Goal: Task Accomplishment & Management: Use online tool/utility

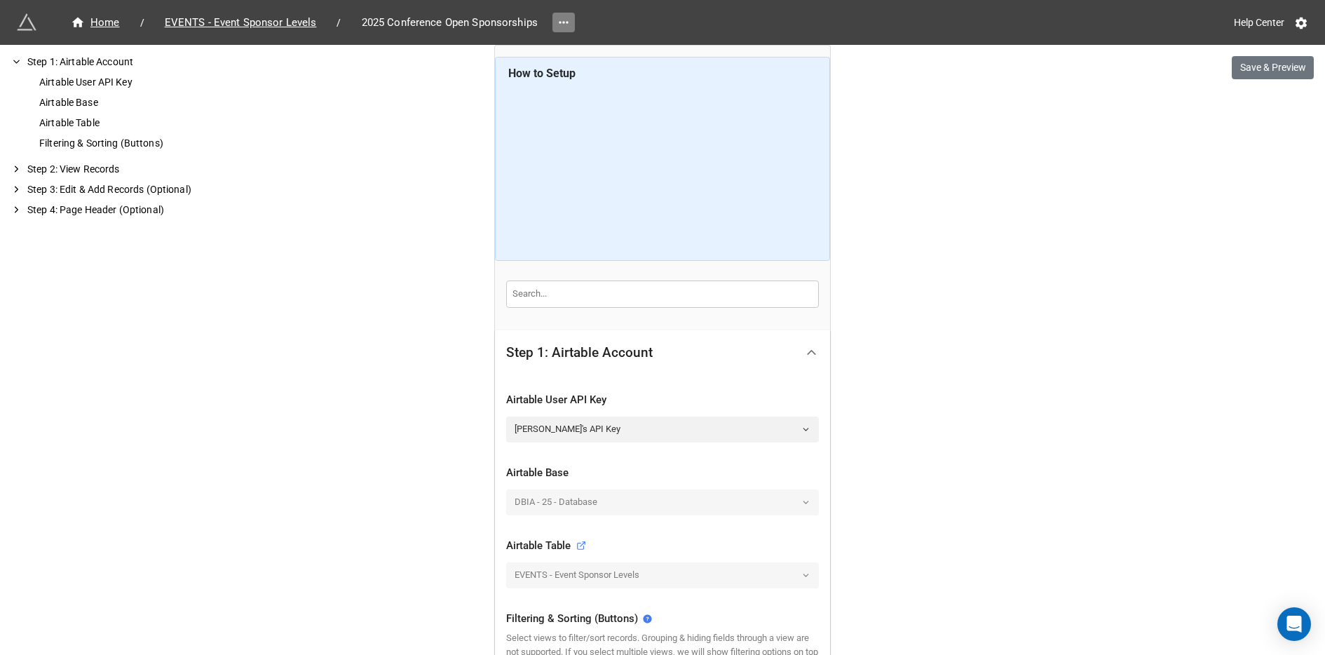
click at [560, 19] on icon at bounding box center [564, 22] width 14 height 14
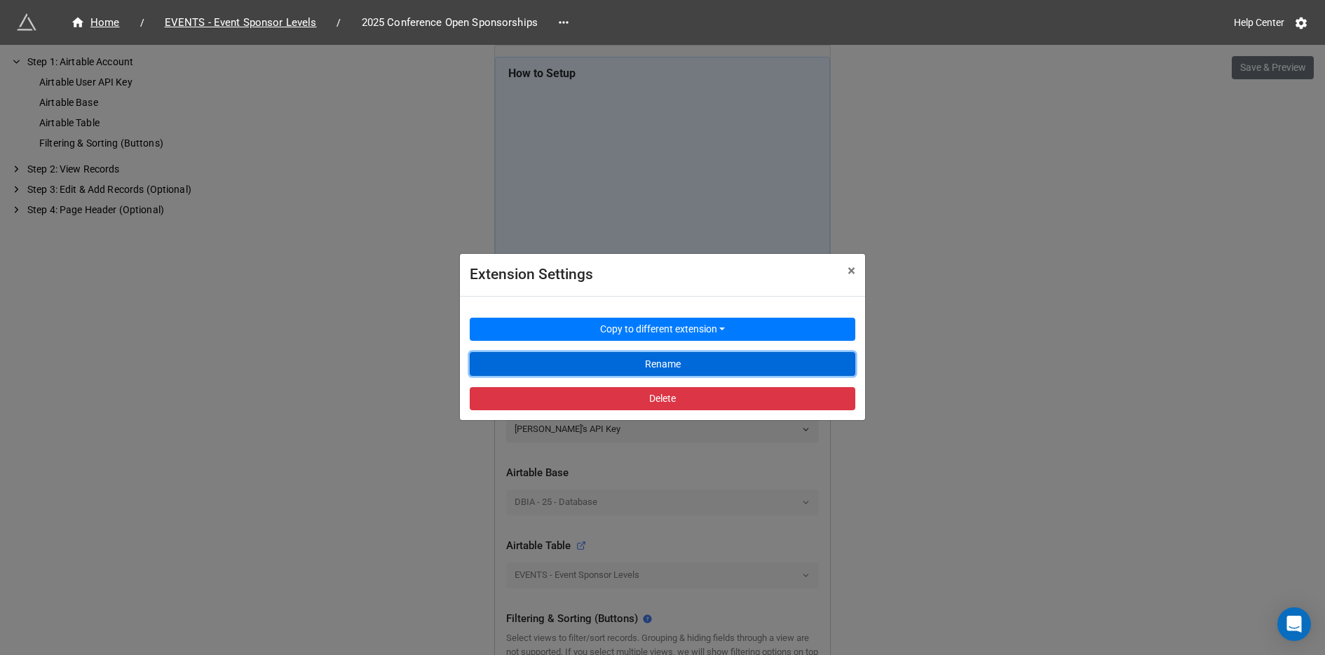
click at [562, 360] on button "Rename" at bounding box center [663, 364] width 386 height 24
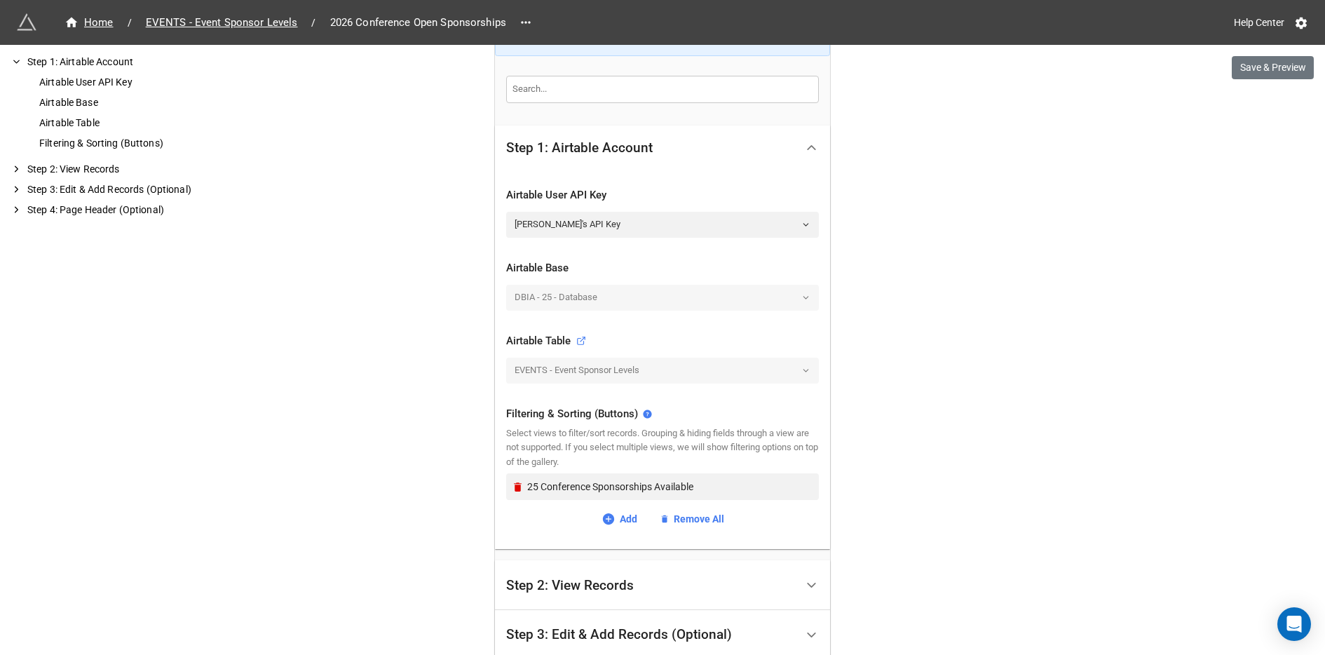
scroll to position [400, 0]
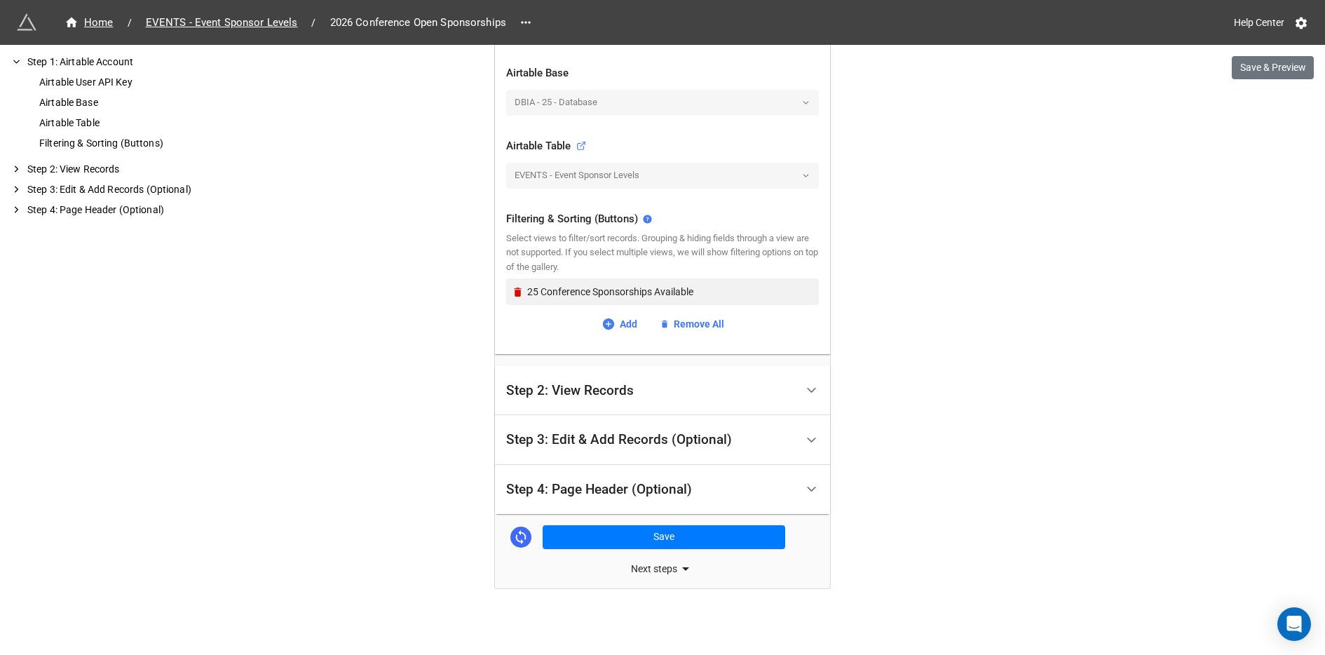
click at [586, 396] on div "Step 2: View Records" at bounding box center [651, 390] width 290 height 33
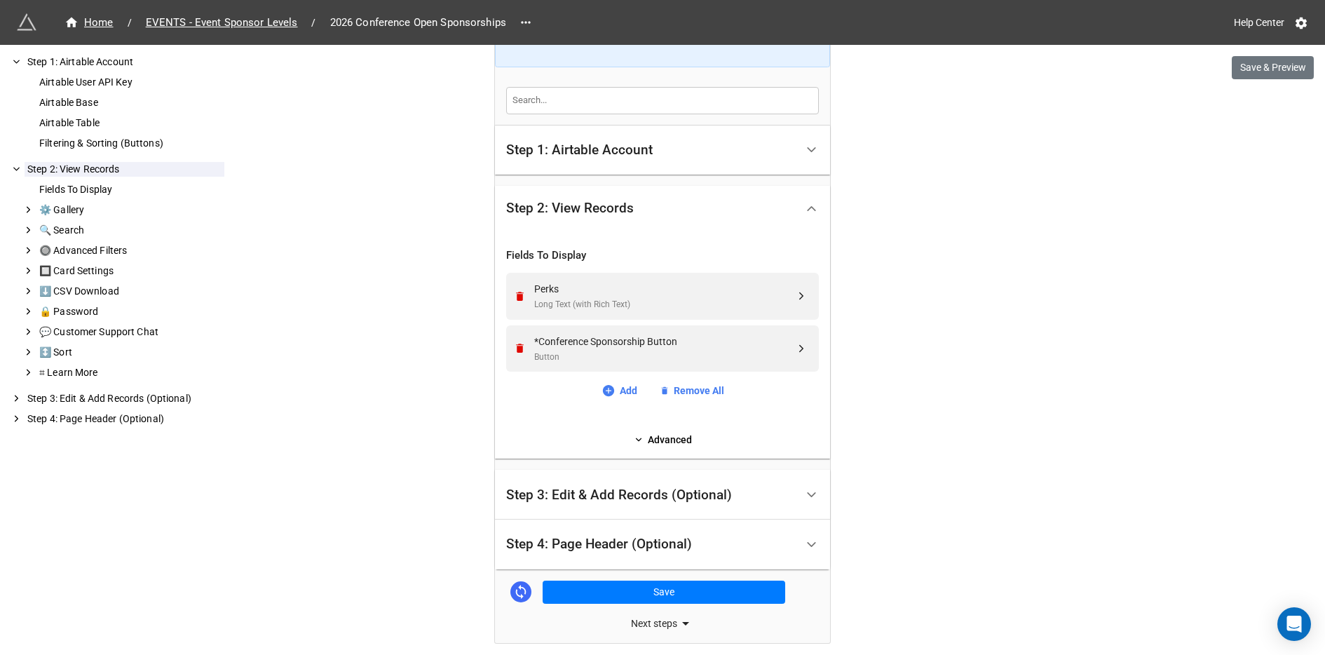
scroll to position [249, 0]
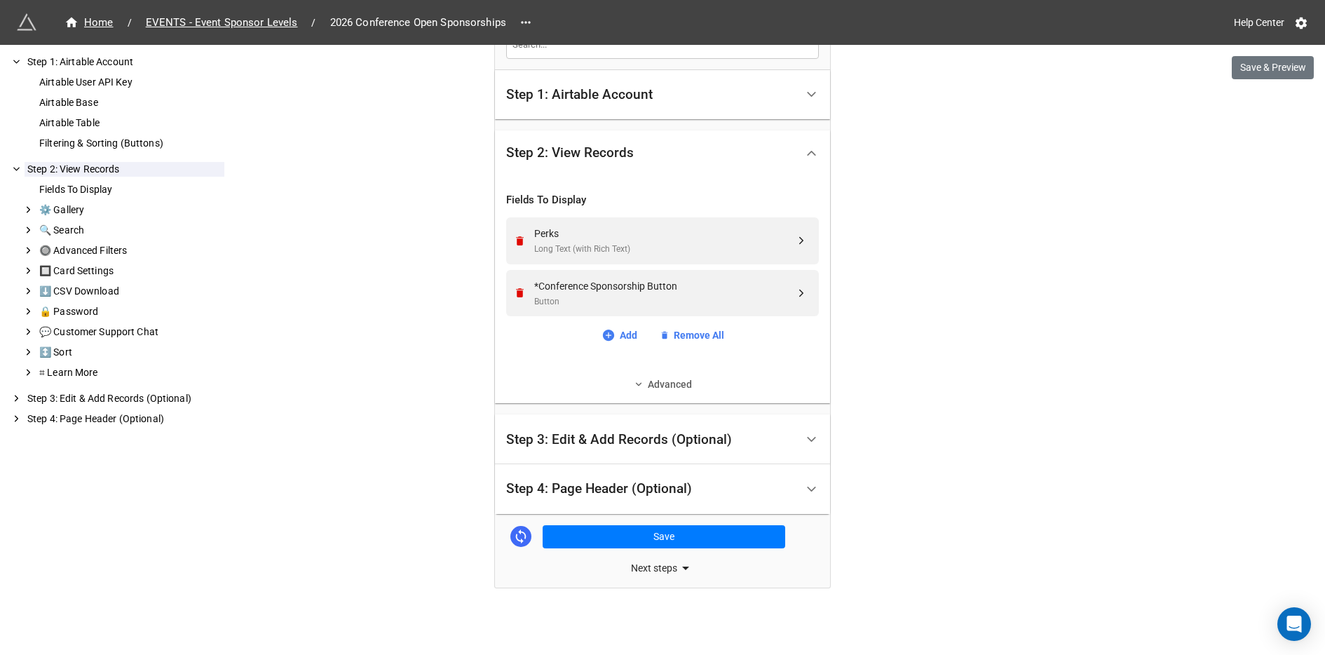
click at [654, 386] on link "Advanced" at bounding box center [662, 384] width 313 height 15
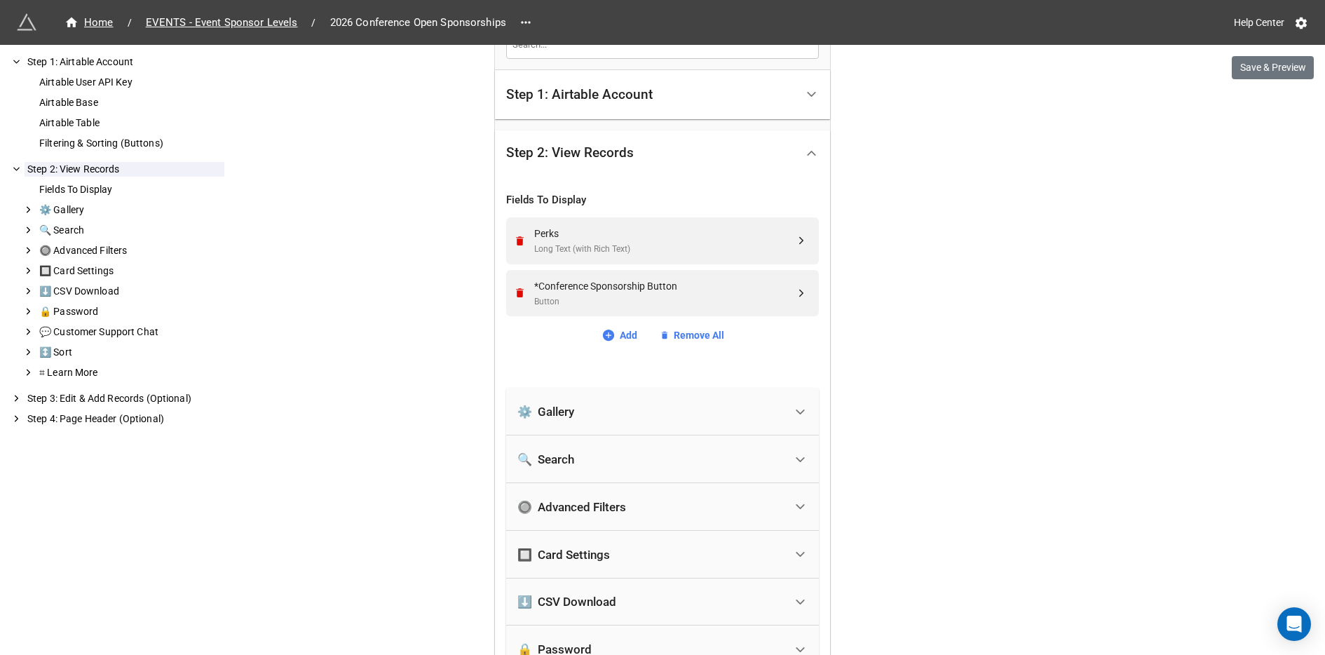
scroll to position [672, 0]
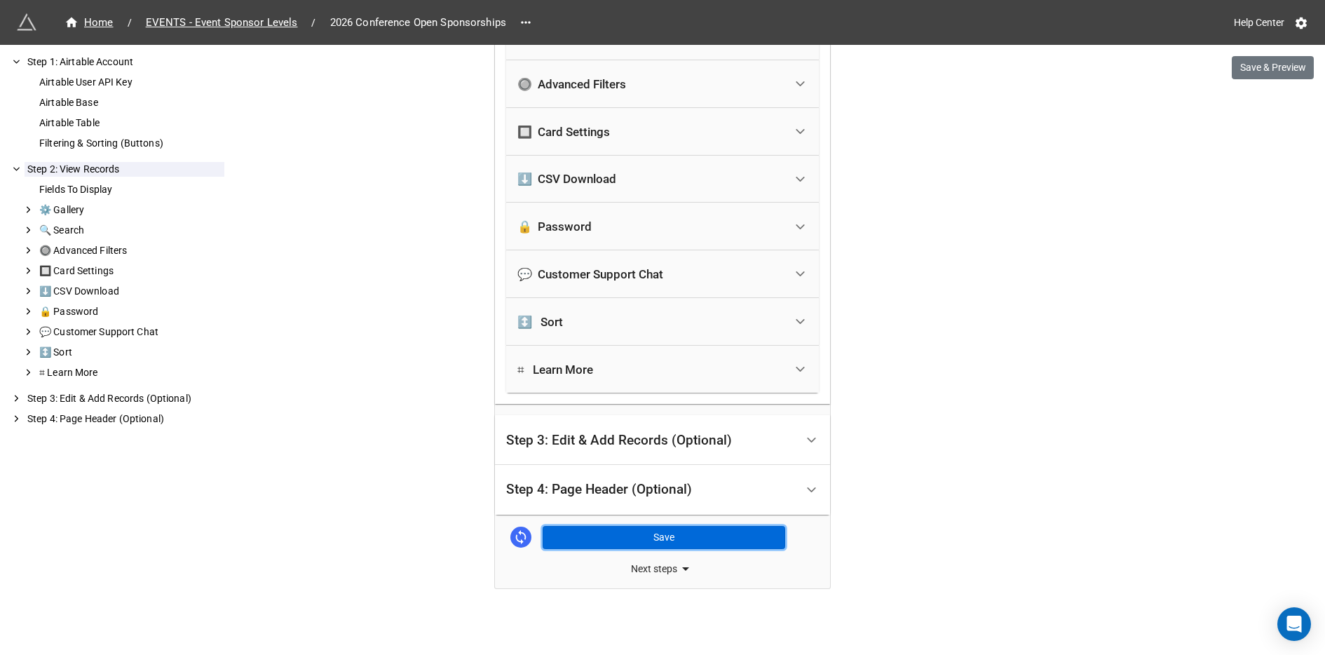
click at [580, 527] on button "Save" at bounding box center [664, 538] width 243 height 24
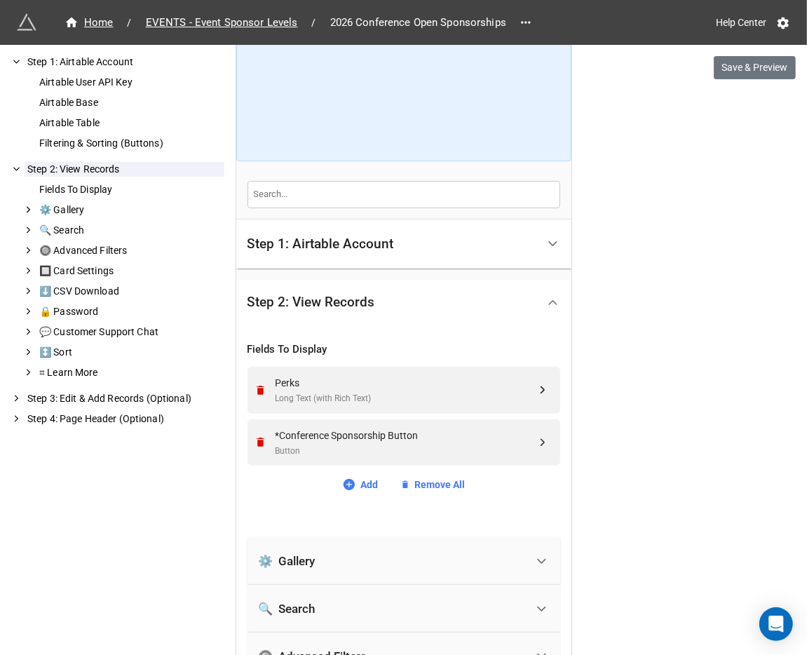
scroll to position [99, 0]
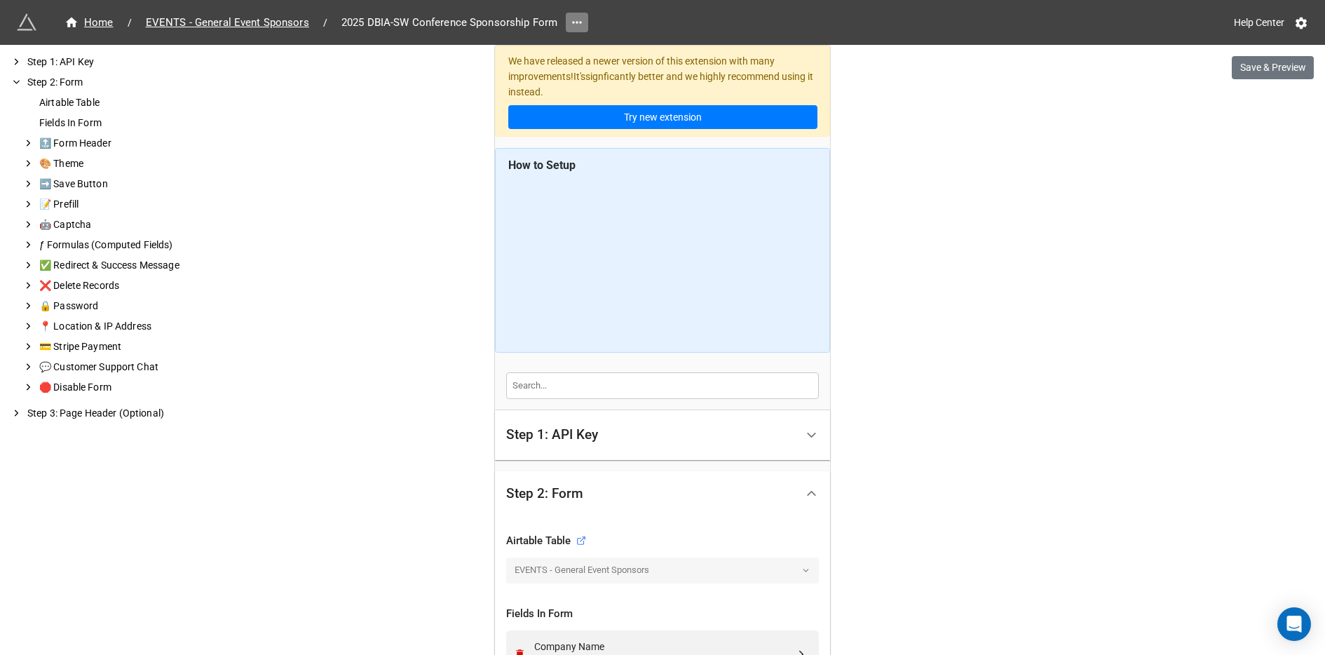
click at [570, 18] on icon at bounding box center [577, 22] width 14 height 14
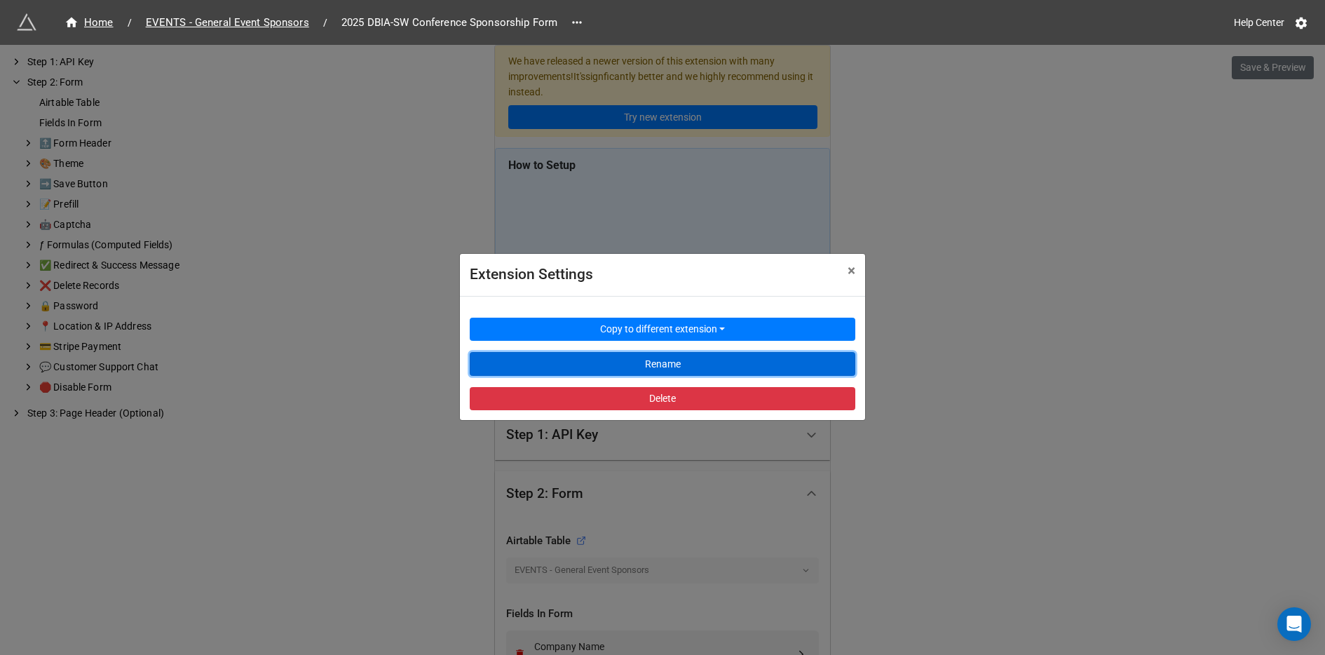
click at [560, 371] on button "Rename" at bounding box center [663, 364] width 386 height 24
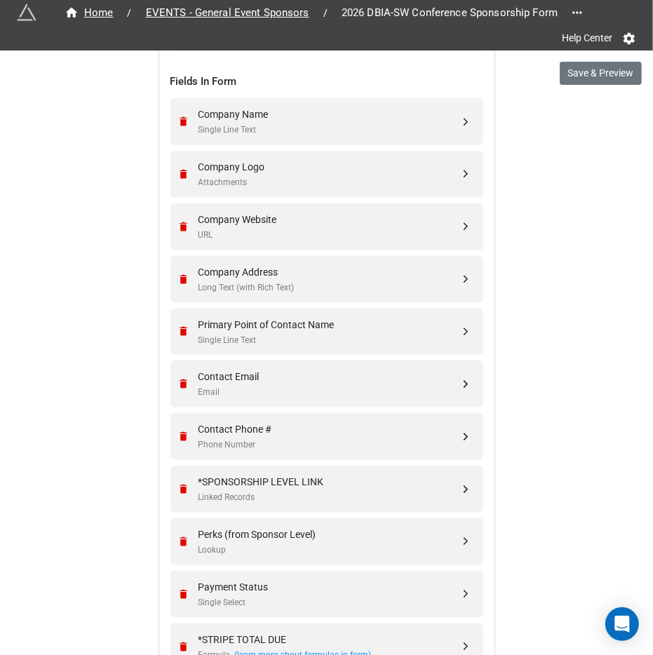
scroll to position [840, 0]
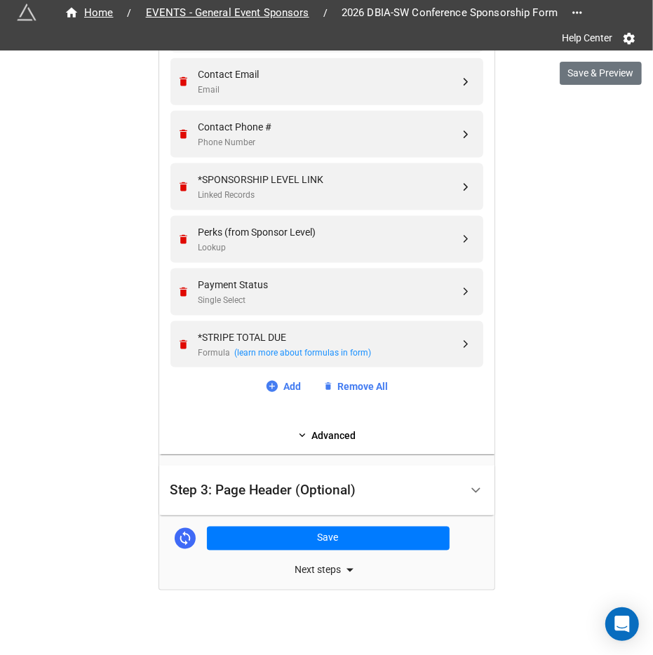
click at [326, 413] on div "Airtable Table EVENTS - General Event Sponsors Fields In Form Company Name Sing…" at bounding box center [326, 65] width 313 height 757
click at [313, 432] on link "Advanced" at bounding box center [326, 435] width 313 height 15
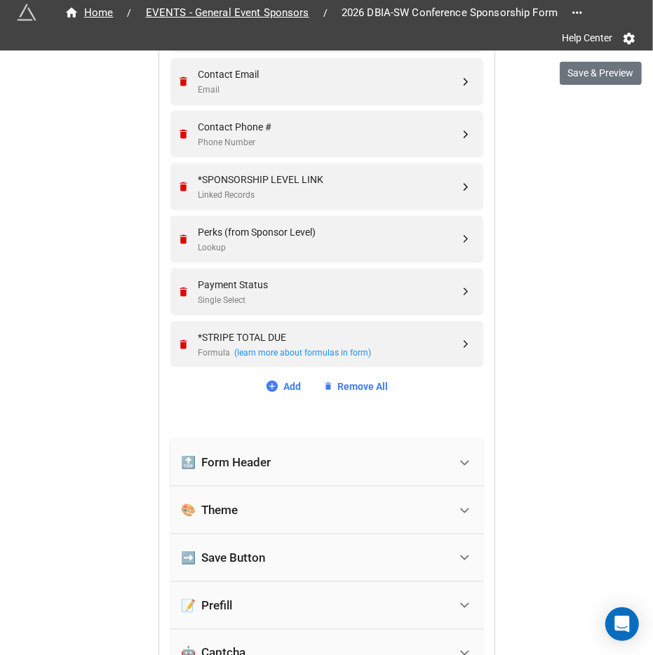
click at [273, 478] on div "🔝 Form Header" at bounding box center [326, 463] width 313 height 48
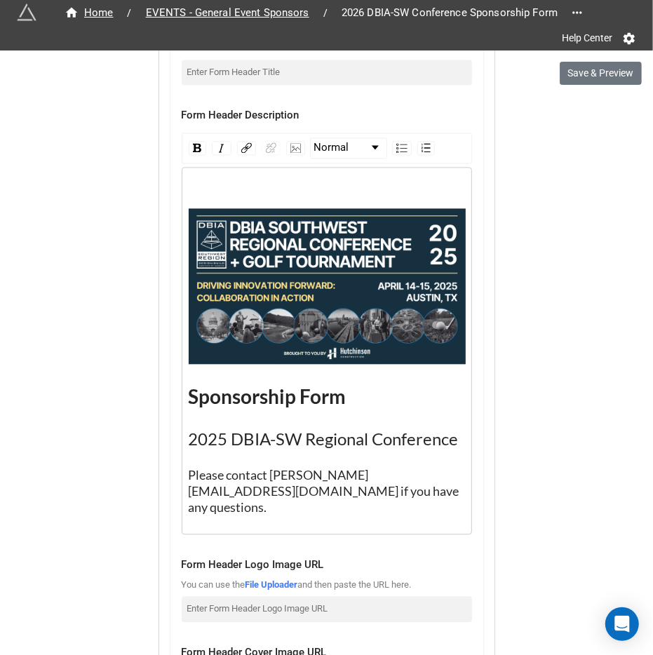
scroll to position [1448, 0]
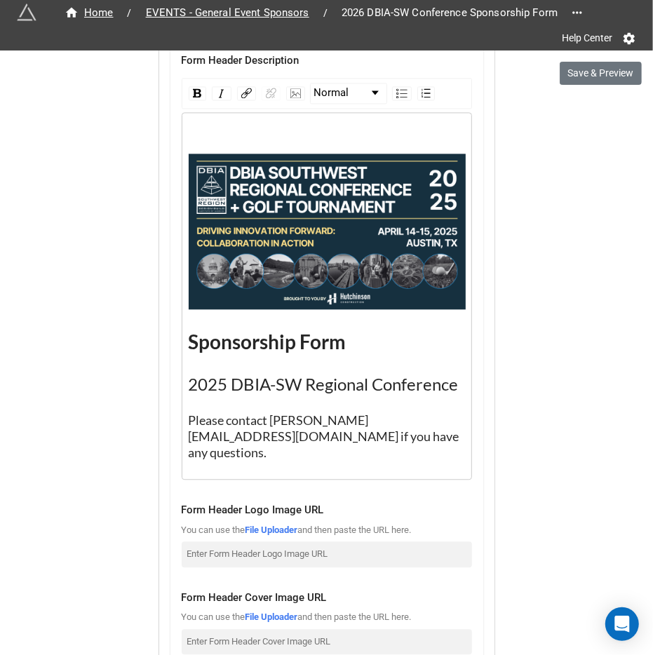
click at [219, 382] on span "2025 DBIA-SW Regional Conference" at bounding box center [324, 384] width 270 height 20
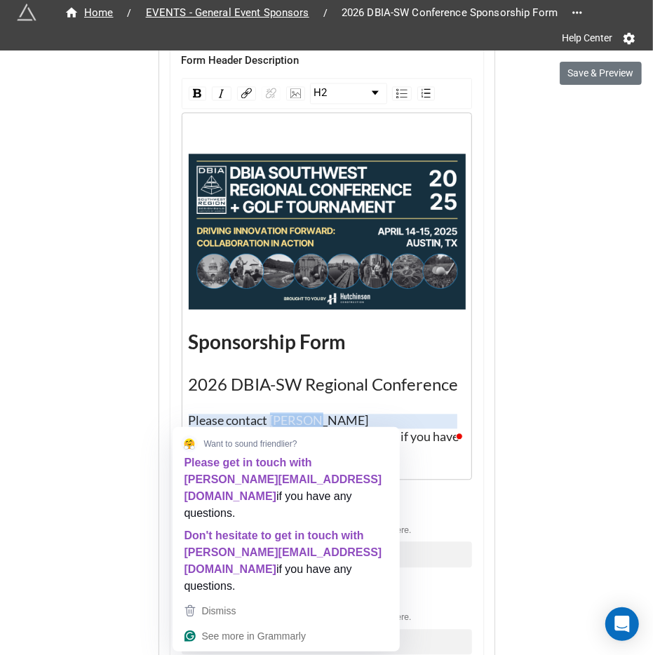
drag, startPoint x: 316, startPoint y: 417, endPoint x: 268, endPoint y: 418, distance: 48.4
click at [268, 418] on span "Please contact [PERSON_NAME][EMAIL_ADDRESS][DOMAIN_NAME] if you have any questi…" at bounding box center [325, 436] width 273 height 48
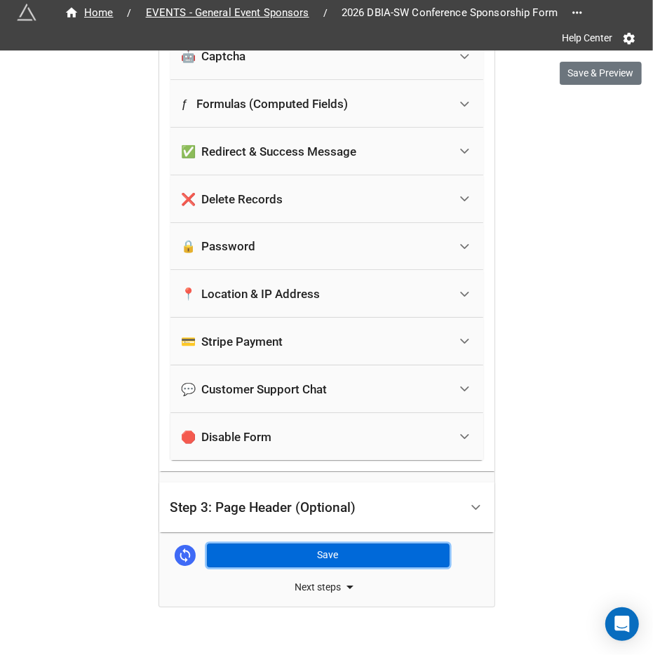
click at [311, 543] on button "Save" at bounding box center [328, 555] width 243 height 24
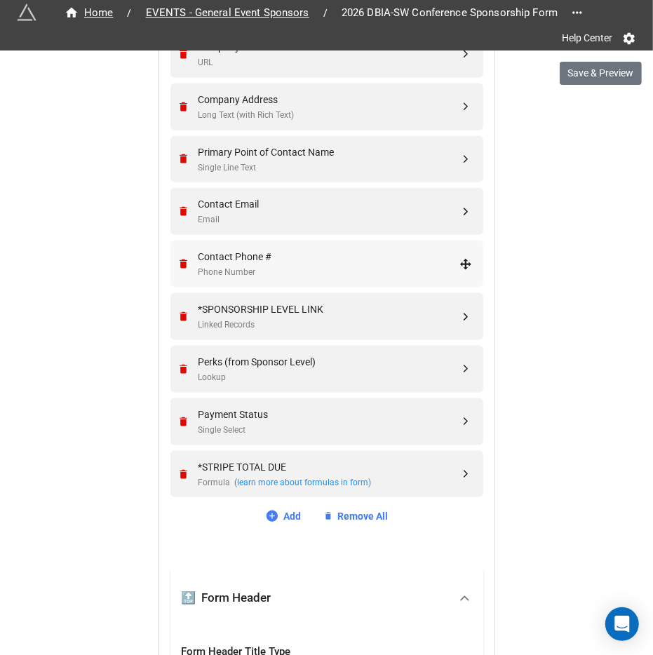
scroll to position [707, 0]
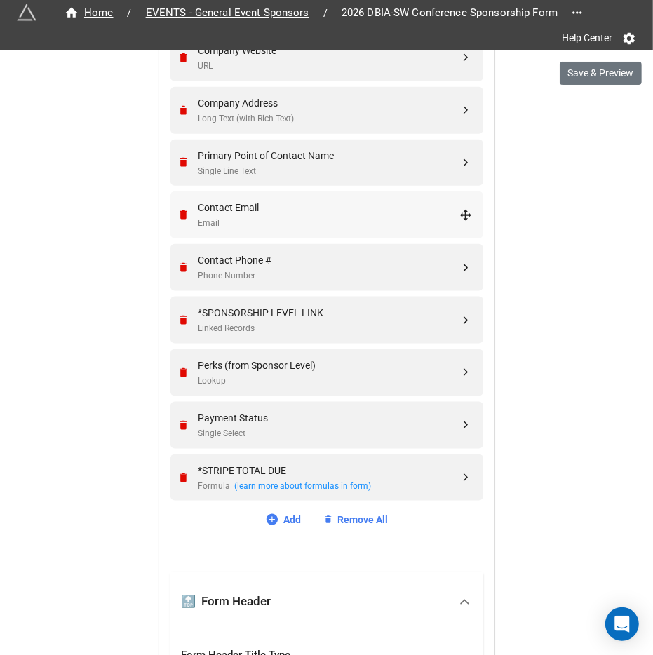
click at [299, 203] on div "Contact Email" at bounding box center [328, 207] width 261 height 15
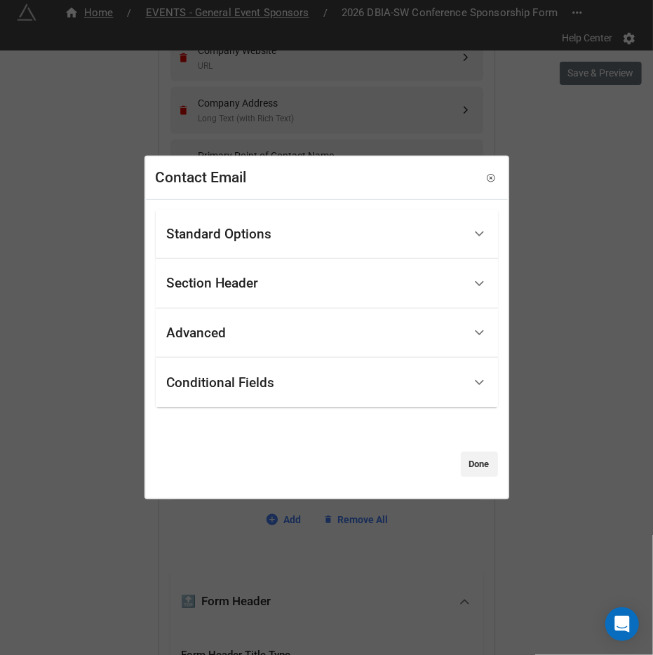
click at [241, 241] on div "Standard Options" at bounding box center [315, 233] width 297 height 33
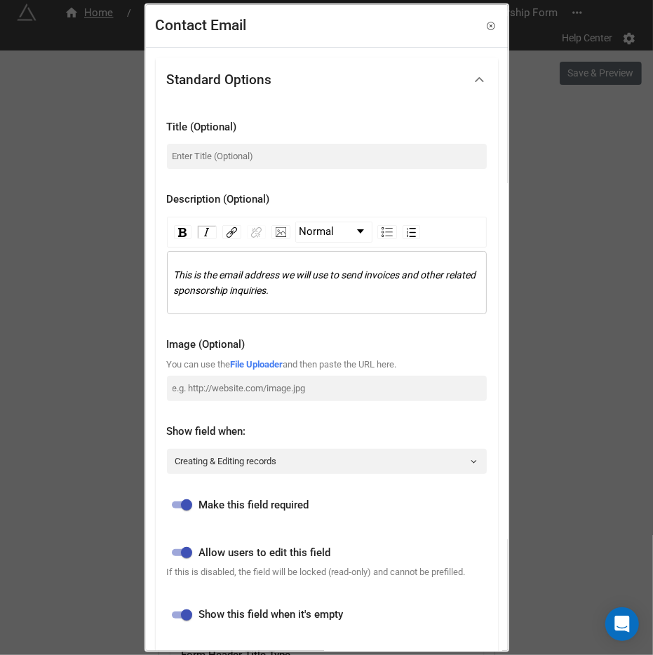
click at [279, 280] on div "This is the email address we will use to send invoices and other related sponso…" at bounding box center [327, 282] width 306 height 31
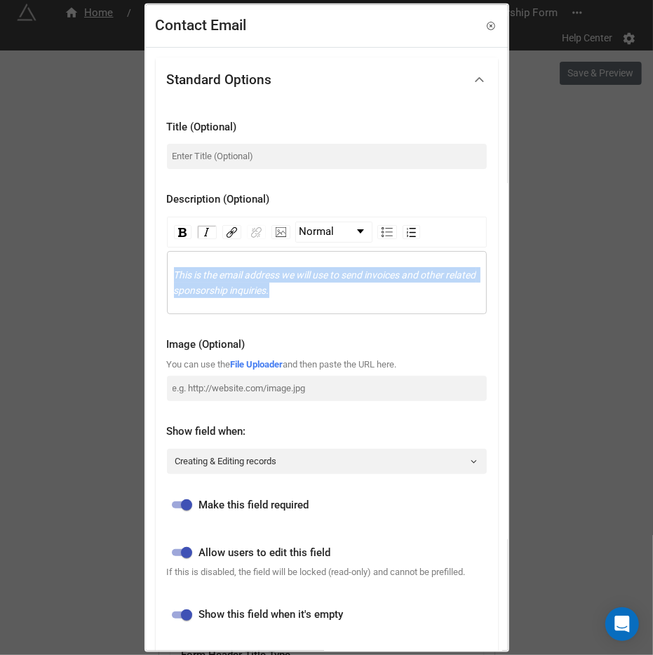
click at [279, 280] on div "This is the email address we will use to send invoices and other related sponso…" at bounding box center [327, 282] width 306 height 31
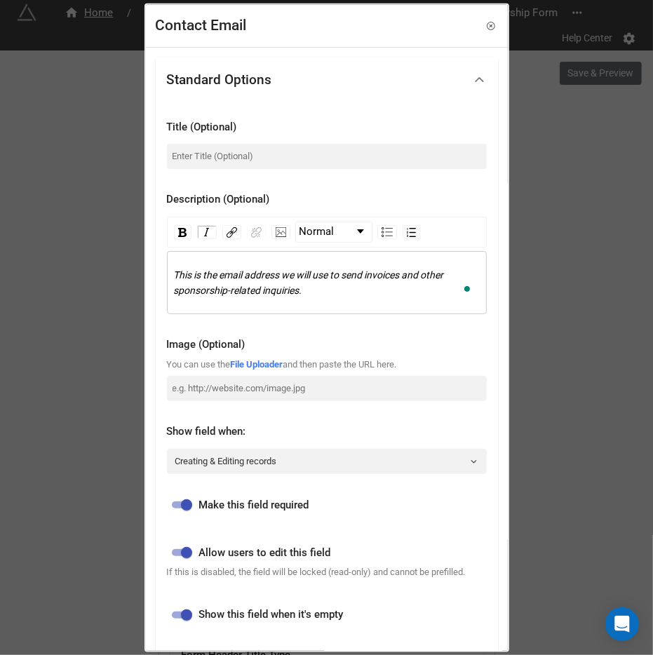
scroll to position [266, 0]
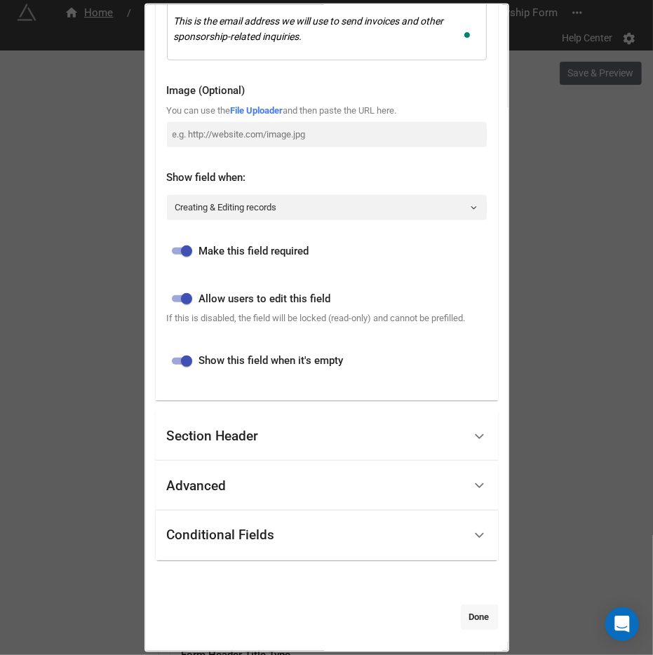
click at [477, 620] on link "Done" at bounding box center [479, 616] width 37 height 25
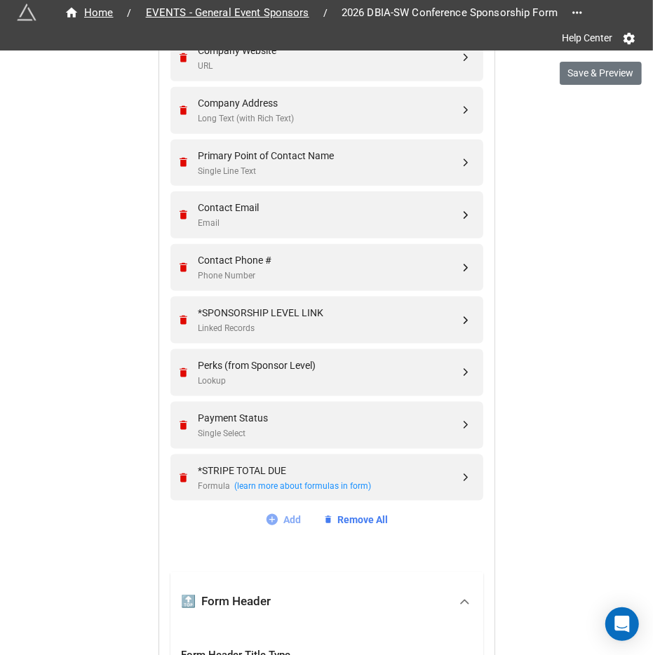
click at [271, 513] on icon at bounding box center [272, 520] width 14 height 14
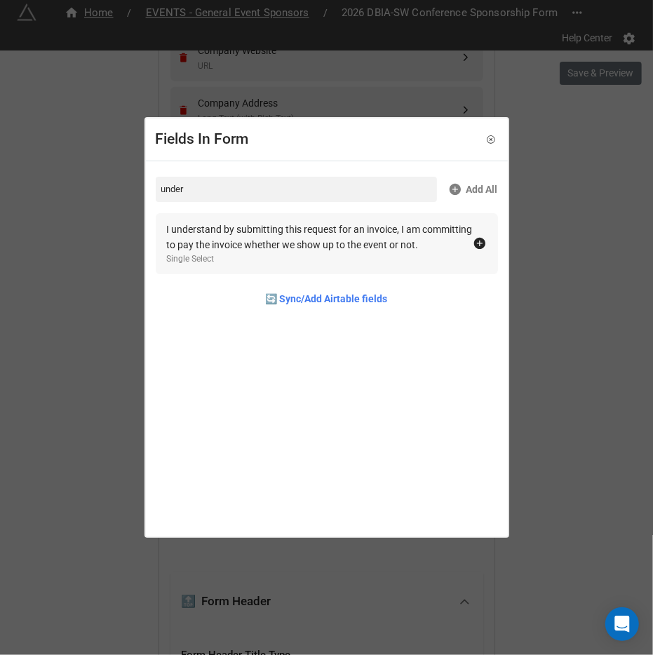
type input "under"
click at [432, 241] on div "I understand by submitting this request for an invoice, I am committing to pay …" at bounding box center [320, 237] width 306 height 31
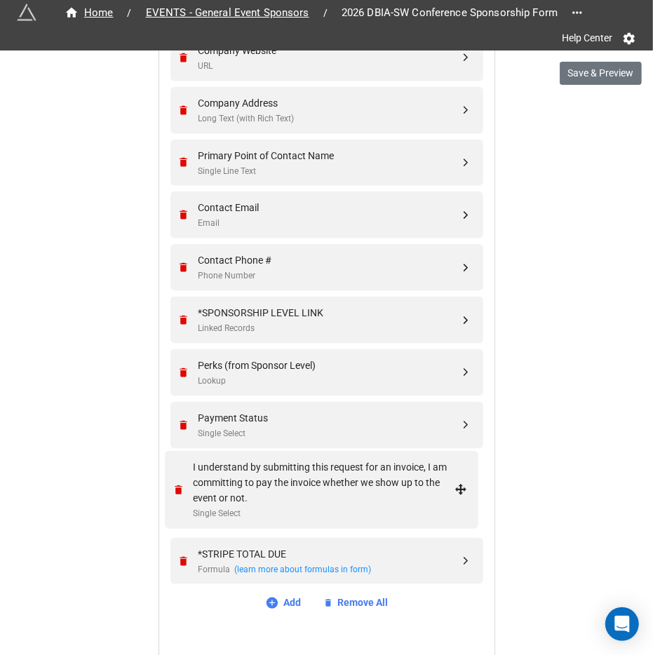
drag, startPoint x: 459, startPoint y: 541, endPoint x: 457, endPoint y: 487, distance: 53.3
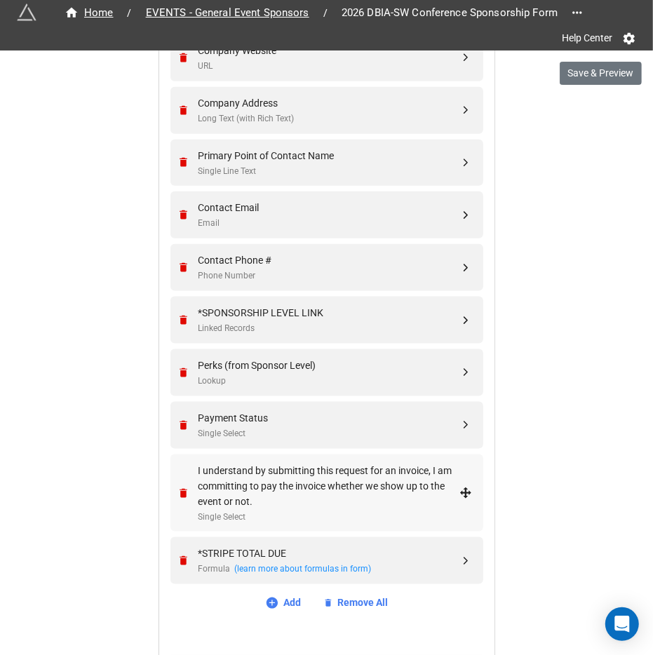
click at [407, 490] on div "I understand by submitting this request for an invoice, I am committing to pay …" at bounding box center [328, 486] width 261 height 46
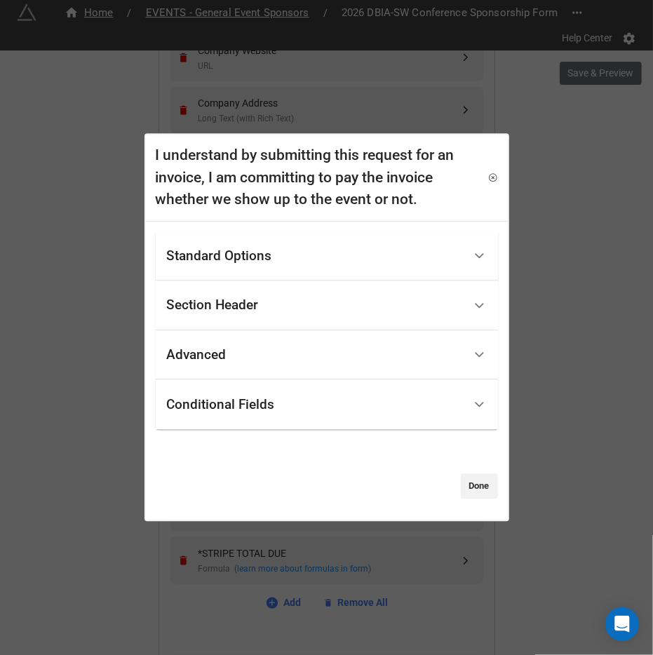
click at [279, 264] on div "Standard Options" at bounding box center [315, 256] width 297 height 33
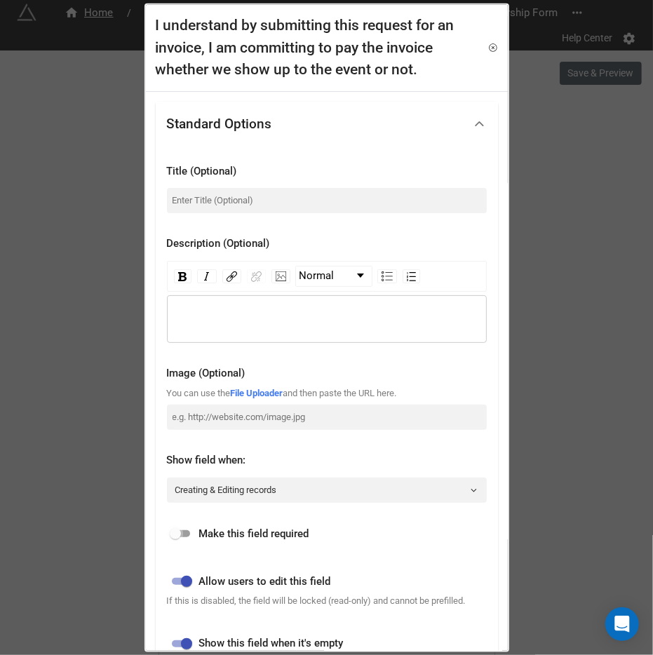
click at [184, 534] on input "checkbox" at bounding box center [175, 533] width 50 height 17
checkbox input "true"
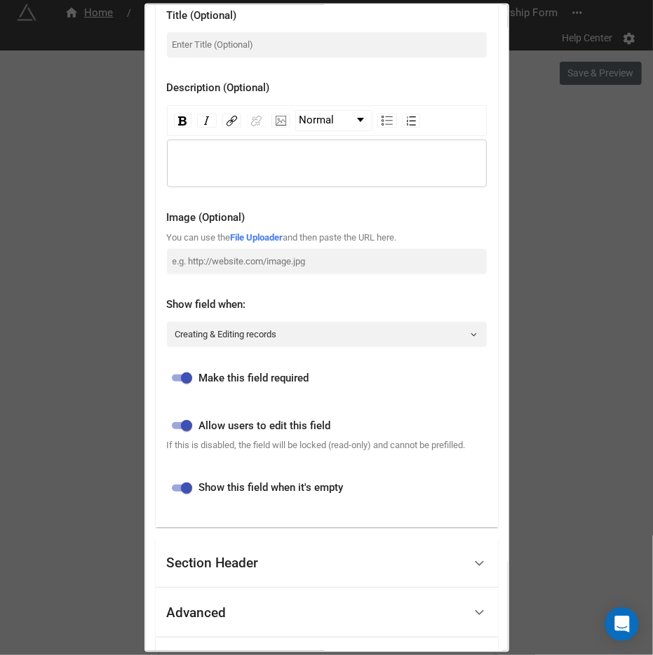
scroll to position [263, 0]
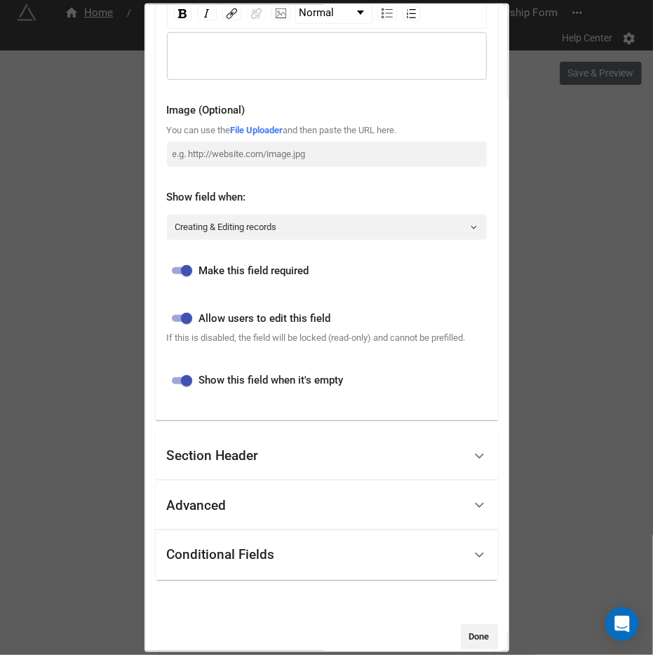
drag, startPoint x: 219, startPoint y: 478, endPoint x: 212, endPoint y: 525, distance: 46.9
click at [212, 525] on div "Standard Options Title (Optional) Description (Optional) Normal Image (Optional…" at bounding box center [327, 208] width 342 height 741
click at [212, 512] on div "Advanced" at bounding box center [197, 505] width 60 height 14
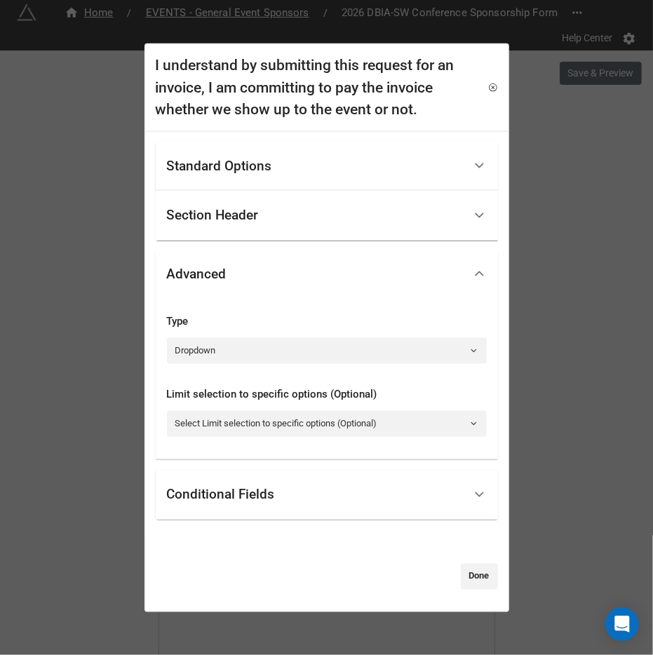
scroll to position [0, 0]
click at [227, 354] on link "Dropdown" at bounding box center [327, 350] width 320 height 25
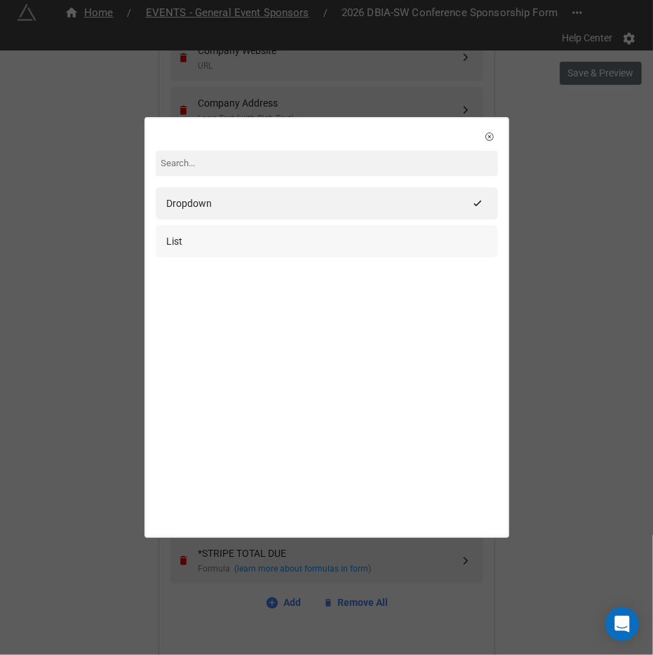
click at [217, 238] on div "List" at bounding box center [327, 241] width 320 height 15
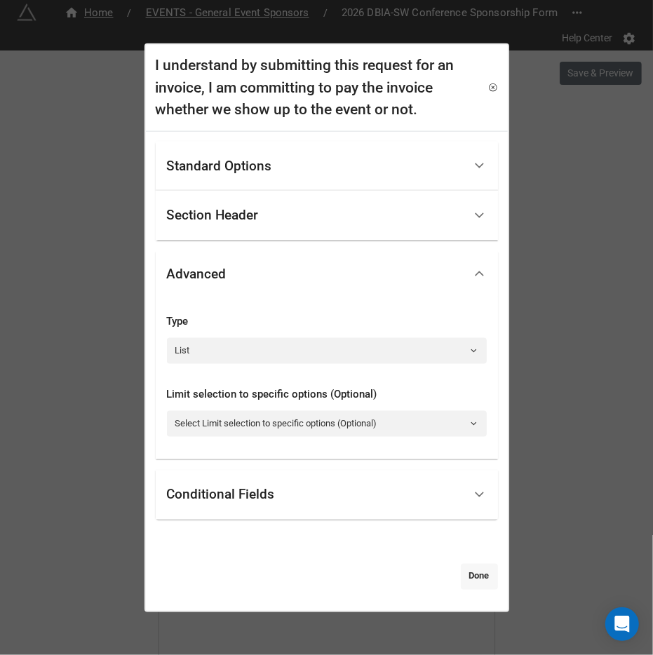
click at [465, 568] on link "Done" at bounding box center [479, 576] width 37 height 25
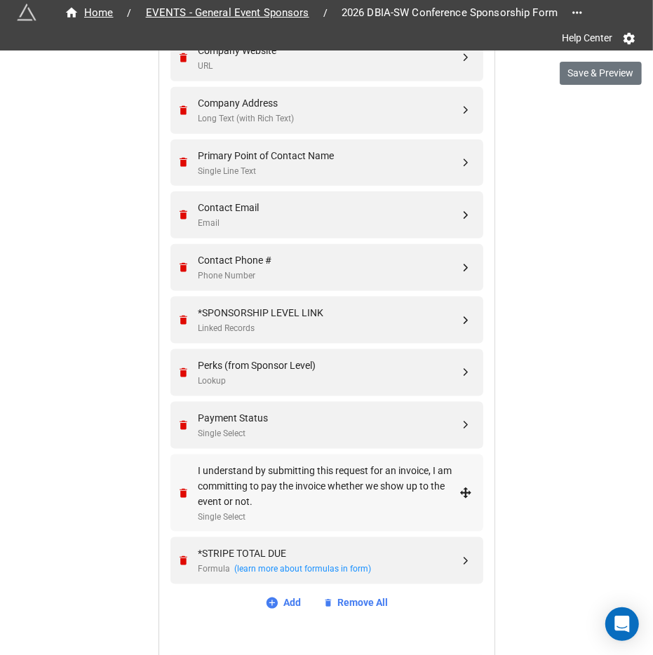
click at [354, 493] on div "I understand by submitting this request for an invoice, I am committing to pay …" at bounding box center [328, 486] width 261 height 46
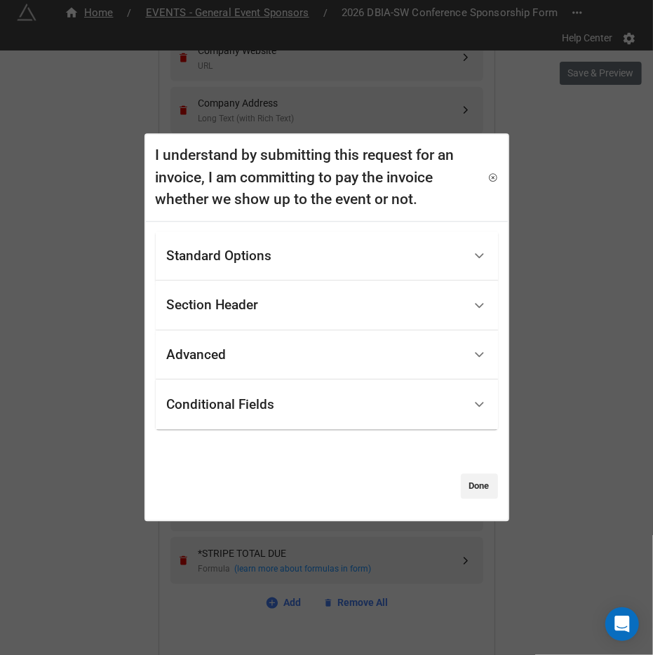
click at [336, 404] on div "Conditional Fields" at bounding box center [315, 404] width 297 height 33
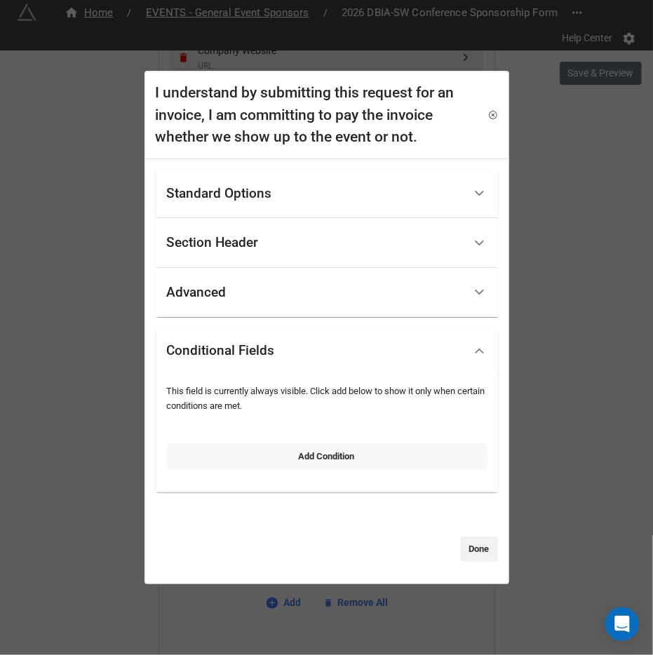
click at [258, 459] on link "Add Condition" at bounding box center [327, 456] width 320 height 25
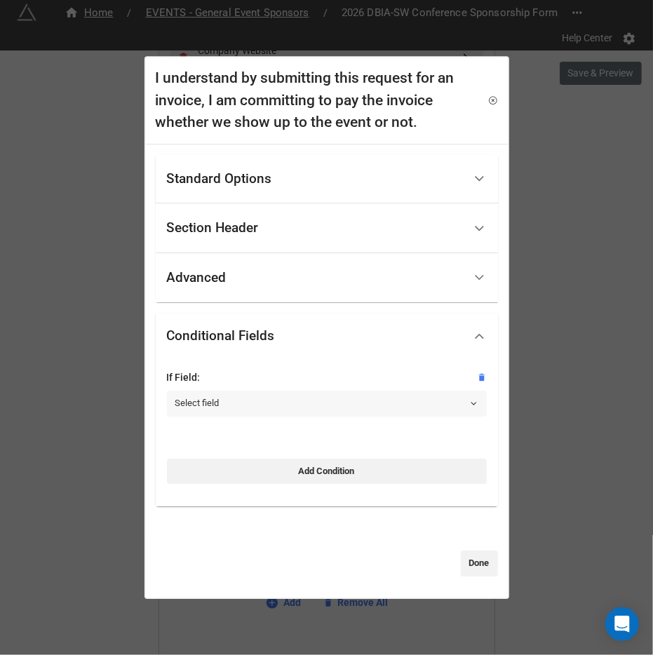
click at [256, 414] on link "Select field" at bounding box center [327, 403] width 320 height 25
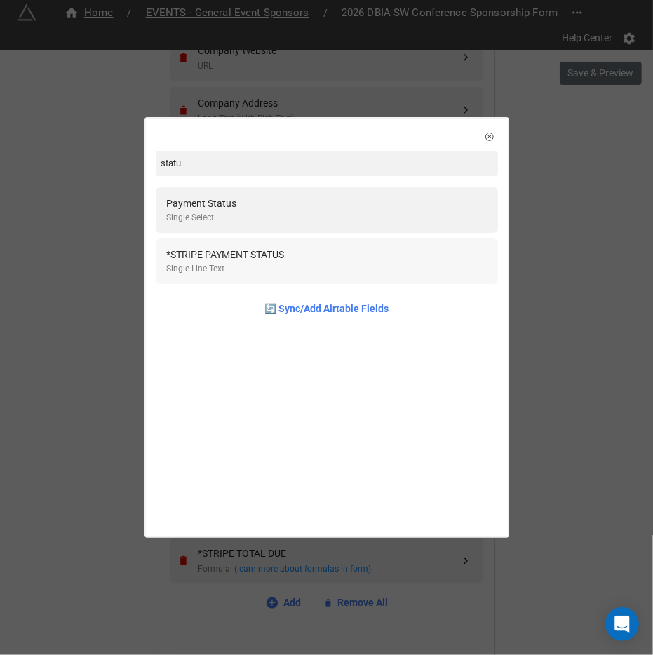
type input "statu"
drag, startPoint x: 317, startPoint y: 264, endPoint x: 217, endPoint y: 147, distance: 153.2
click at [217, 147] on div "statu Payment Status Single Select *STRIPE PAYMENT STATUS Single Line Text 🔄 Sy…" at bounding box center [327, 227] width 362 height 216
click at [213, 198] on div "Payment Status" at bounding box center [202, 203] width 70 height 15
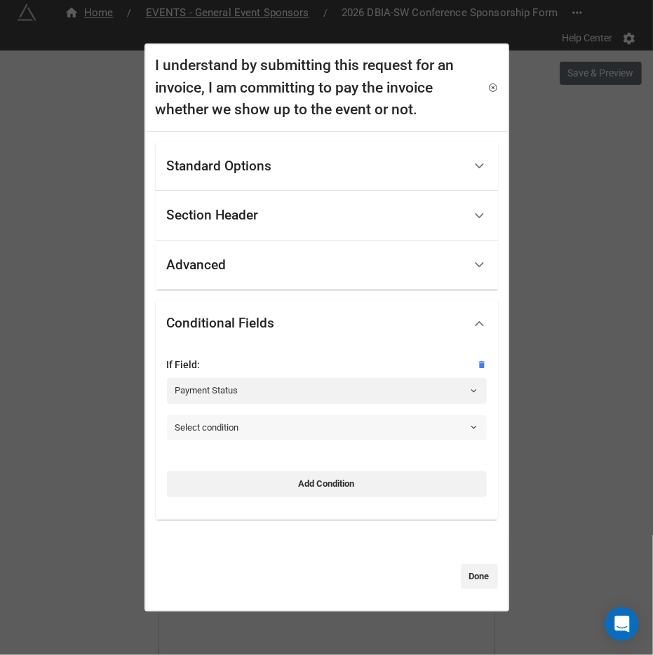
click at [236, 418] on link "Select condition" at bounding box center [327, 427] width 320 height 25
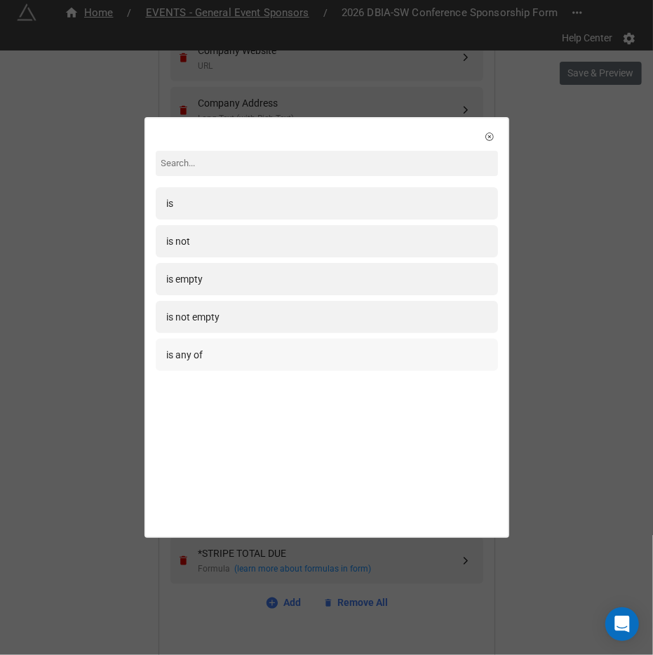
click at [242, 359] on div "is any of" at bounding box center [327, 354] width 320 height 15
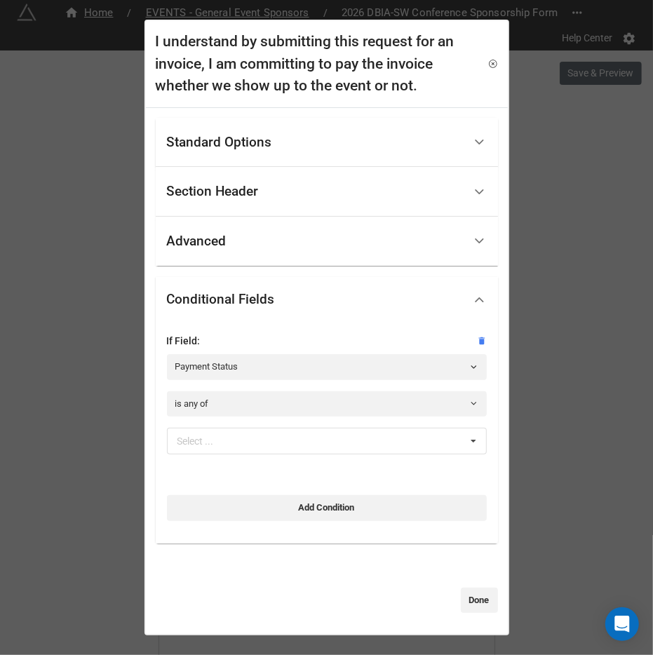
click at [224, 423] on div "If Field: Payment Status is any of Select ... Pay by Credit Card Invoice Me Inv…" at bounding box center [327, 398] width 320 height 131
click at [216, 439] on div "Select ..." at bounding box center [204, 441] width 60 height 16
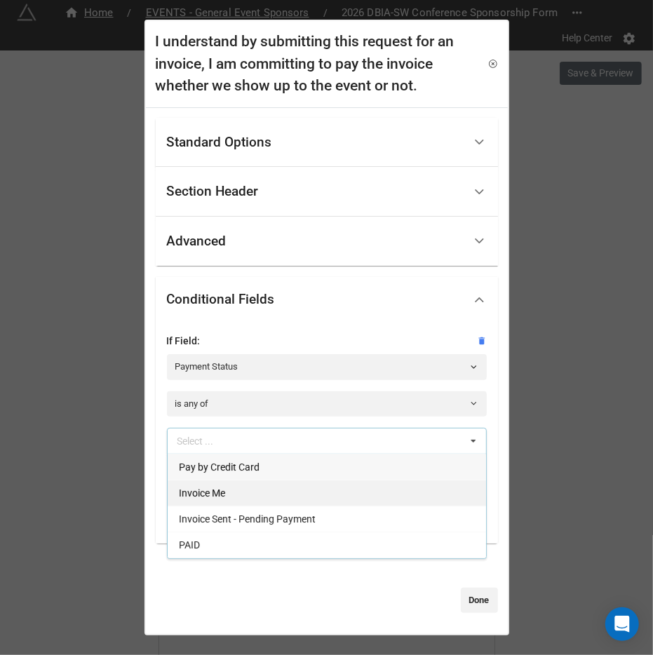
click at [214, 498] on div "Invoice Me" at bounding box center [327, 493] width 318 height 26
click at [217, 500] on div "Invoice Sent - Pending Payment" at bounding box center [327, 493] width 318 height 26
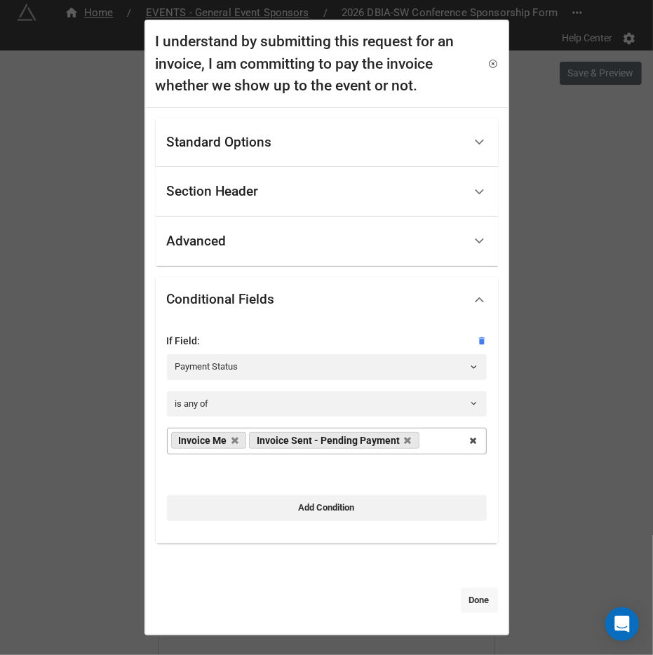
click at [467, 602] on link "Done" at bounding box center [479, 600] width 37 height 25
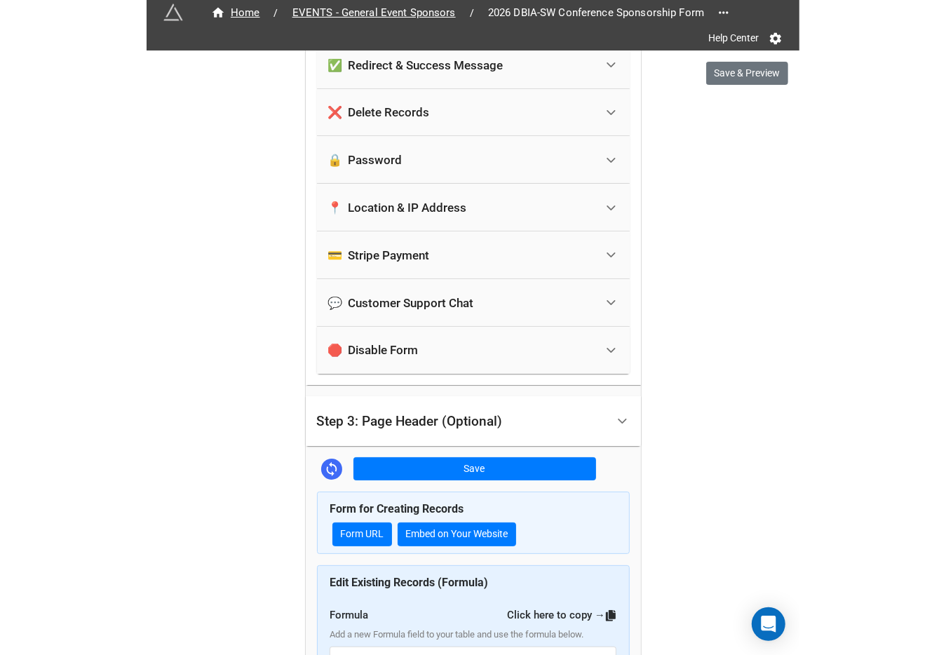
scroll to position [2438, 0]
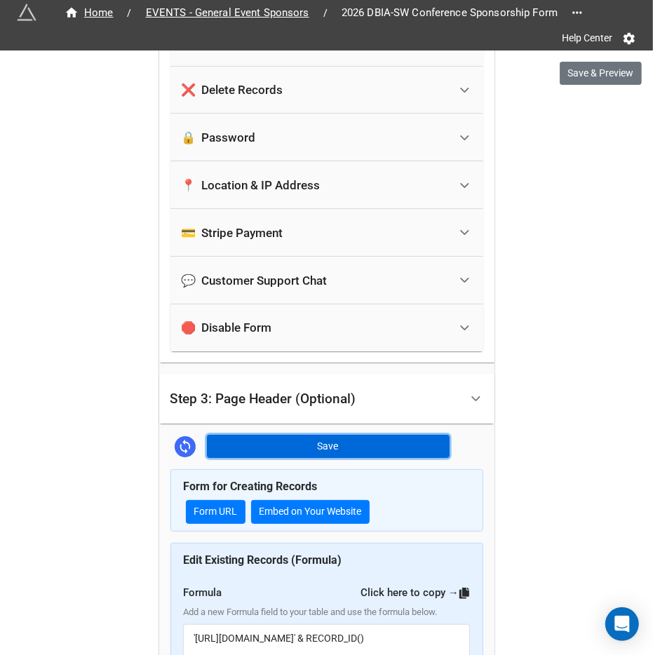
click at [408, 435] on button "Save" at bounding box center [328, 447] width 243 height 24
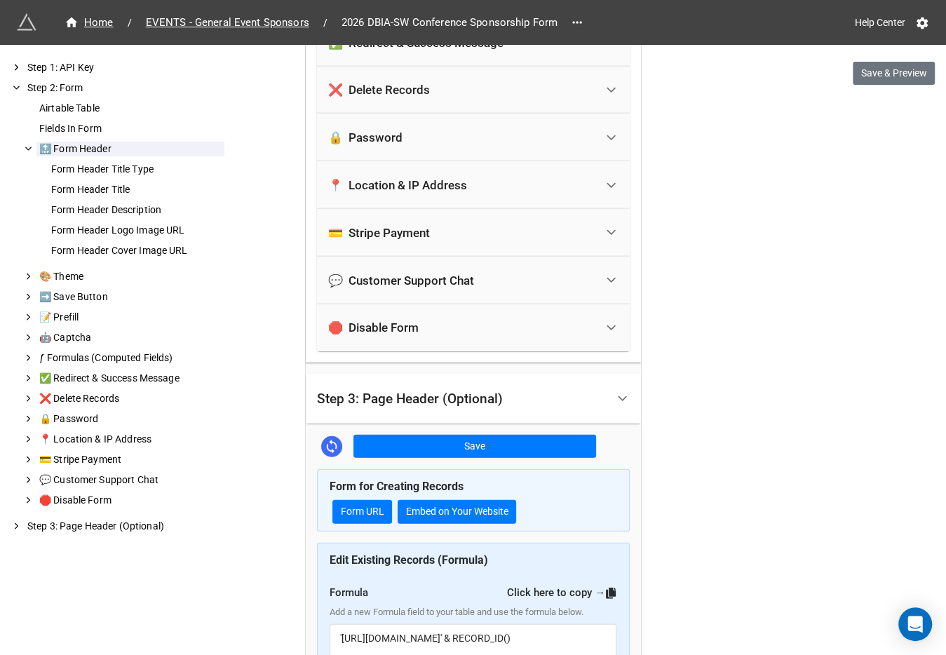
scroll to position [2433, 0]
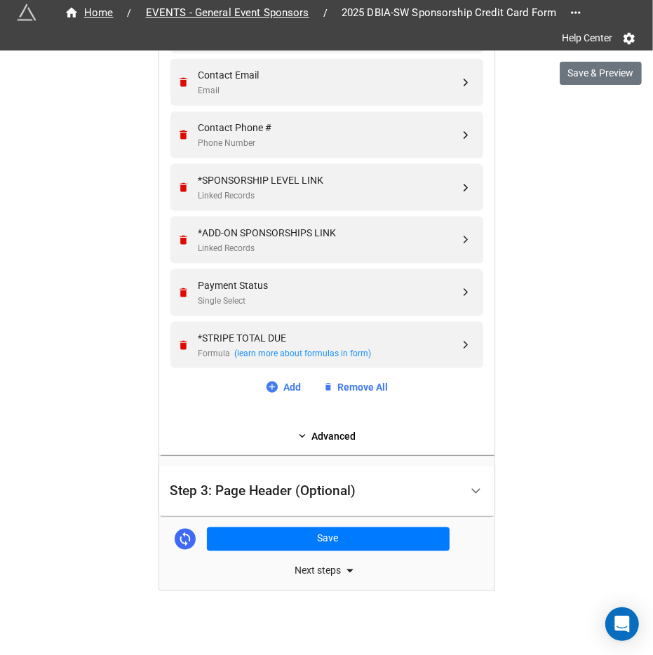
scroll to position [840, 0]
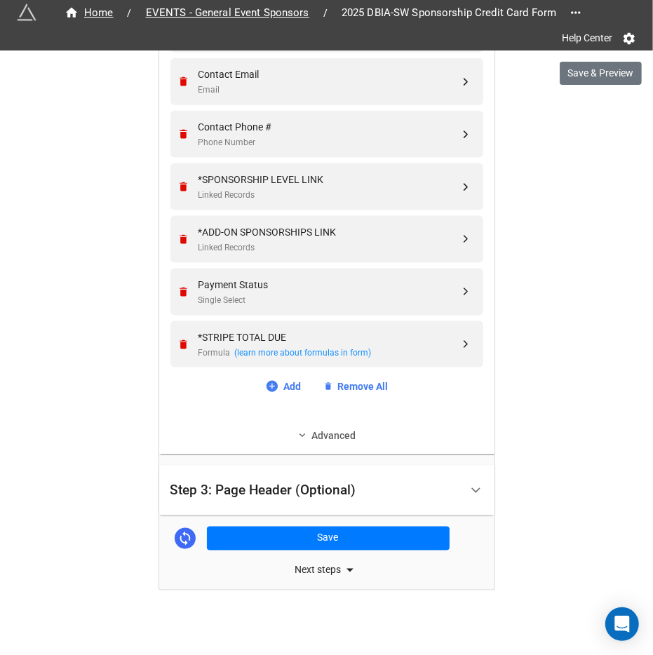
click at [344, 439] on link "Advanced" at bounding box center [326, 435] width 313 height 15
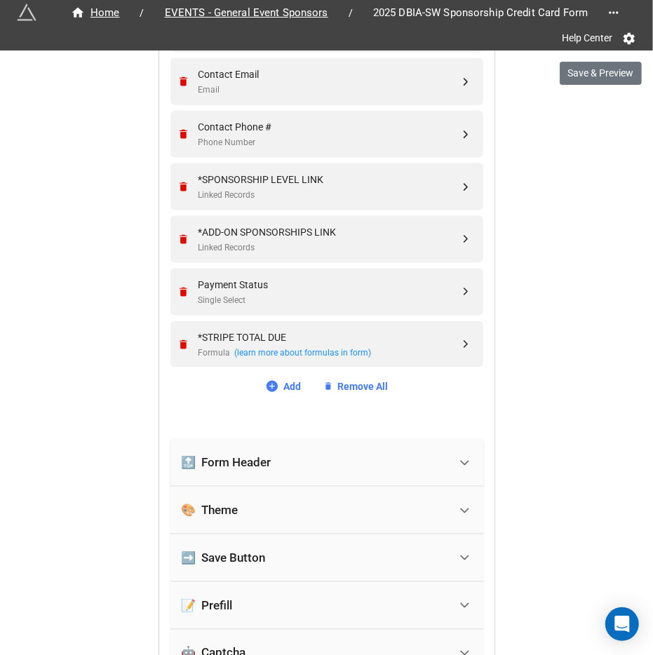
click at [319, 448] on div "🔝 Form Header" at bounding box center [315, 462] width 267 height 31
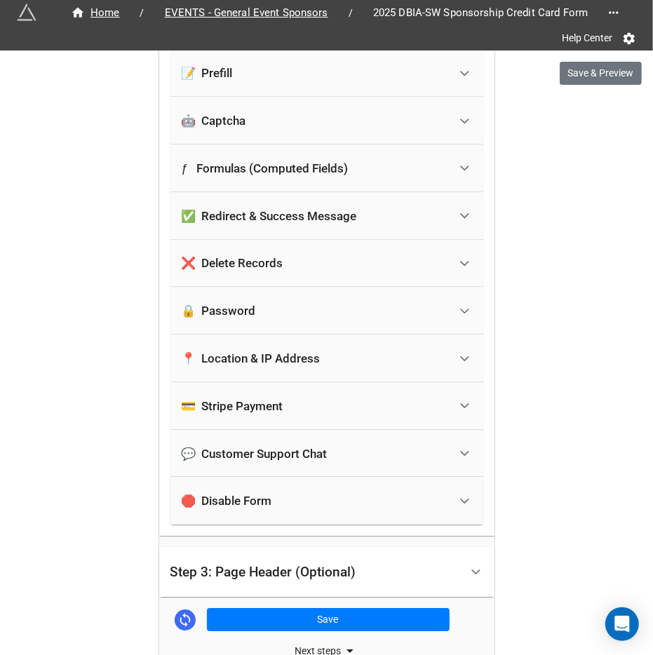
scroll to position [2041, 0]
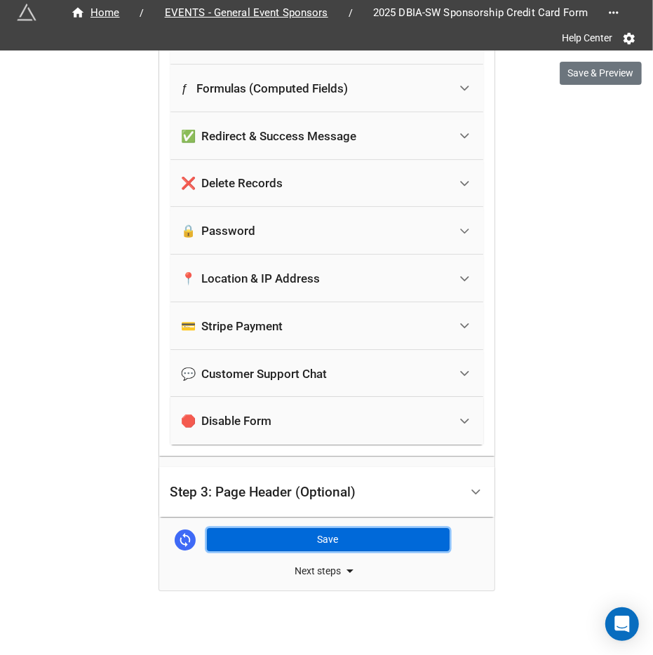
click at [315, 541] on button "Save" at bounding box center [328, 540] width 243 height 24
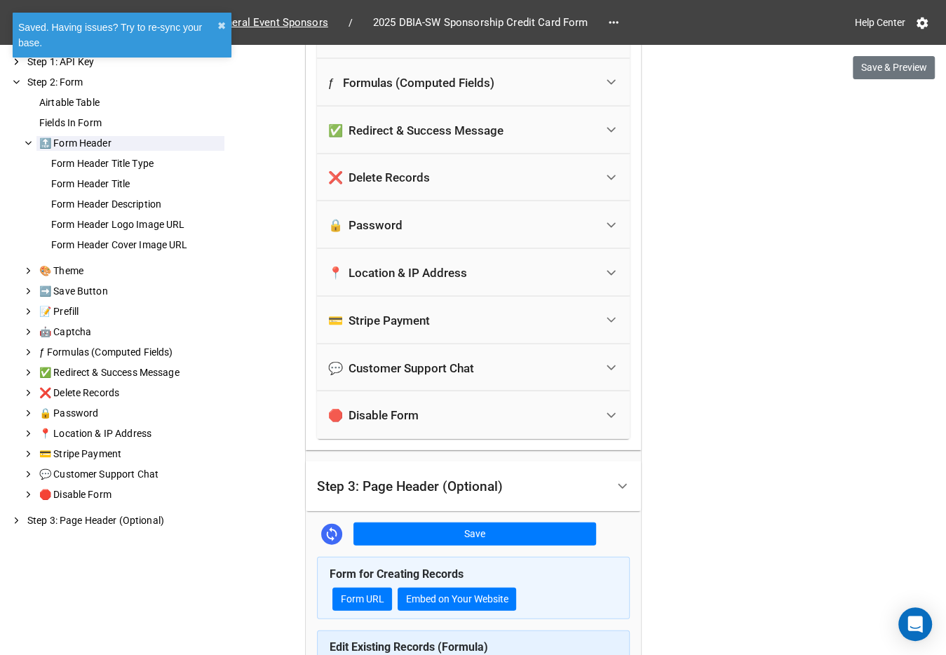
scroll to position [2036, 0]
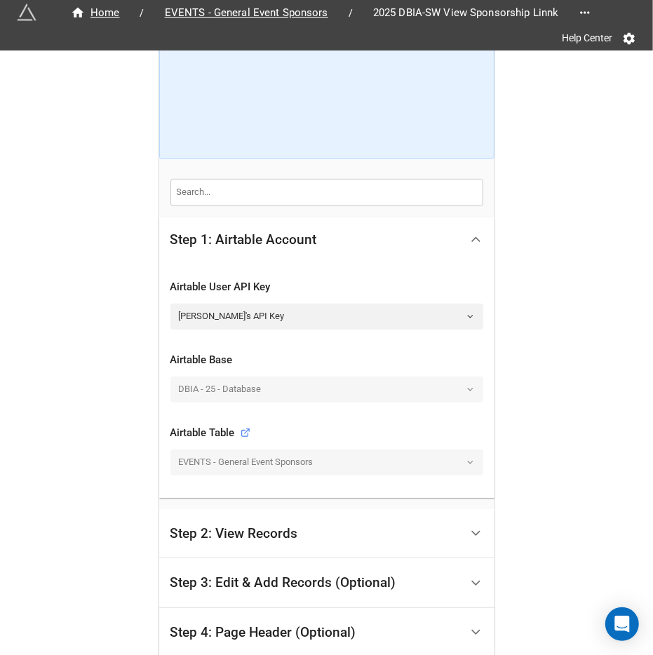
scroll to position [250, 0]
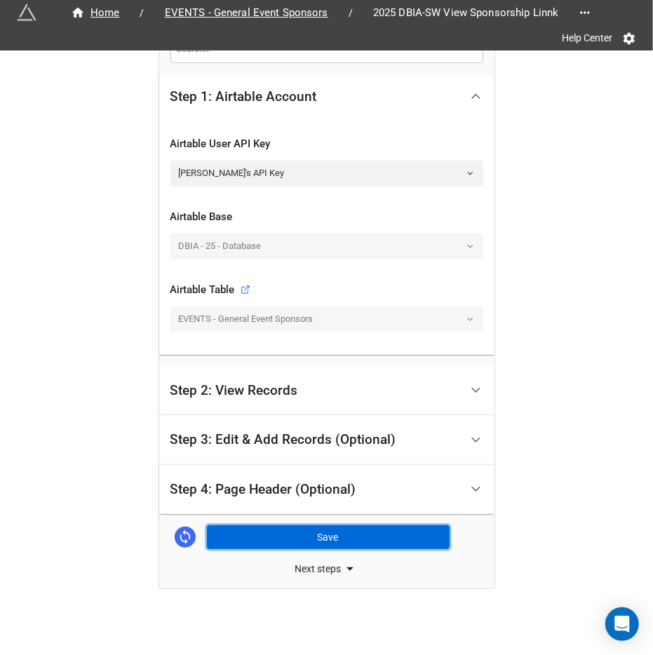
click at [333, 528] on button "Save" at bounding box center [328, 537] width 243 height 24
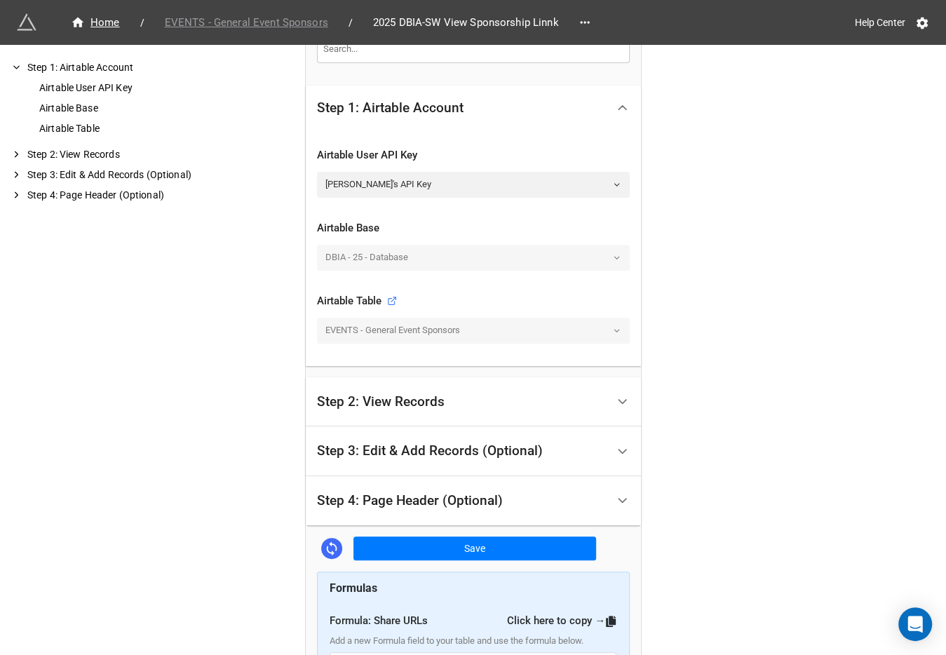
scroll to position [245, 0]
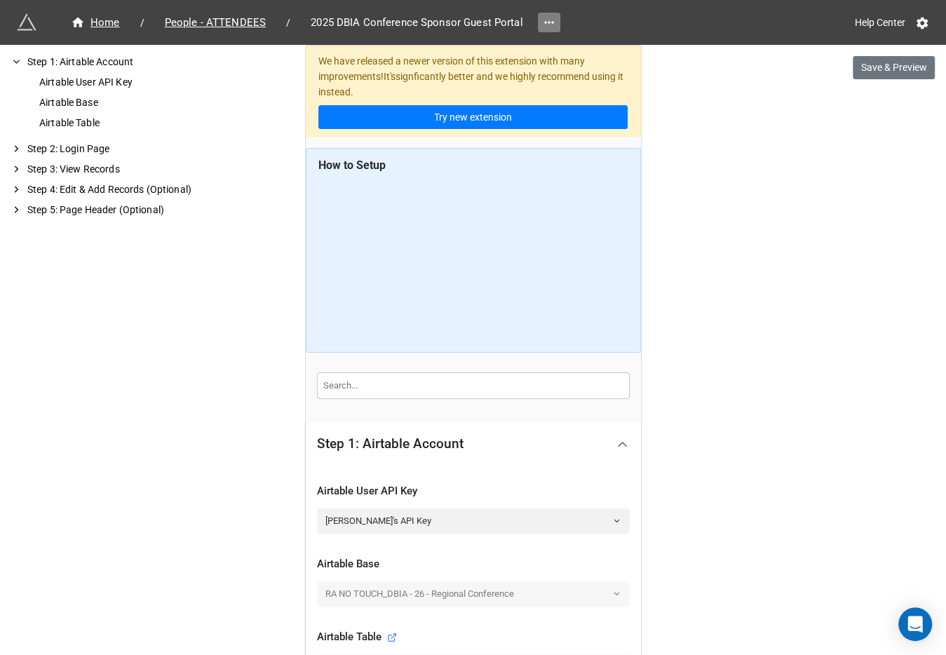
click at [542, 20] on icon at bounding box center [549, 22] width 14 height 14
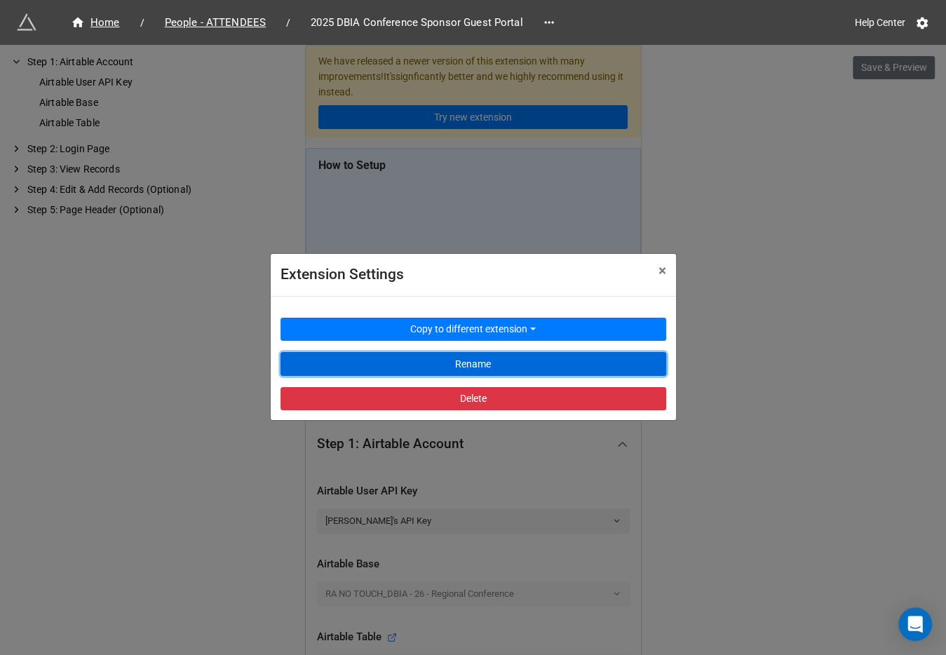
click at [432, 359] on button "Rename" at bounding box center [474, 364] width 386 height 24
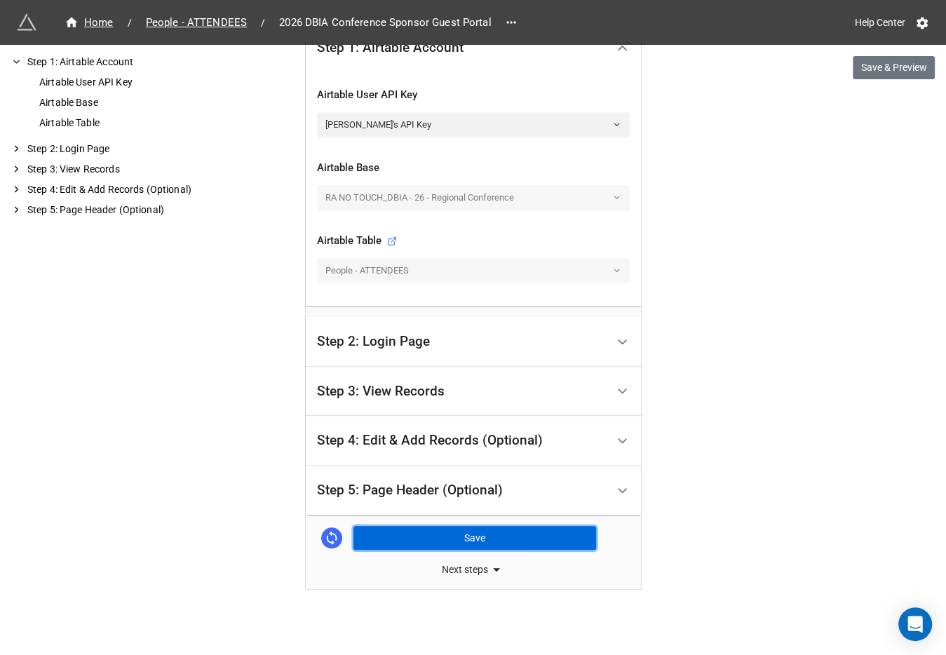
click at [445, 541] on button "Save" at bounding box center [474, 538] width 243 height 24
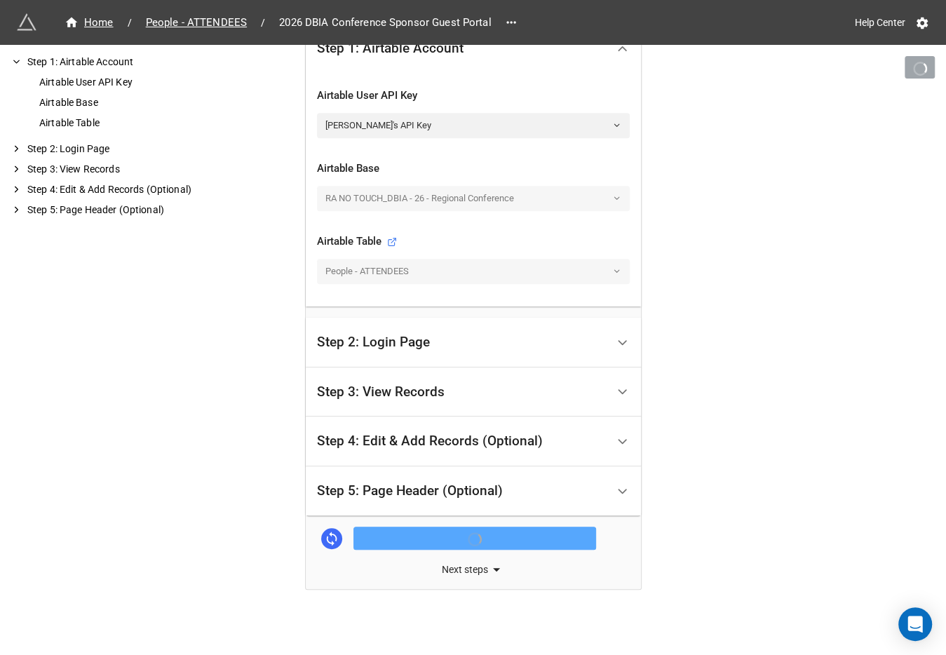
scroll to position [396, 0]
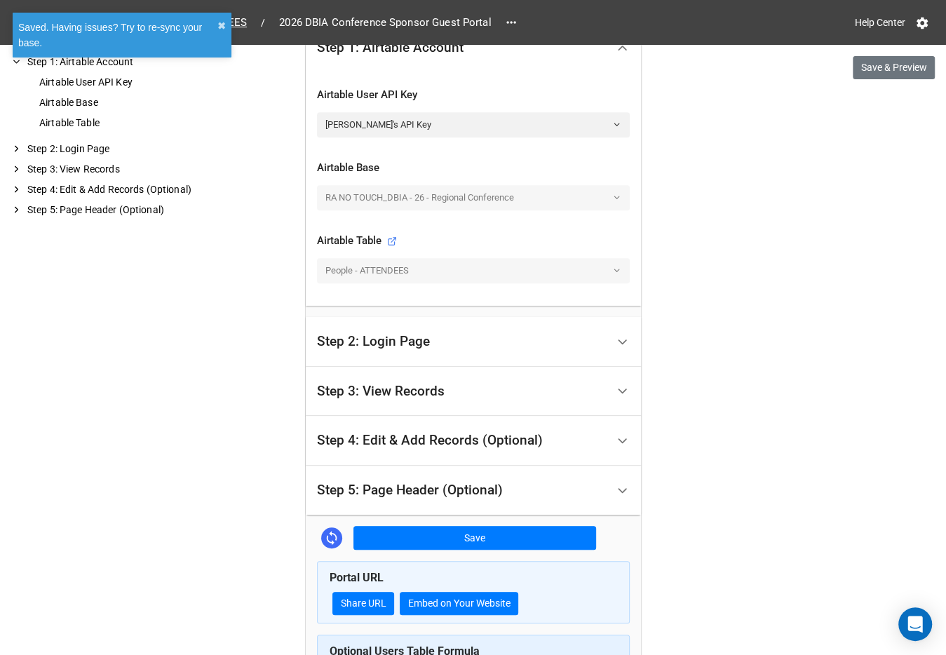
click at [404, 492] on div "Step 5: Page Header (Optional)" at bounding box center [410, 490] width 186 height 14
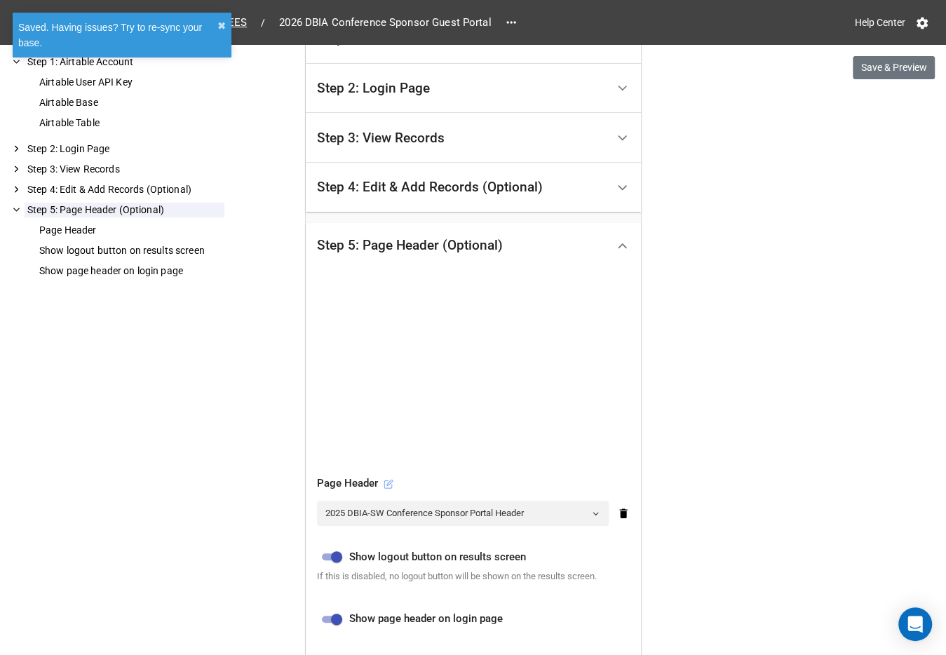
click at [384, 481] on icon at bounding box center [389, 484] width 10 height 10
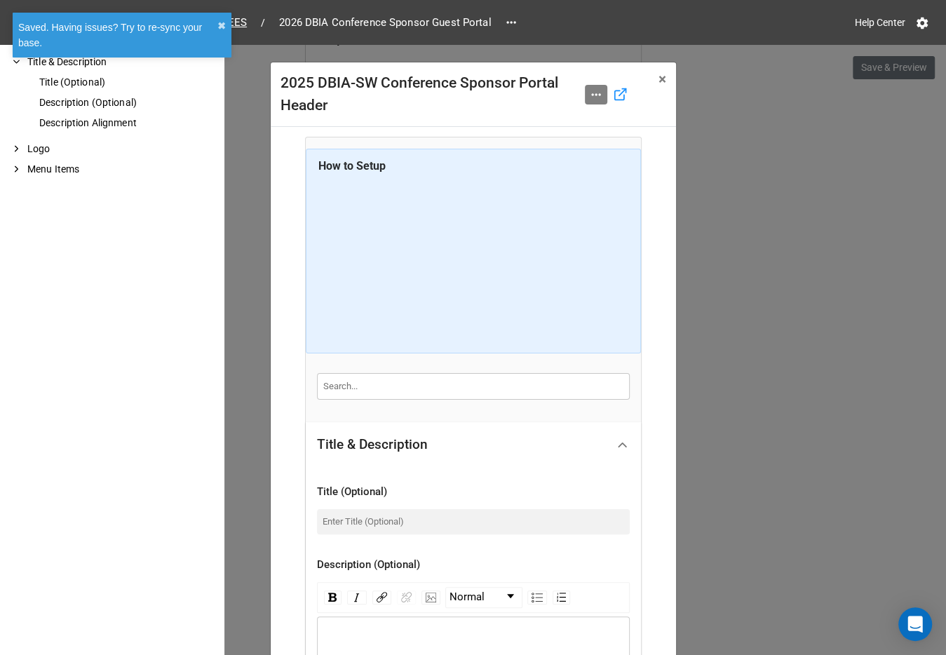
click at [589, 88] on icon at bounding box center [596, 95] width 14 height 14
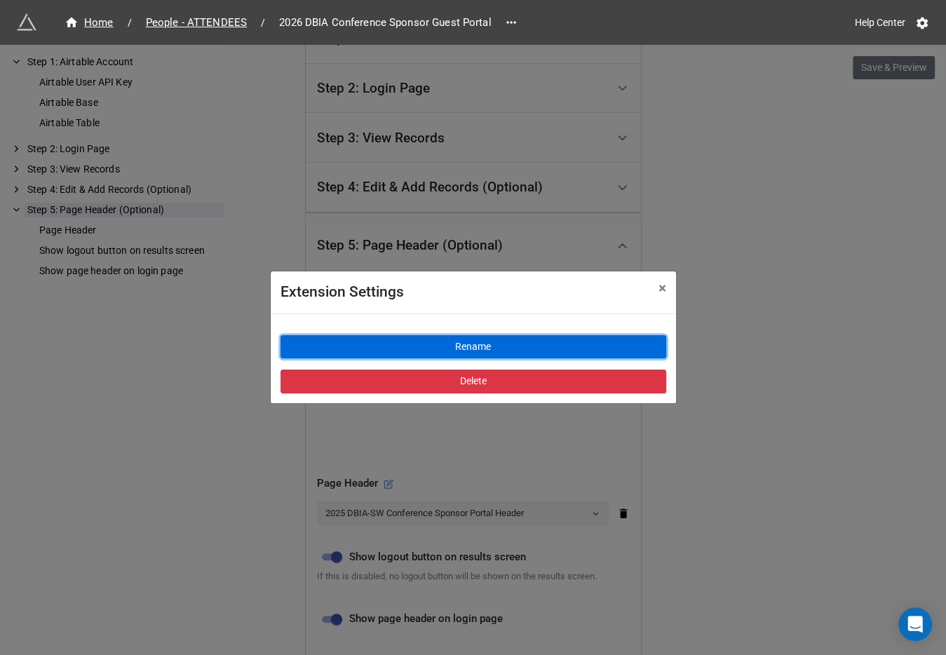
click at [435, 344] on button "Rename" at bounding box center [474, 347] width 386 height 24
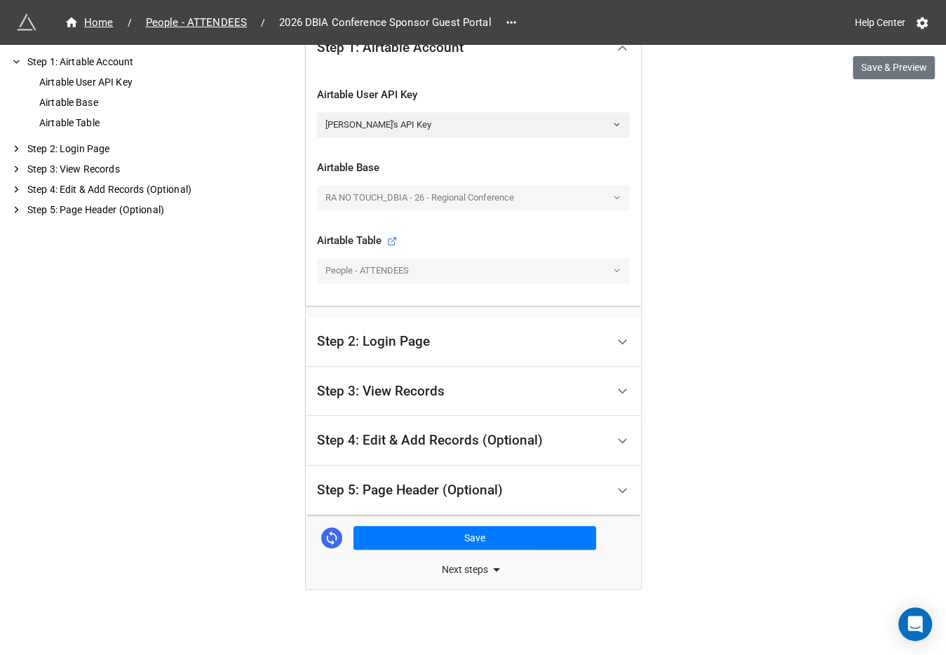
click at [437, 519] on div "Step 1: Airtable Account Airtable User API Key Airtable Base Airtable Table Ste…" at bounding box center [473, 246] width 335 height 562
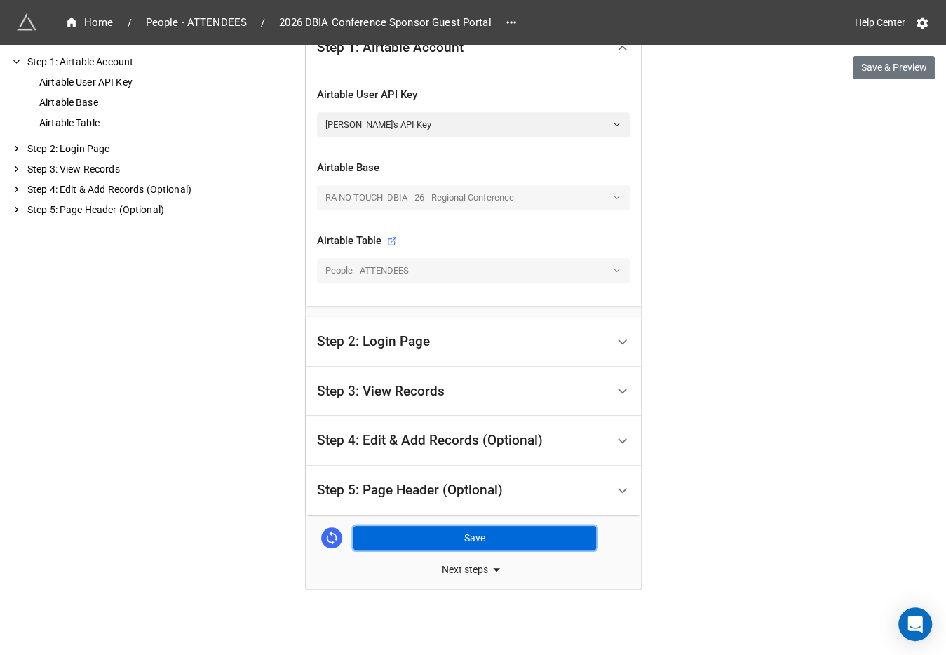
click at [427, 534] on button "Save" at bounding box center [474, 538] width 243 height 24
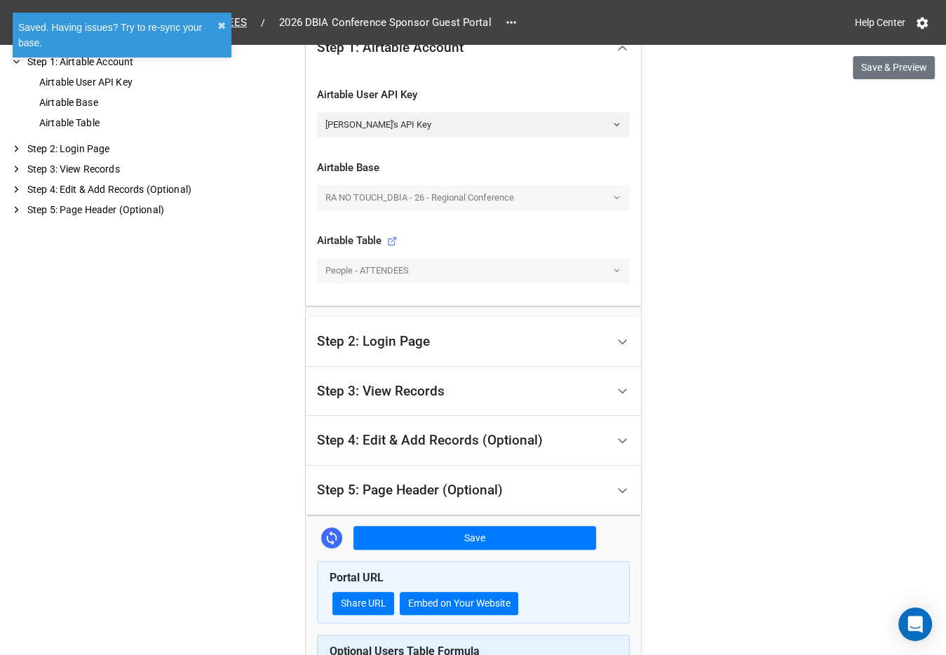
click at [451, 498] on div "Step 5: Page Header (Optional)" at bounding box center [462, 490] width 290 height 33
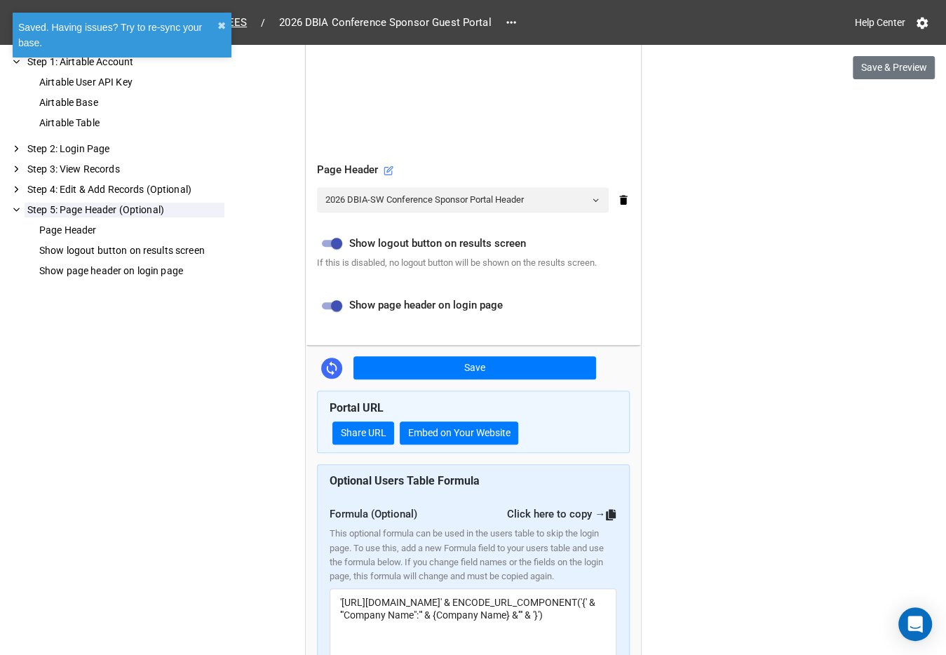
scroll to position [719, 0]
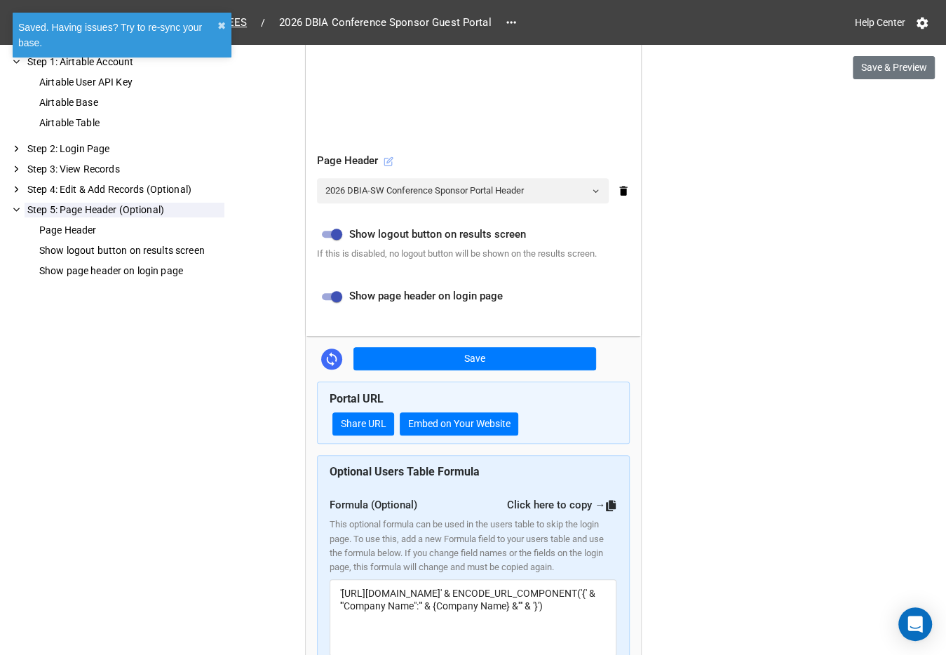
click at [386, 156] on icon at bounding box center [389, 161] width 10 height 10
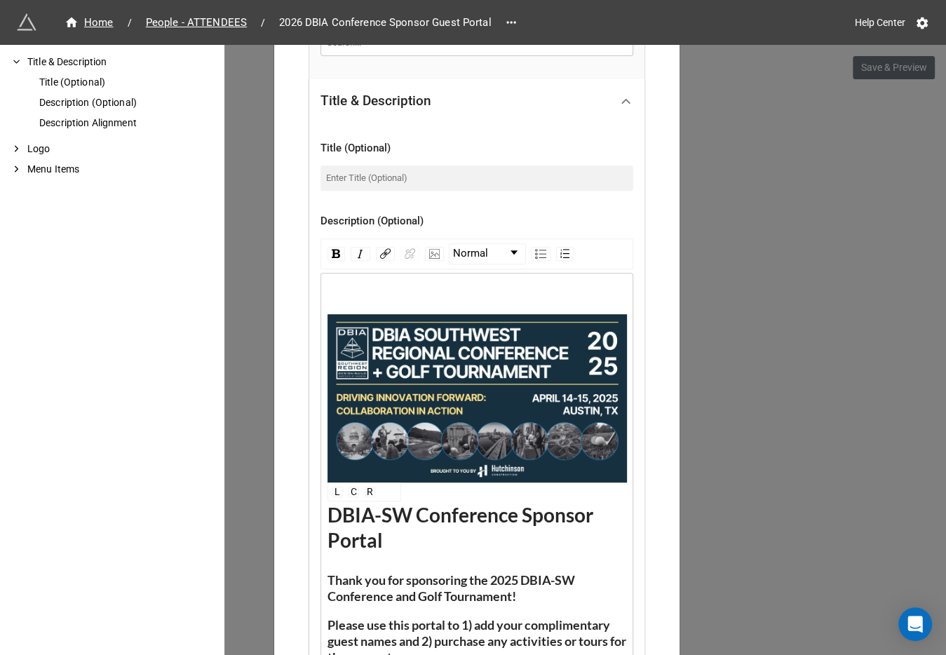
scroll to position [344, 0]
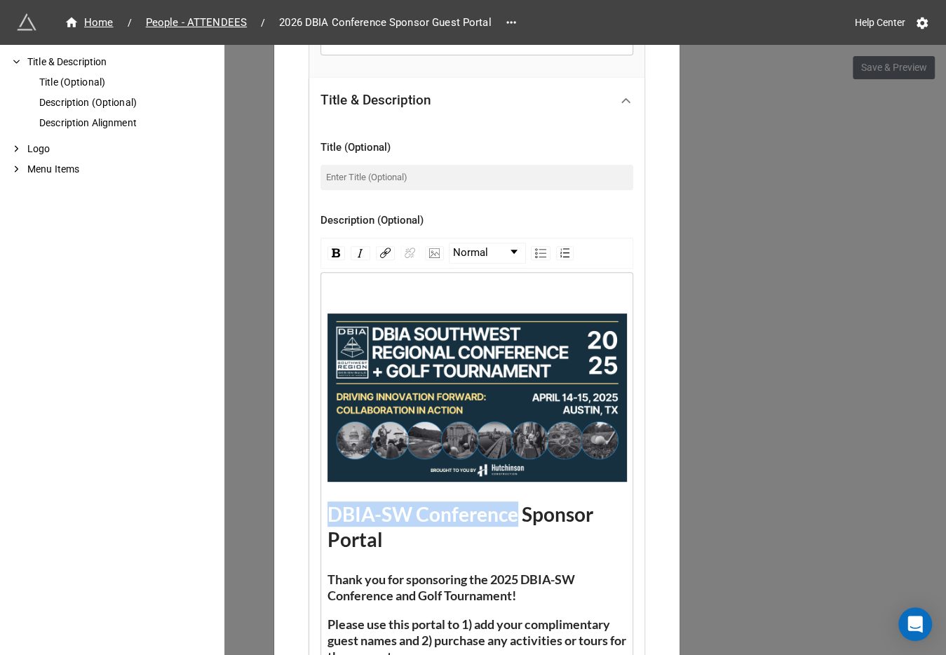
drag, startPoint x: 513, startPoint y: 513, endPoint x: 323, endPoint y: 513, distance: 190.0
click at [327, 513] on span "DBIA-SW Conference Sponsor Portal" at bounding box center [461, 526] width 269 height 49
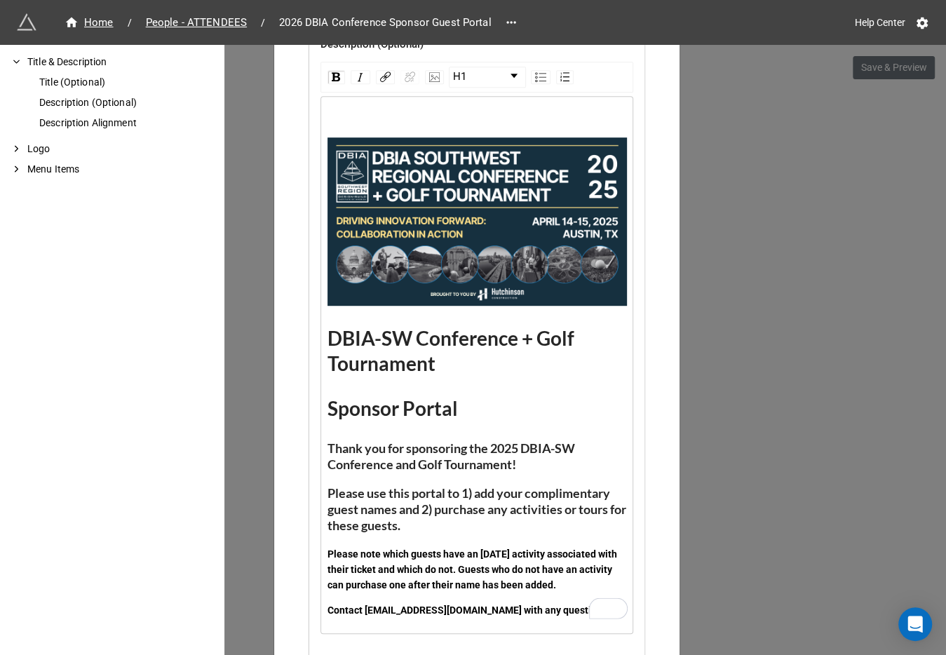
scroll to position [522, 0]
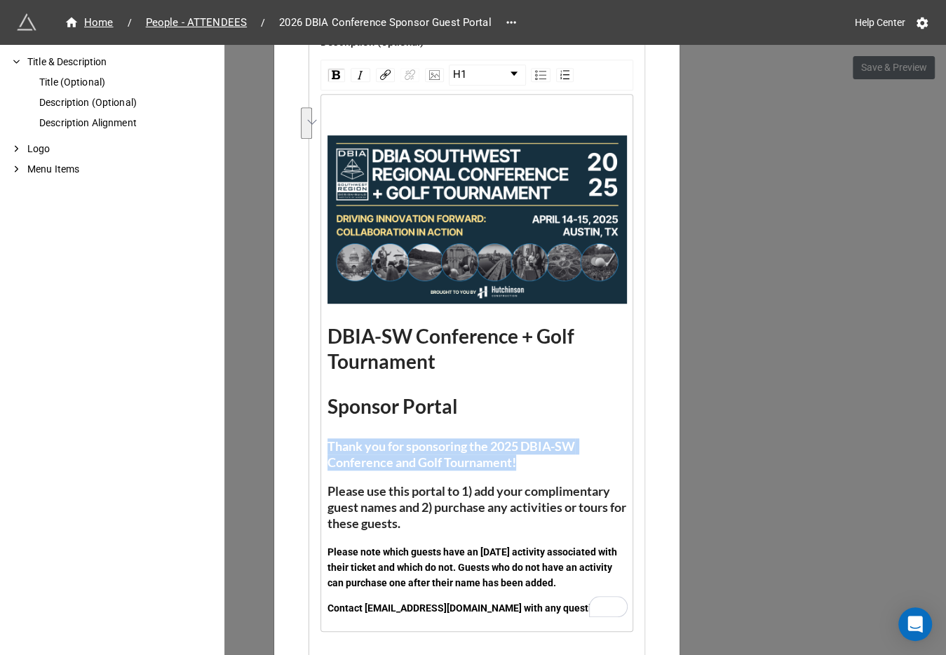
drag, startPoint x: 532, startPoint y: 459, endPoint x: 308, endPoint y: 450, distance: 224.6
click at [309, 450] on div "Title (Optional) Description (Optional) H1 DBIA-SW Conference + Golf Tournament…" at bounding box center [476, 336] width 335 height 783
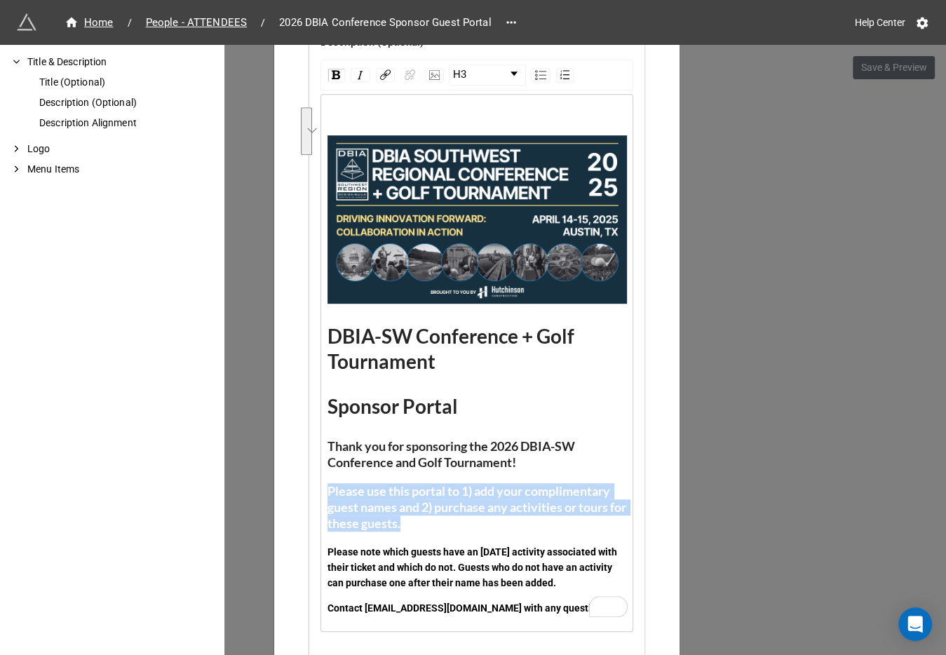
drag, startPoint x: 439, startPoint y: 523, endPoint x: 299, endPoint y: 489, distance: 143.6
click at [299, 489] on div "How to Setup Title & Description Title (Optional) Description (Optional) Descri…" at bounding box center [477, 283] width 386 height 1339
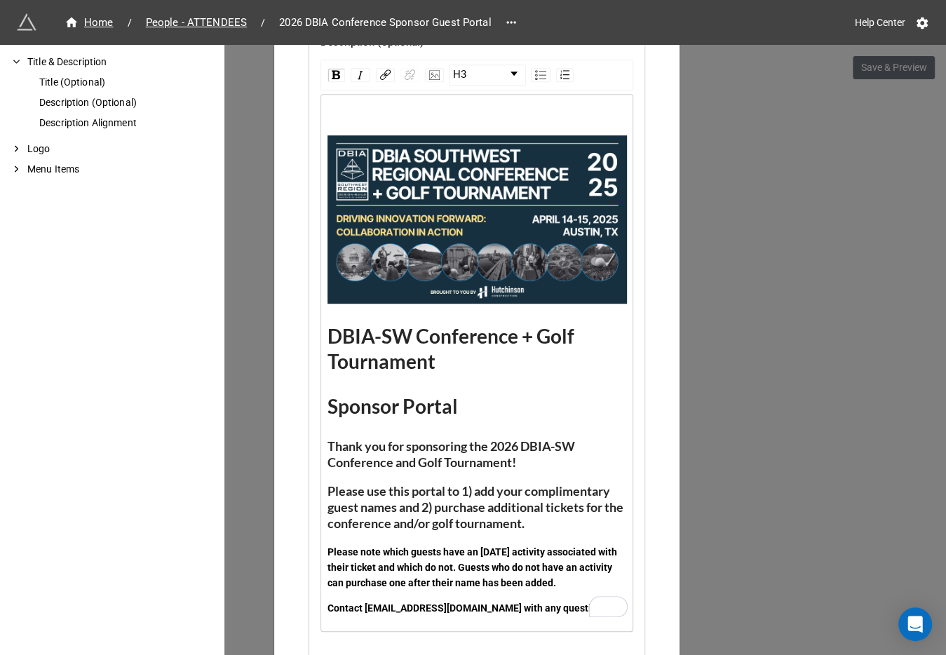
click at [388, 549] on span "Please note which guests have an April 14 activity associated with their ticket…" at bounding box center [473, 567] width 292 height 42
click at [379, 550] on span "Please note which guests have an April 14 activity associated with their ticket…" at bounding box center [473, 567] width 292 height 42
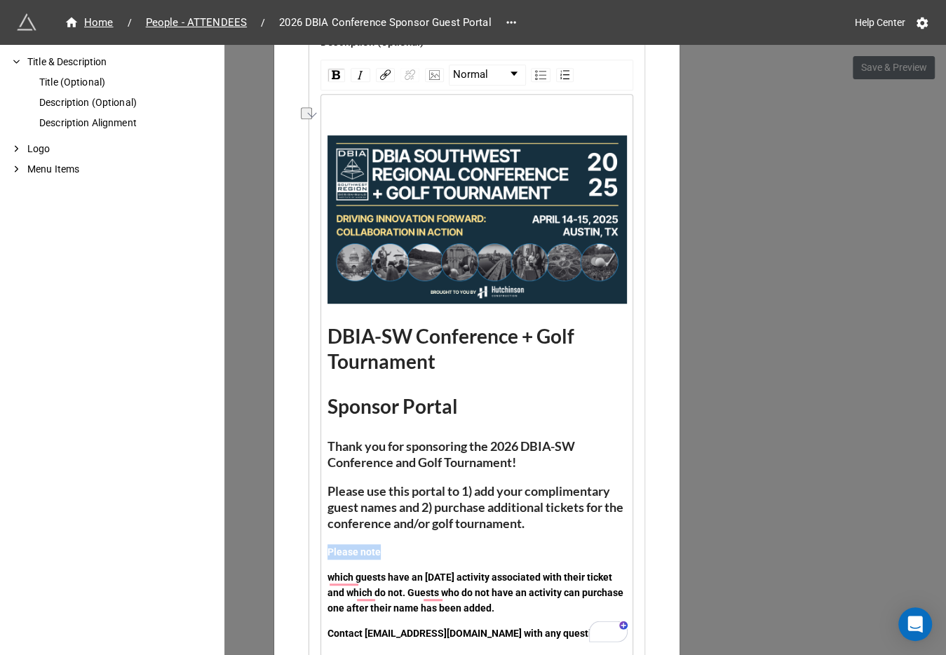
drag, startPoint x: 381, startPoint y: 548, endPoint x: 311, endPoint y: 548, distance: 70.1
click at [311, 548] on div "How to Setup Title & Description Title (Optional) Description (Optional) Descri…" at bounding box center [476, 296] width 405 height 1384
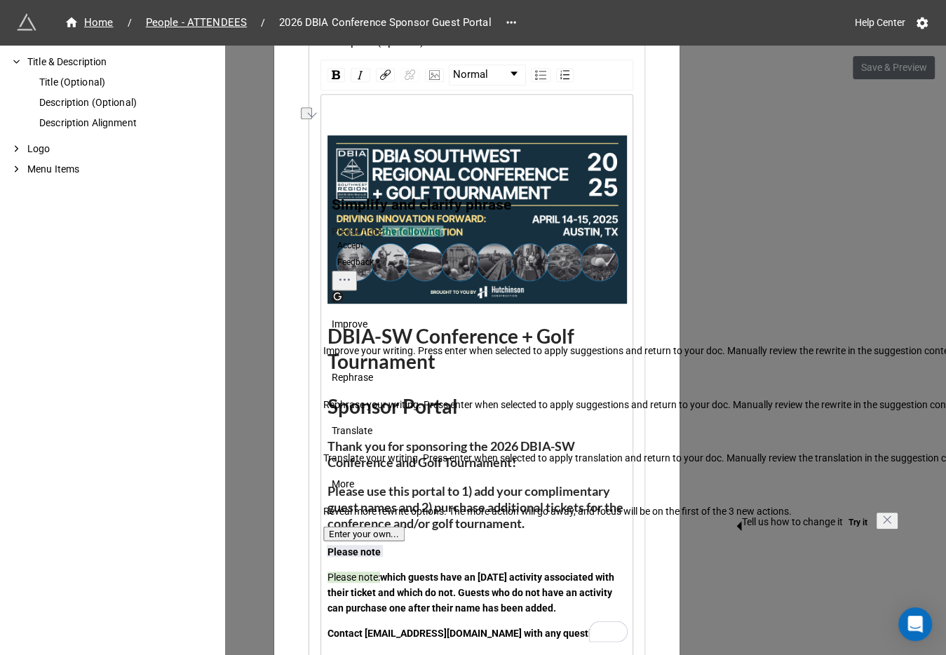
click at [416, 584] on div "Please note: which guests have an April 14 activity associated with their ticke…" at bounding box center [476, 592] width 299 height 46
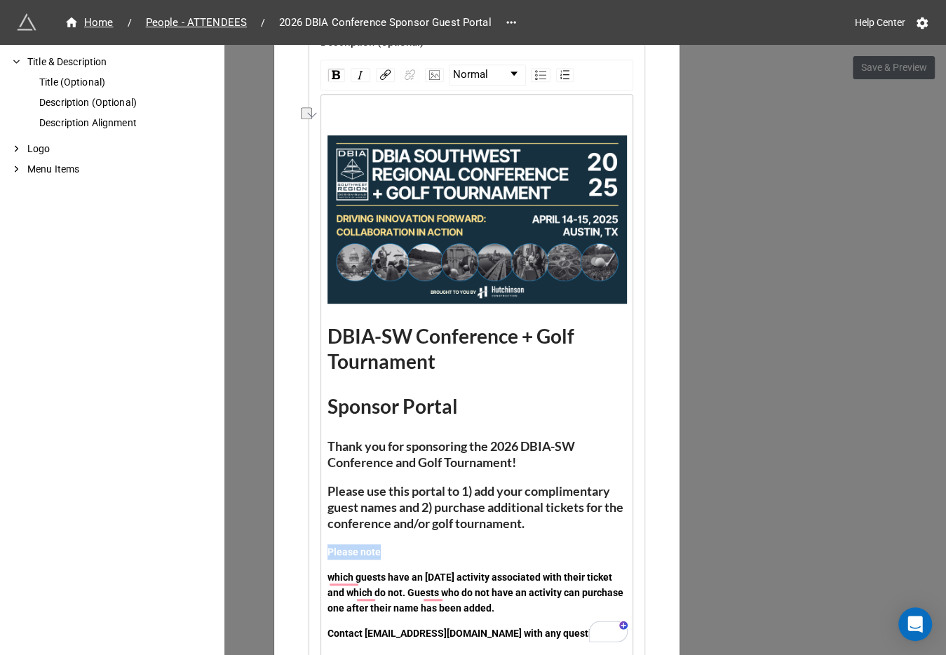
click at [318, 553] on div "How to Setup Title & Description Title (Optional) Description (Optional) Descri…" at bounding box center [476, 296] width 405 height 1384
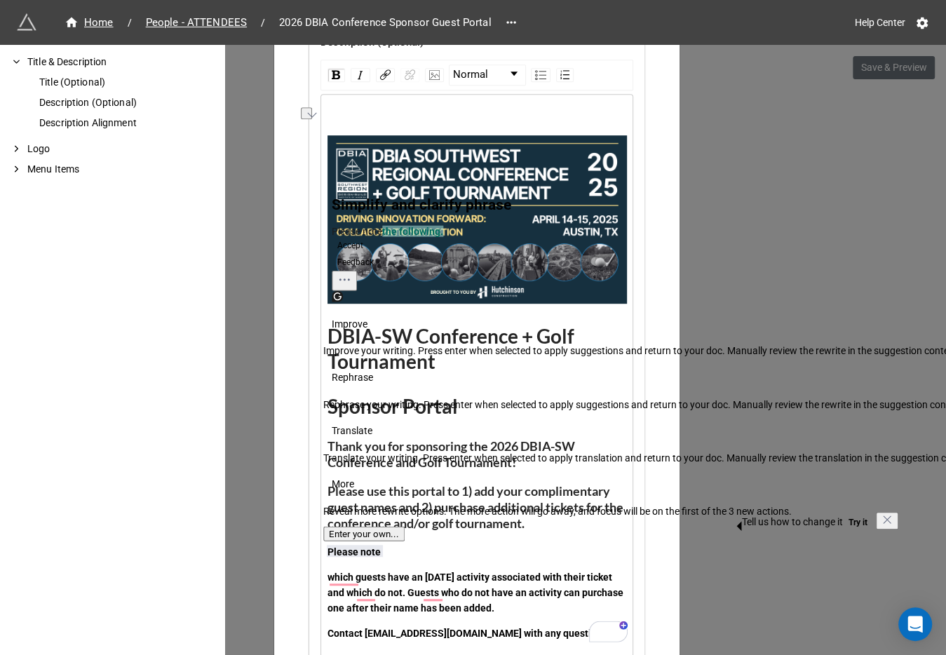
click at [391, 555] on div "Please note" at bounding box center [476, 551] width 299 height 15
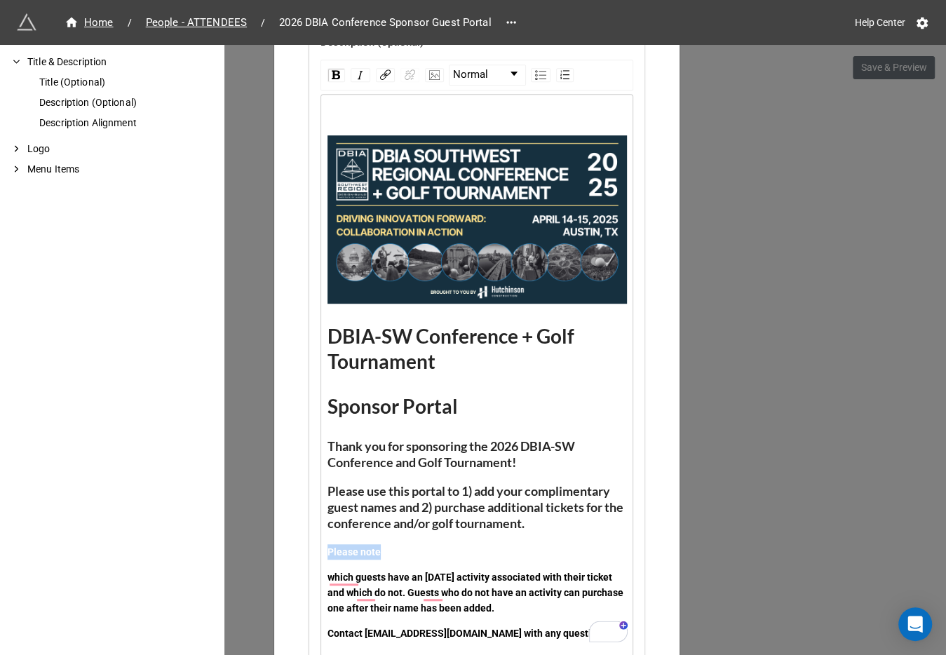
drag, startPoint x: 386, startPoint y: 553, endPoint x: 299, endPoint y: 553, distance: 87.0
click at [299, 553] on div "How to Setup Title & Description Title (Optional) Description (Optional) Descri…" at bounding box center [477, 296] width 386 height 1364
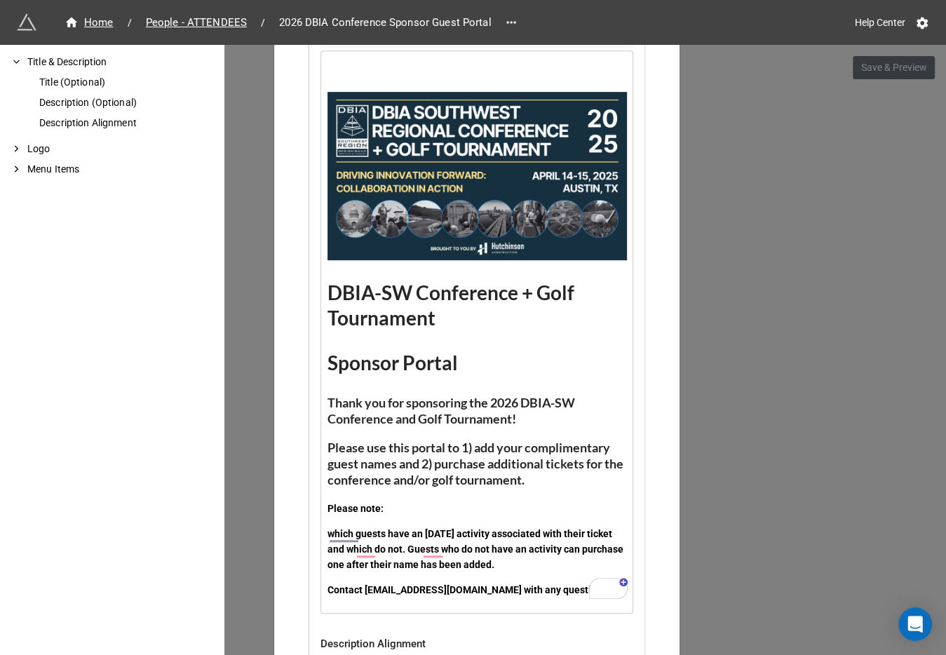
scroll to position [701, 0]
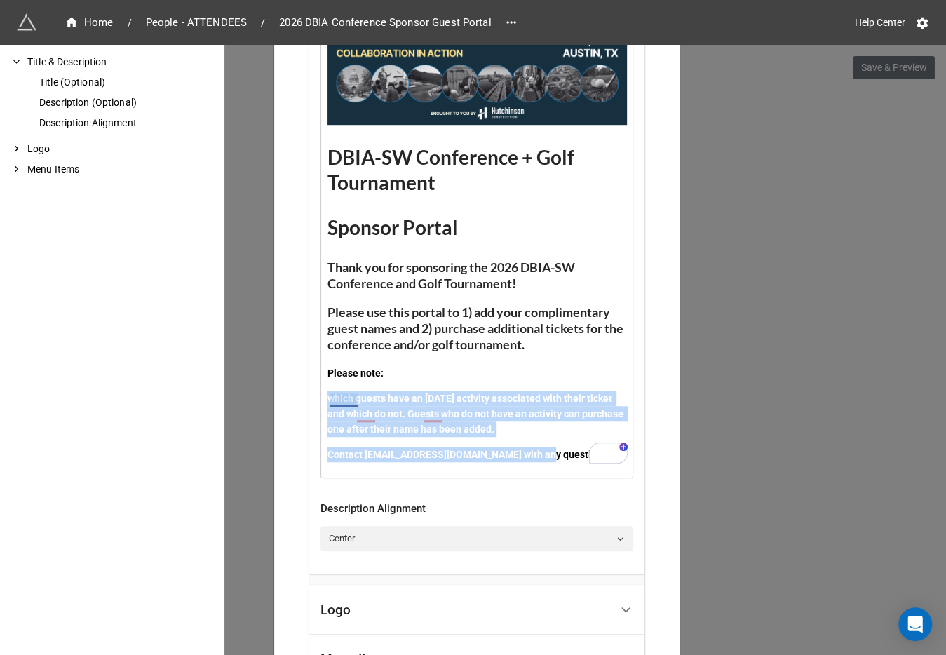
click at [321, 398] on div "How to Setup Title & Description Title (Optional) Description (Optional) Descri…" at bounding box center [476, 118] width 405 height 1384
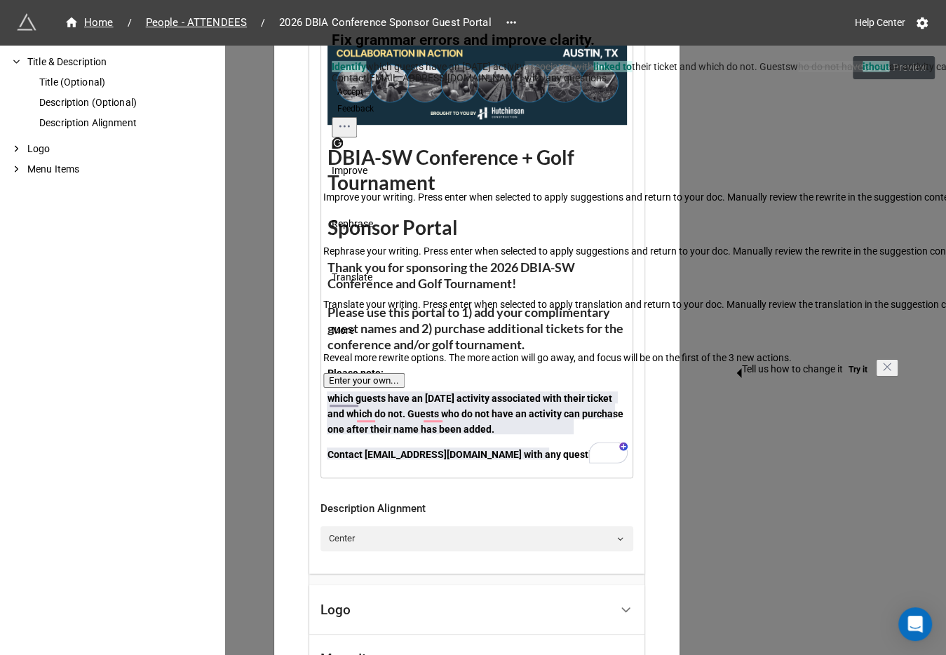
click at [546, 447] on div "Contact info@dbia-sw.org with any questions." at bounding box center [476, 454] width 299 height 15
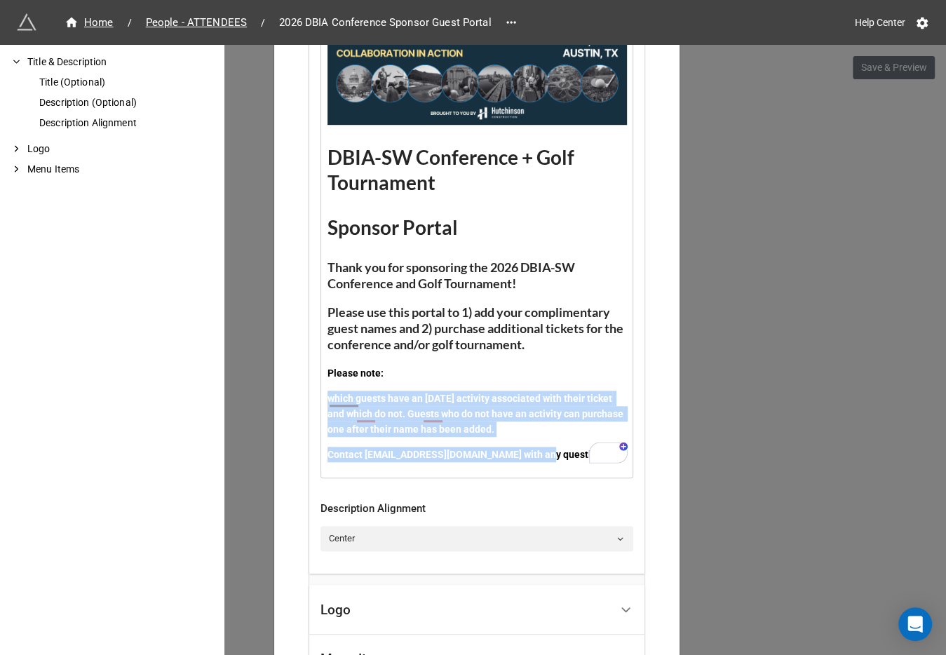
drag, startPoint x: 551, startPoint y: 453, endPoint x: 318, endPoint y: 398, distance: 239.2
click at [318, 398] on div "How to Setup Title & Description Title (Optional) Description (Optional) Descri…" at bounding box center [476, 118] width 405 height 1384
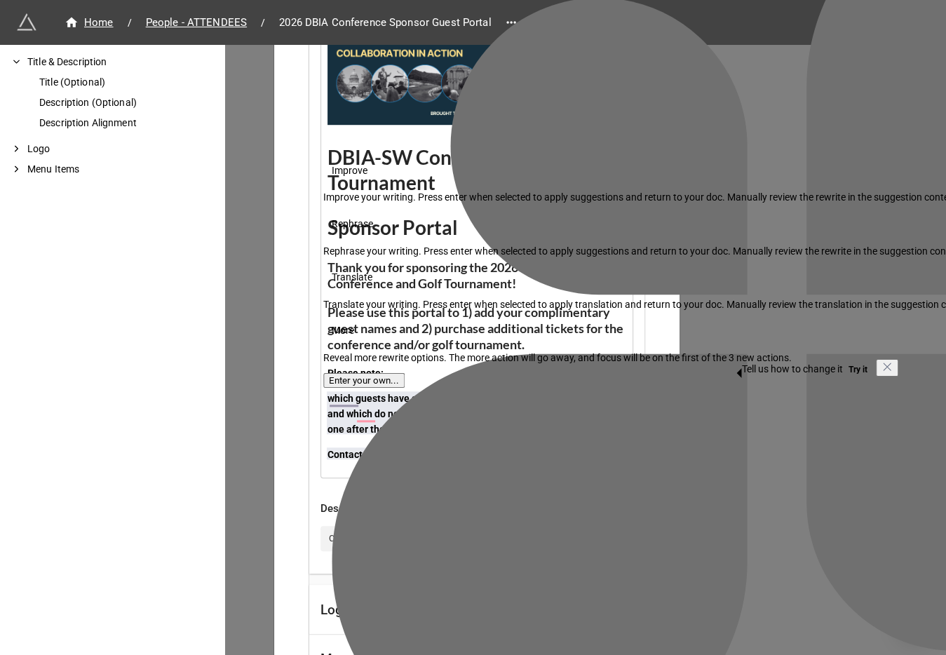
click at [518, 421] on div "which guests have an April 14 activity associated with their ticket and which d…" at bounding box center [476, 414] width 299 height 46
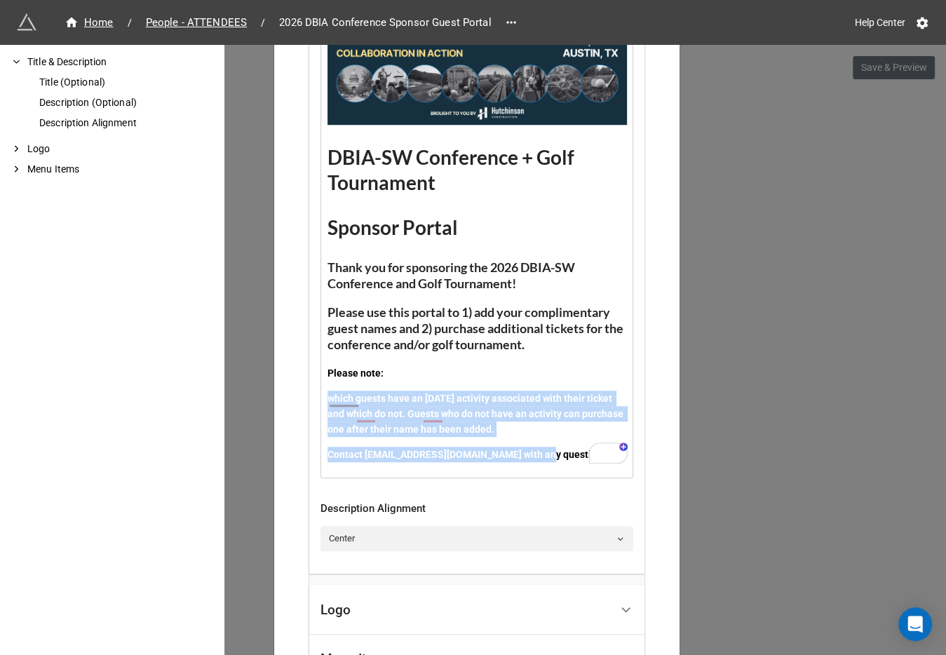
drag, startPoint x: 555, startPoint y: 450, endPoint x: 324, endPoint y: 391, distance: 238.1
click at [327, 391] on div "DBIA-SW Conference + Golf Tournament Sponsor Portal Thank you for sponsoring th…" at bounding box center [476, 197] width 299 height 532
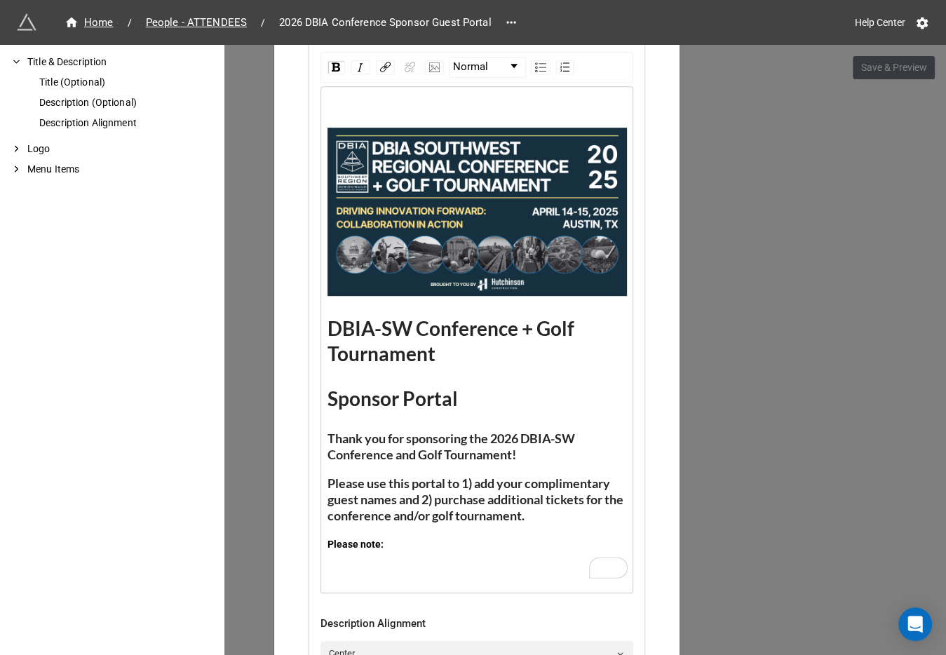
scroll to position [521, 0]
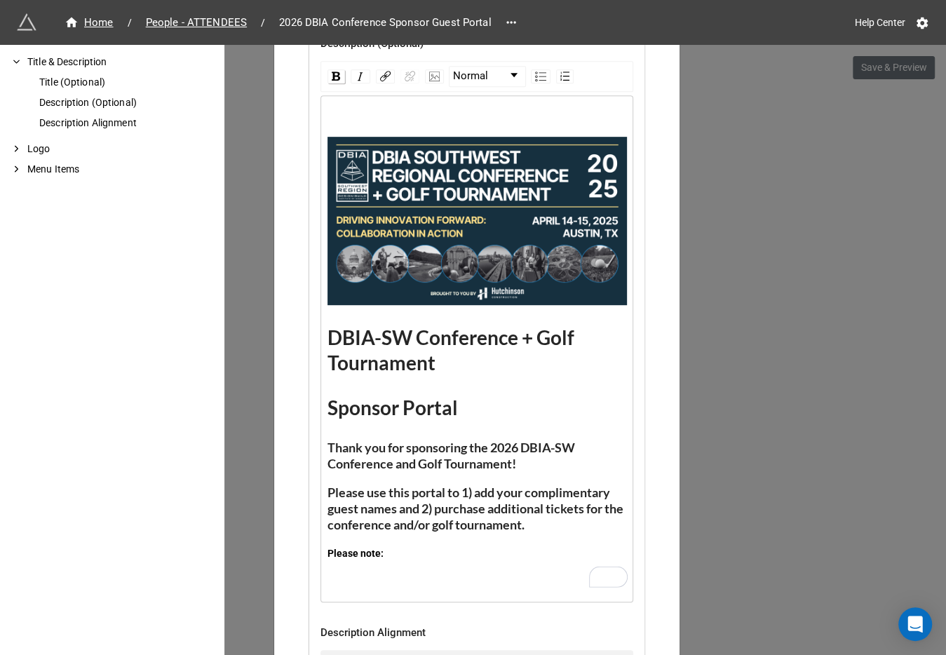
click at [333, 72] on img "rdw-inline-control" at bounding box center [336, 76] width 8 height 9
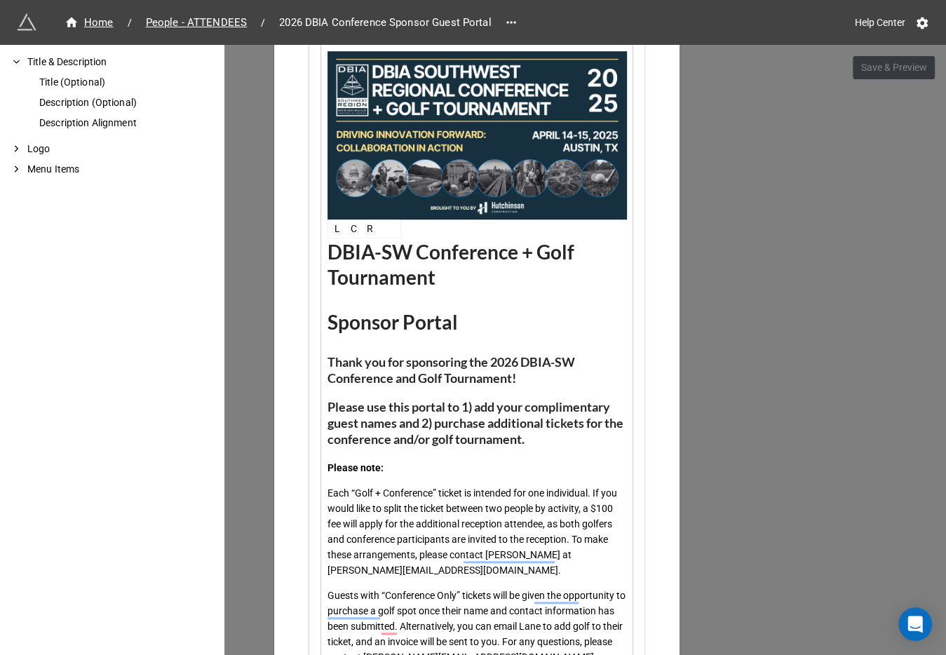
scroll to position [632, 0]
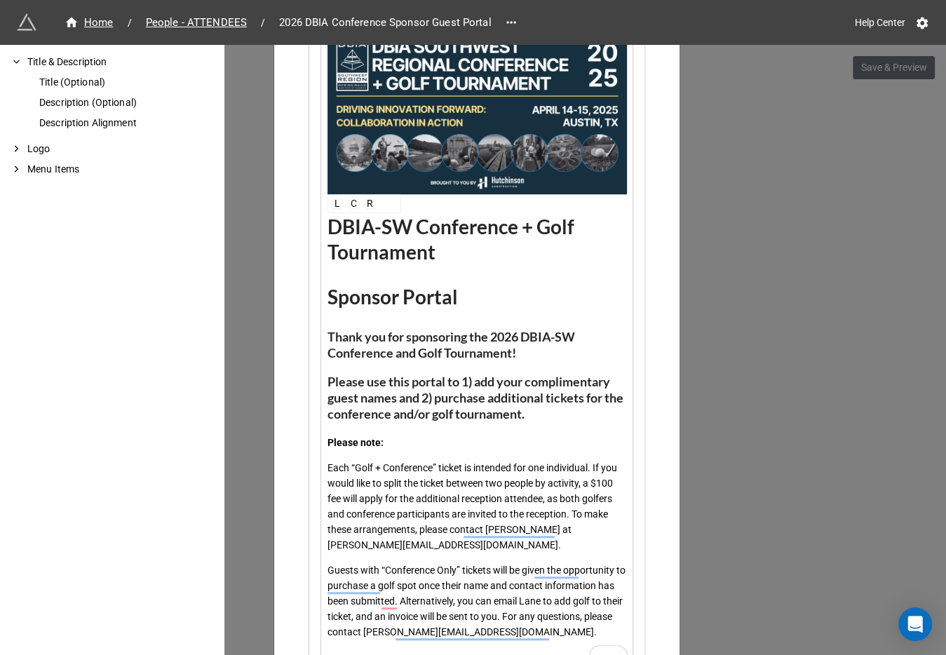
click at [433, 546] on div "Each “Golf + Conference” ticket is intended for one individual. If you would li…" at bounding box center [476, 506] width 299 height 93
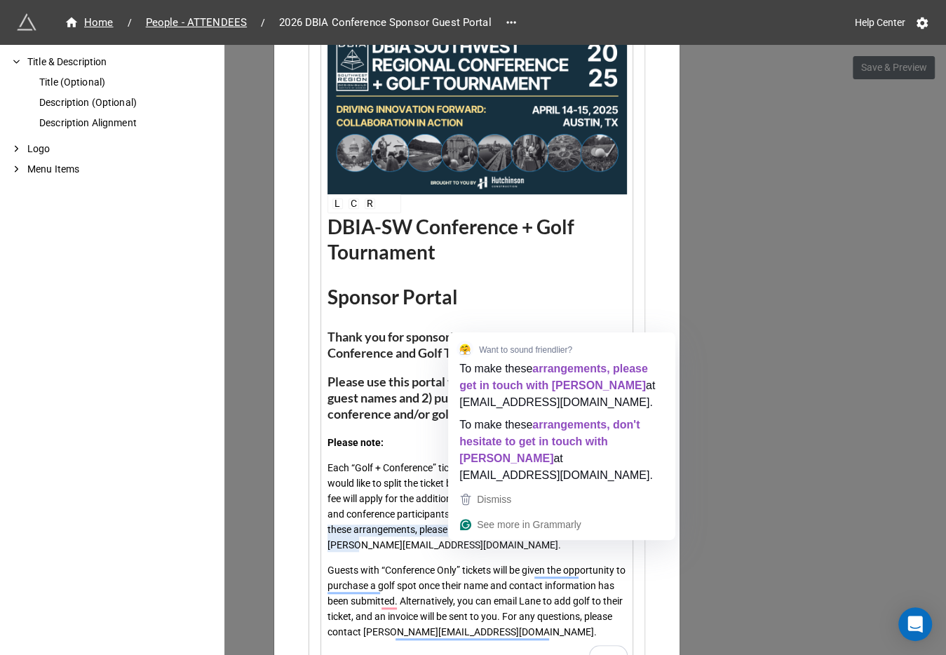
click at [406, 553] on div "L C R DBIA-SW Conference + Golf Tournament Sponsor Portal Thank you for sponsor…" at bounding box center [476, 333] width 299 height 665
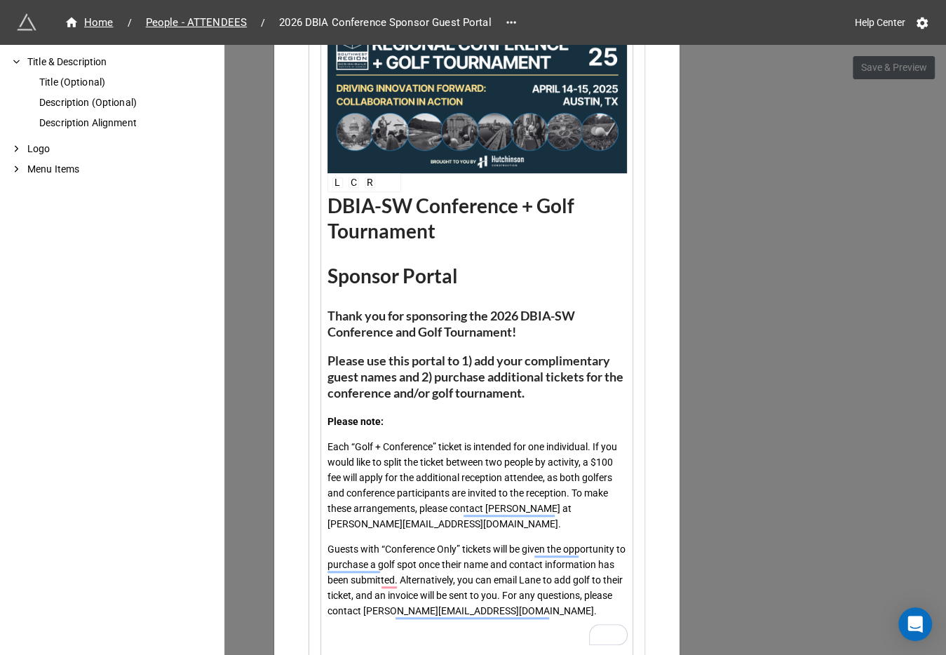
scroll to position [659, 0]
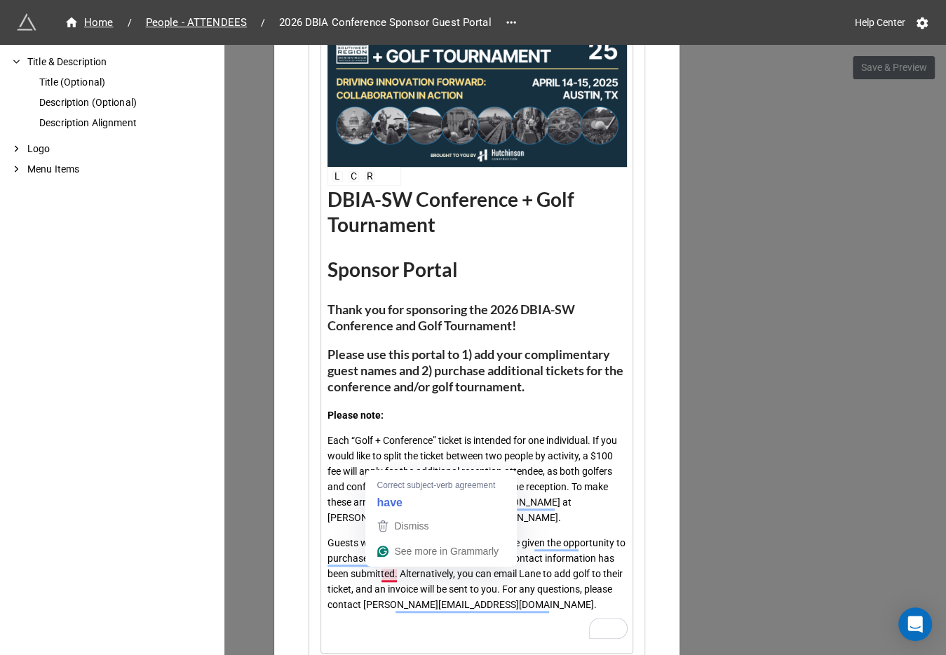
click at [462, 576] on span "Guests with “Conference Only” tickets will be given the opportunity to purchase…" at bounding box center [477, 573] width 300 height 73
click at [391, 574] on span "Guests with “Conference Only” tickets will be given the opportunity to purchase…" at bounding box center [477, 573] width 300 height 73
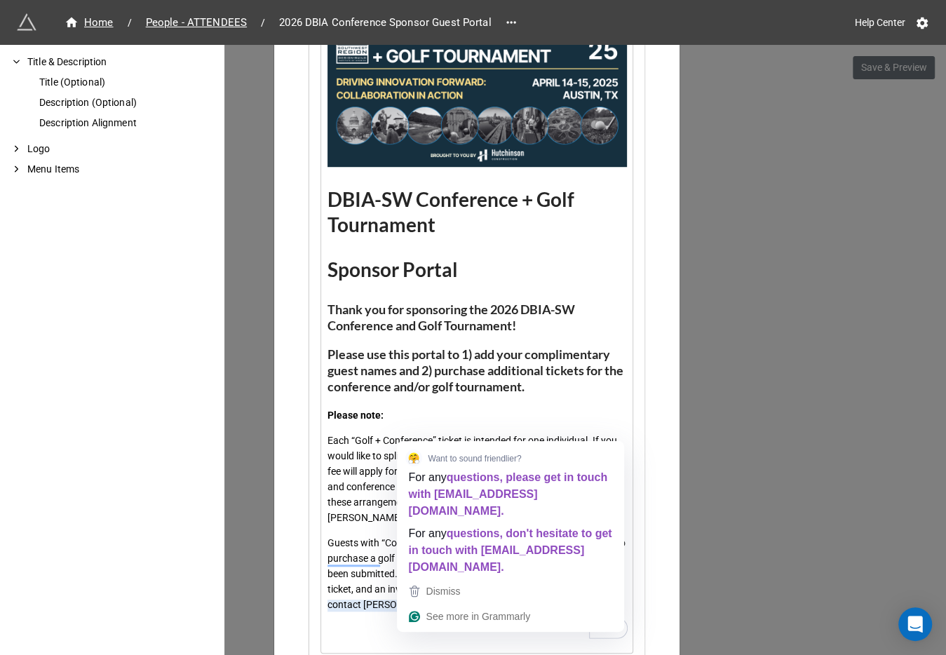
click at [369, 539] on span "Guests with “Conference Only” tickets will be given the opportunity to purchase…" at bounding box center [477, 573] width 300 height 73
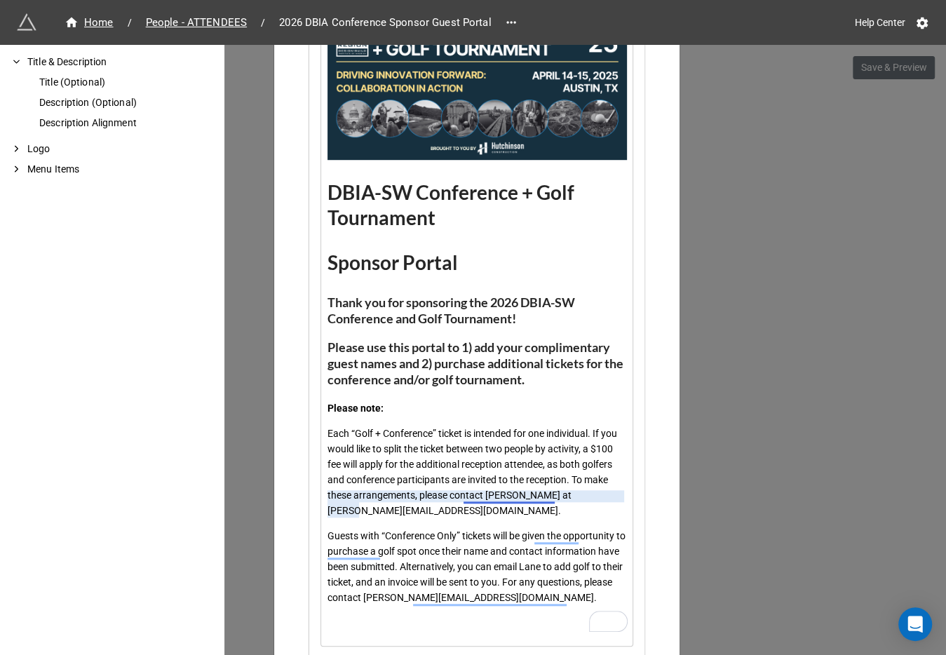
scroll to position [640, 0]
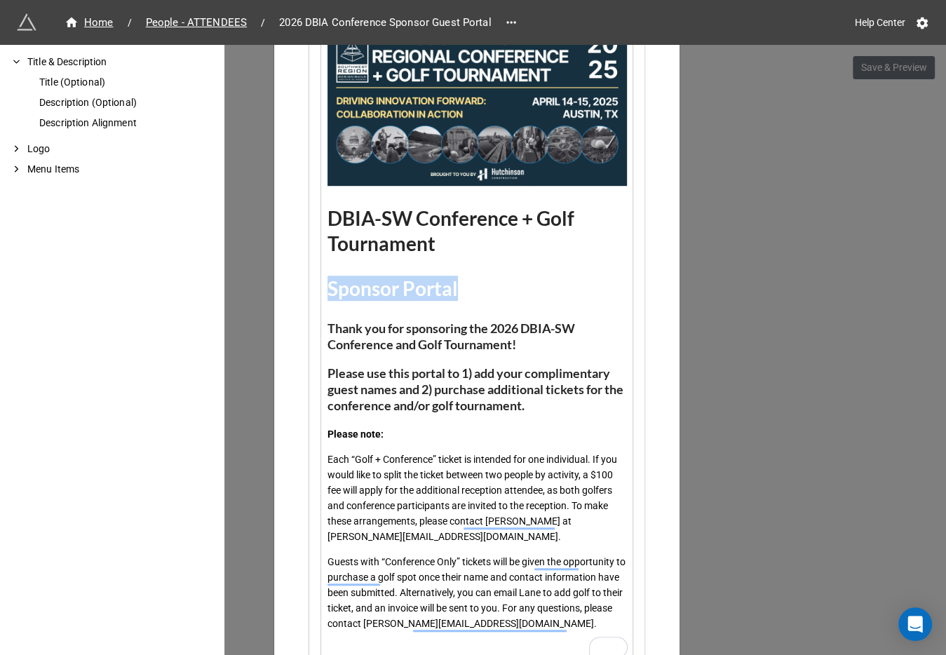
drag, startPoint x: 455, startPoint y: 285, endPoint x: 323, endPoint y: 285, distance: 131.8
click at [327, 285] on div "Sponsor Portal" at bounding box center [476, 288] width 299 height 25
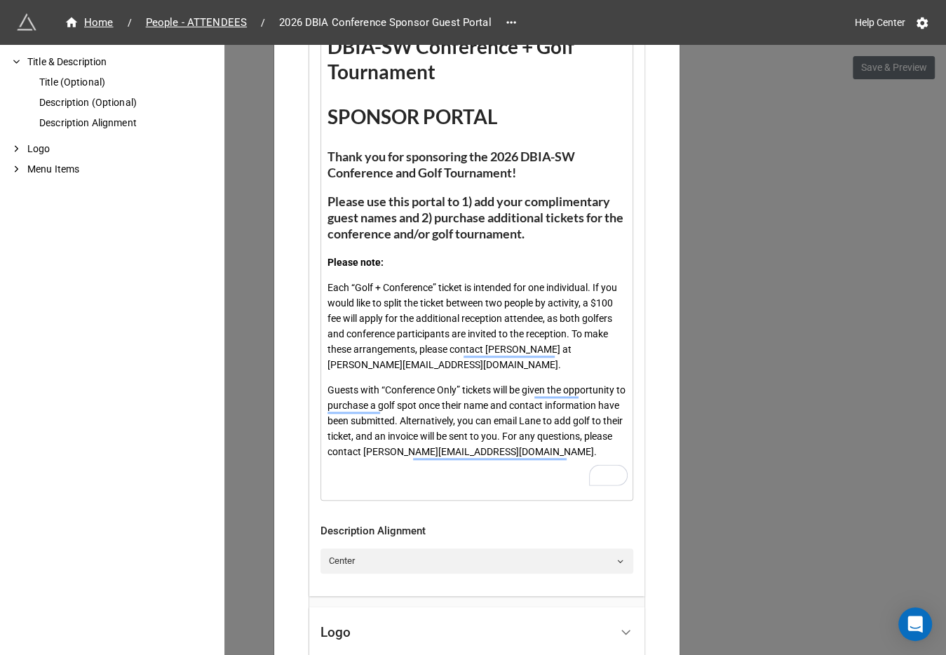
scroll to position [815, 0]
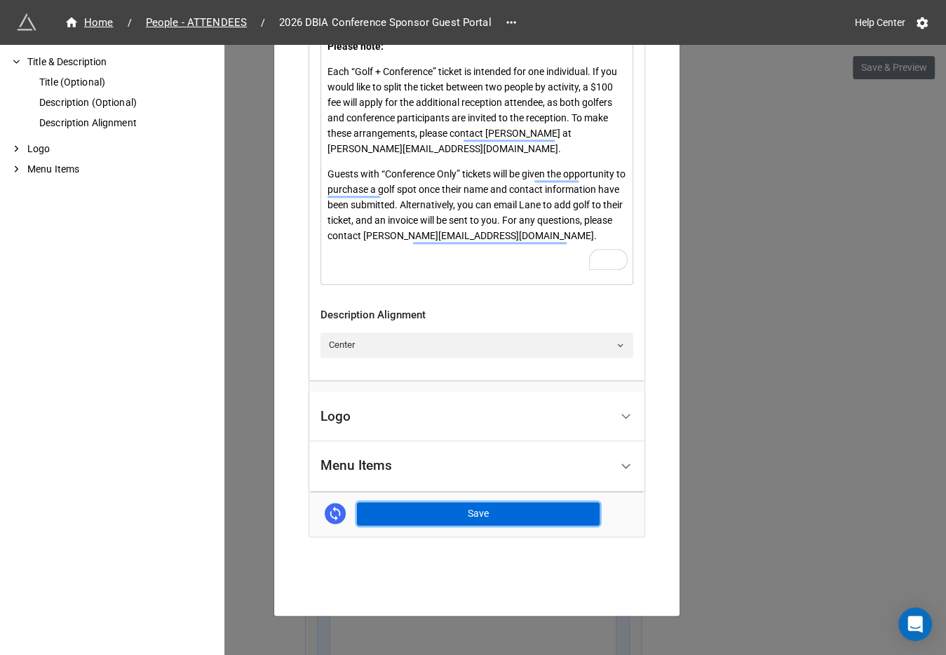
click at [490, 504] on button "Save" at bounding box center [478, 514] width 243 height 24
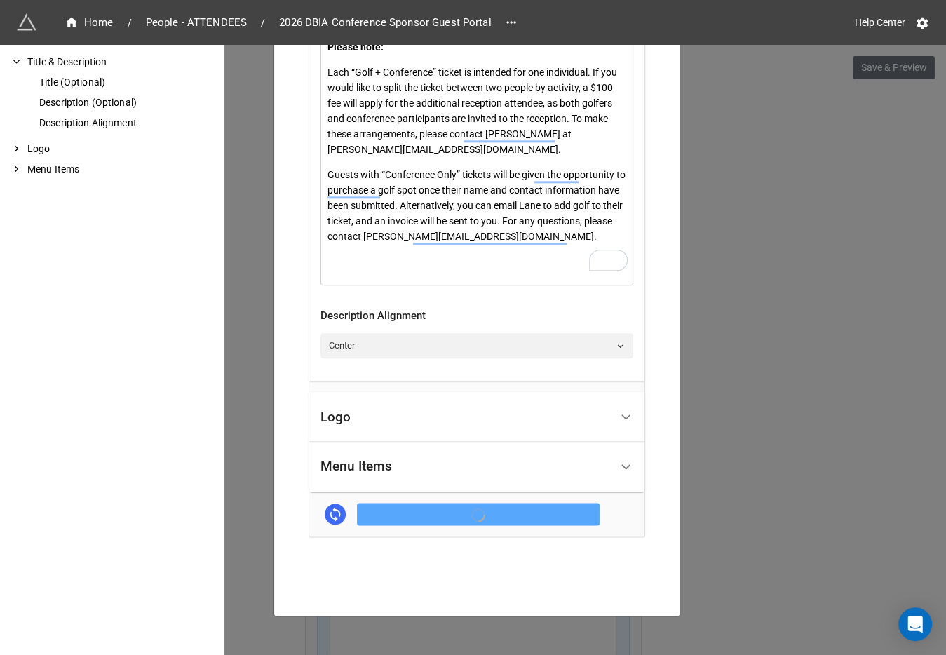
scroll to position [1028, 0]
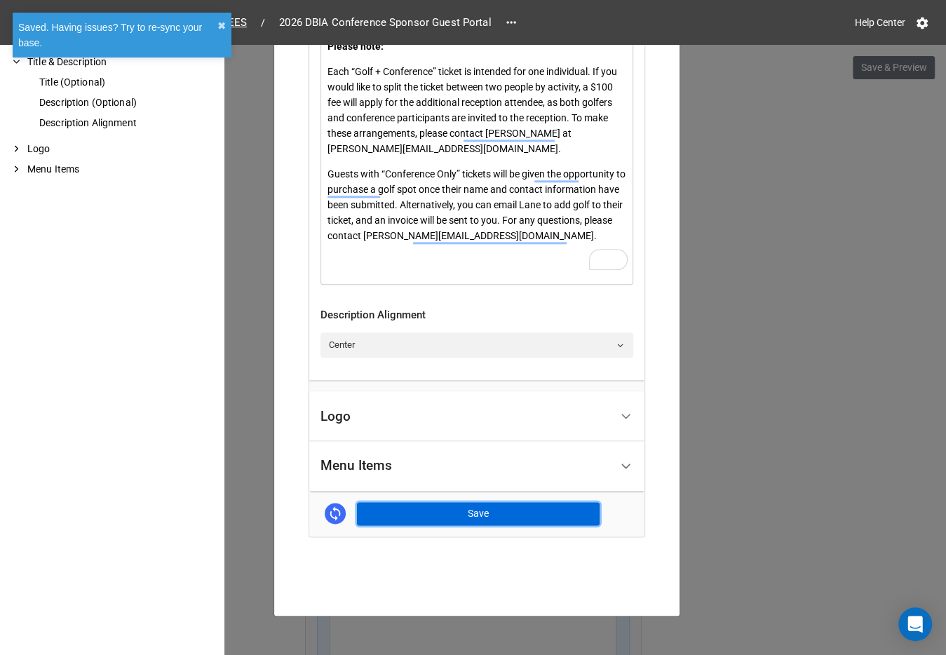
click at [435, 513] on button "Save" at bounding box center [478, 514] width 243 height 24
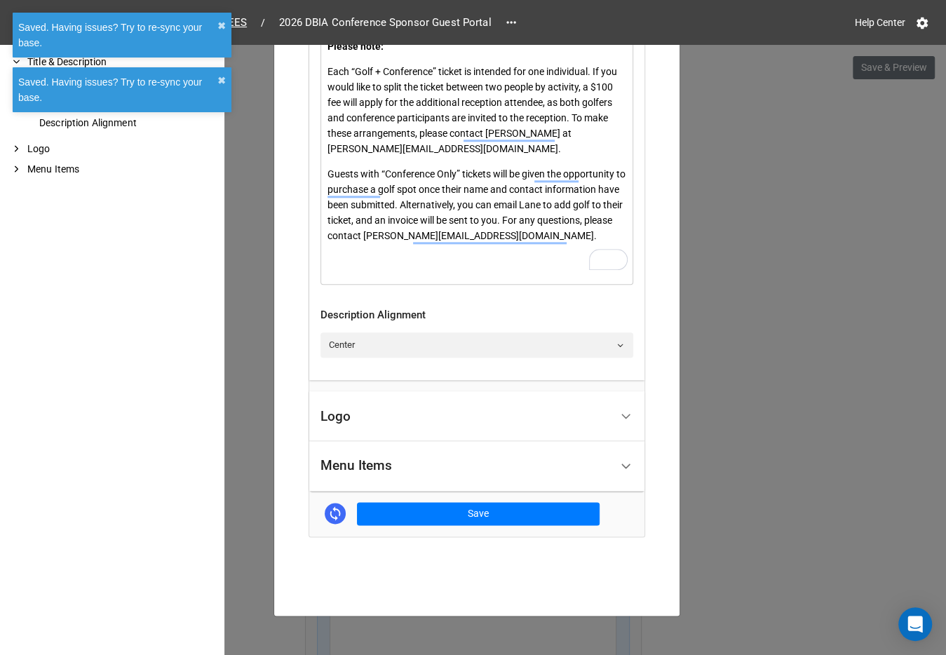
click at [765, 324] on div "2026 DBIA-SW Conference Sponsor Portal Header × Close How to Setup Title & Desc…" at bounding box center [473, 372] width 946 height 655
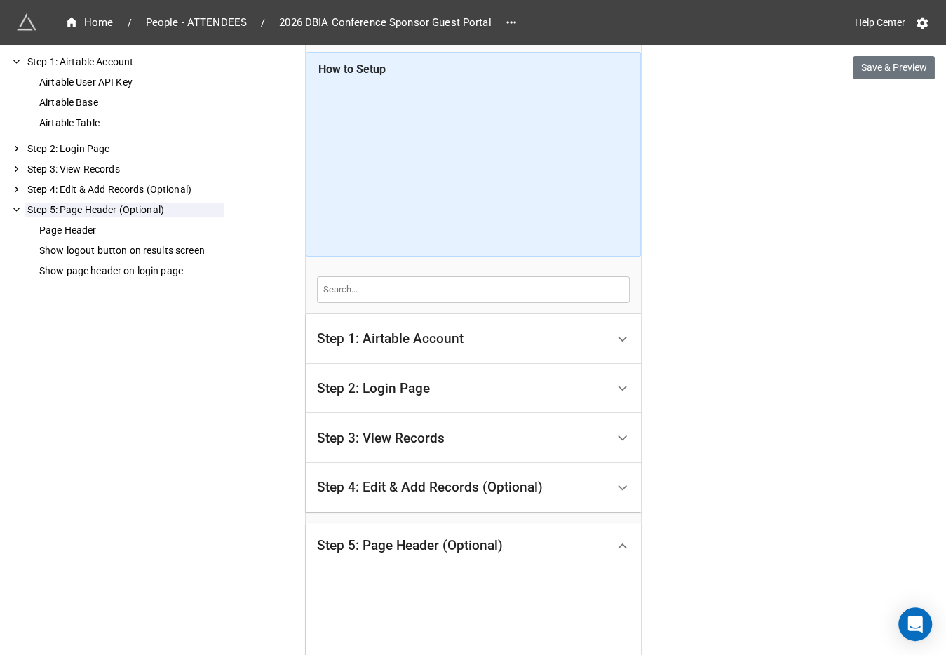
scroll to position [128, 0]
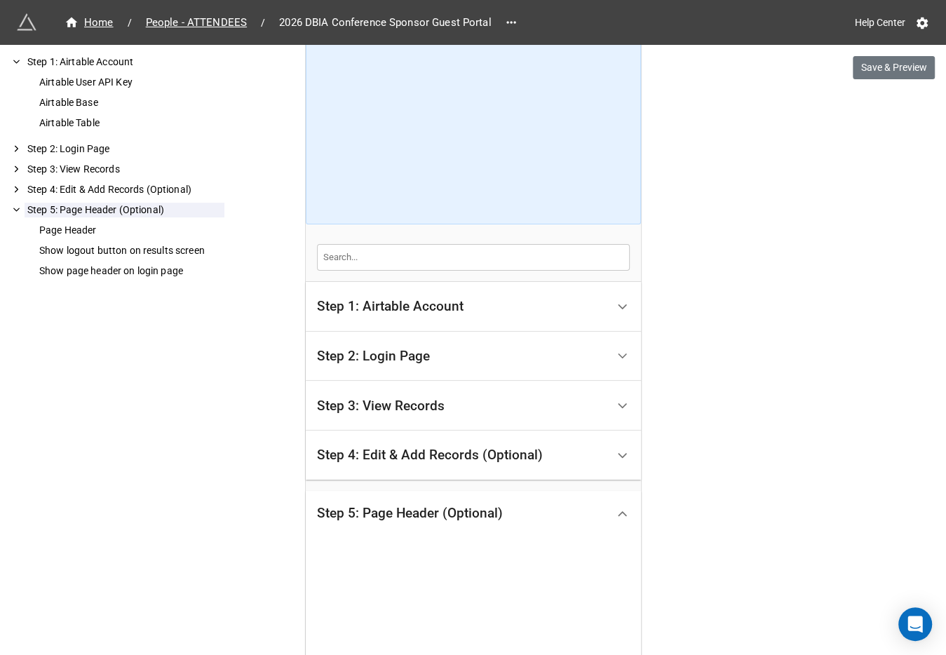
click at [442, 355] on div "Step 2: Login Page" at bounding box center [462, 356] width 290 height 33
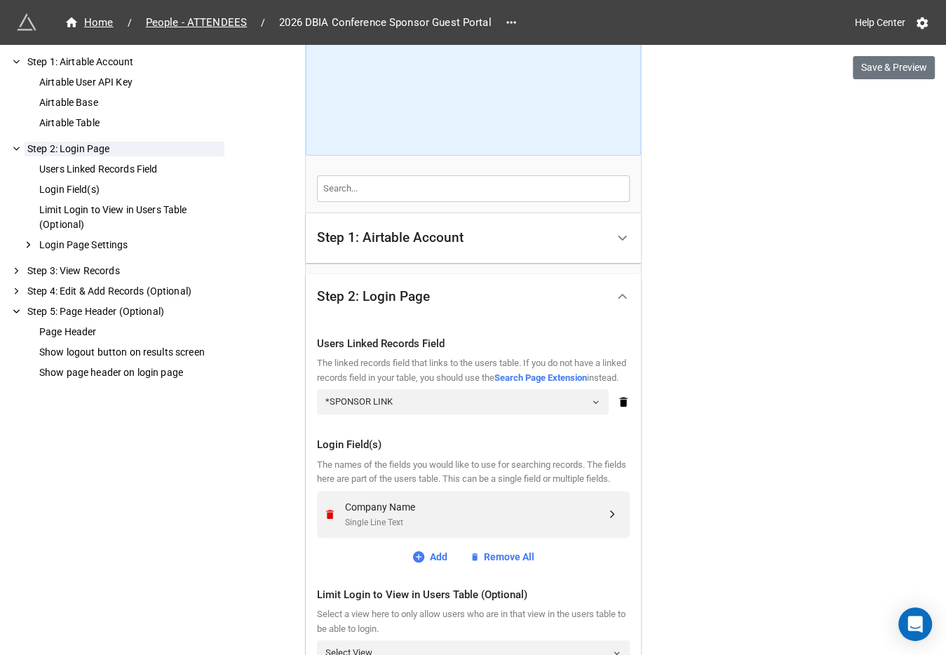
scroll to position [205, 0]
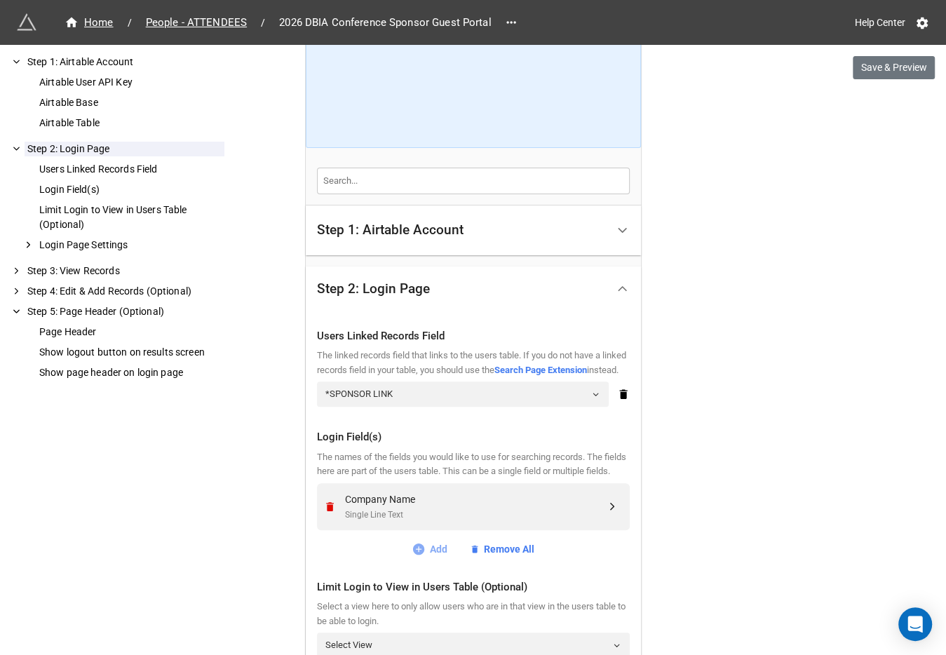
click at [419, 556] on icon at bounding box center [419, 549] width 14 height 14
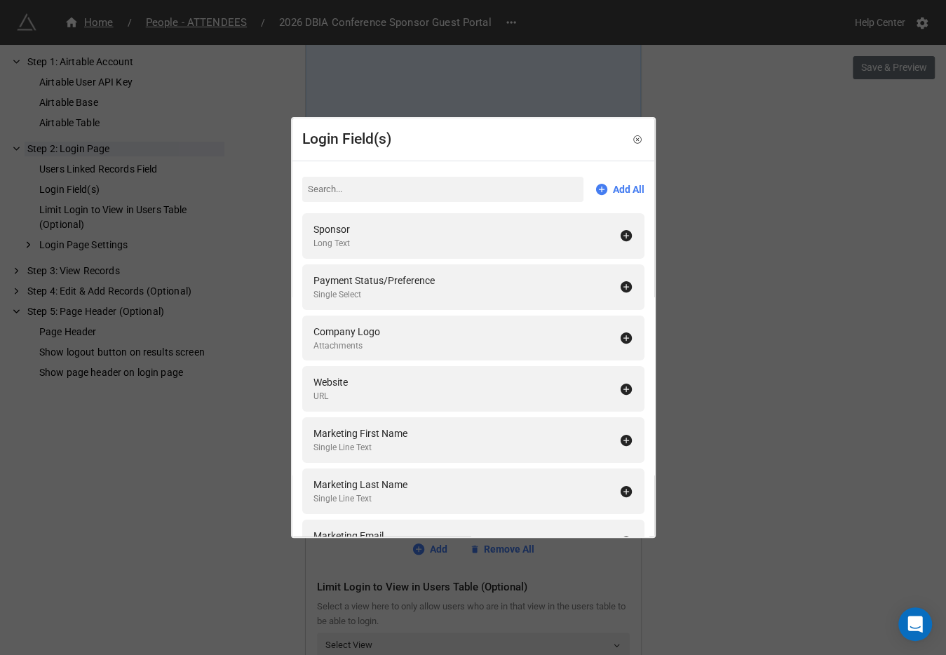
click at [750, 327] on div "Login Field(s) Add All Sponsor Long Text Payment Status/Preference Single Selec…" at bounding box center [473, 327] width 946 height 655
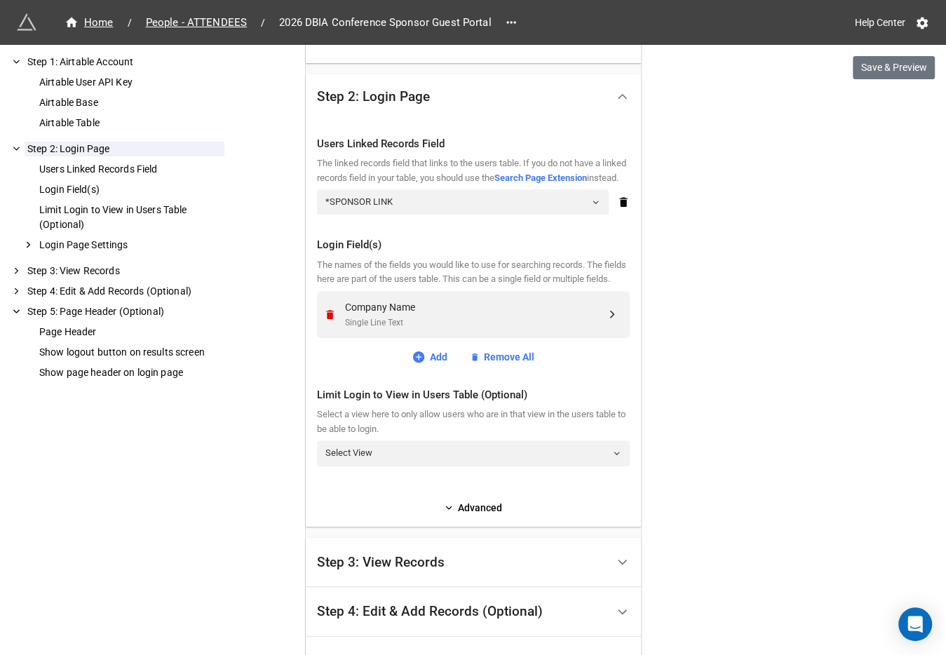
scroll to position [398, 0]
click at [461, 514] on link "Advanced" at bounding box center [473, 506] width 313 height 15
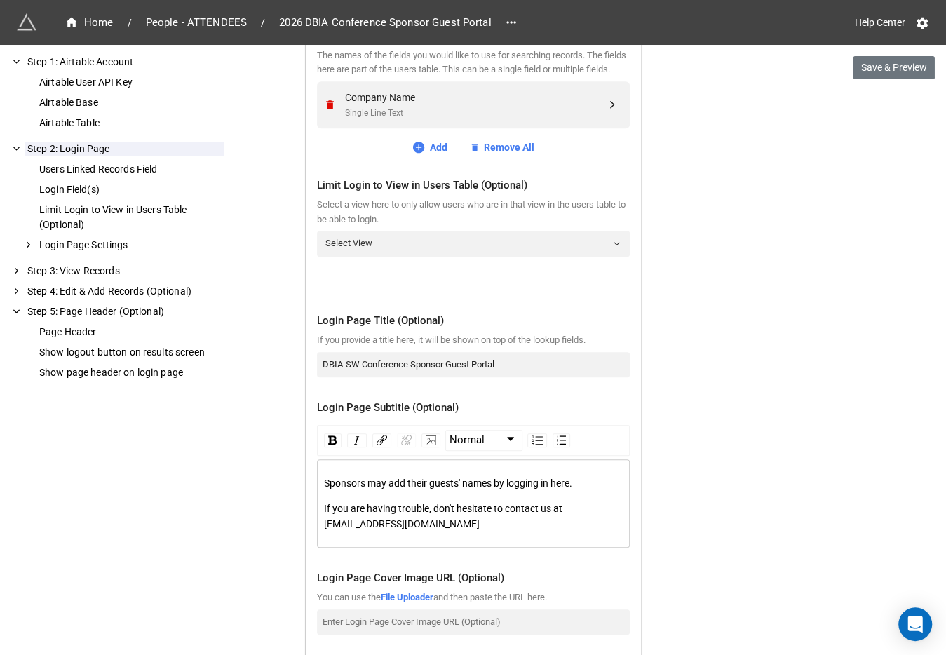
scroll to position [610, 0]
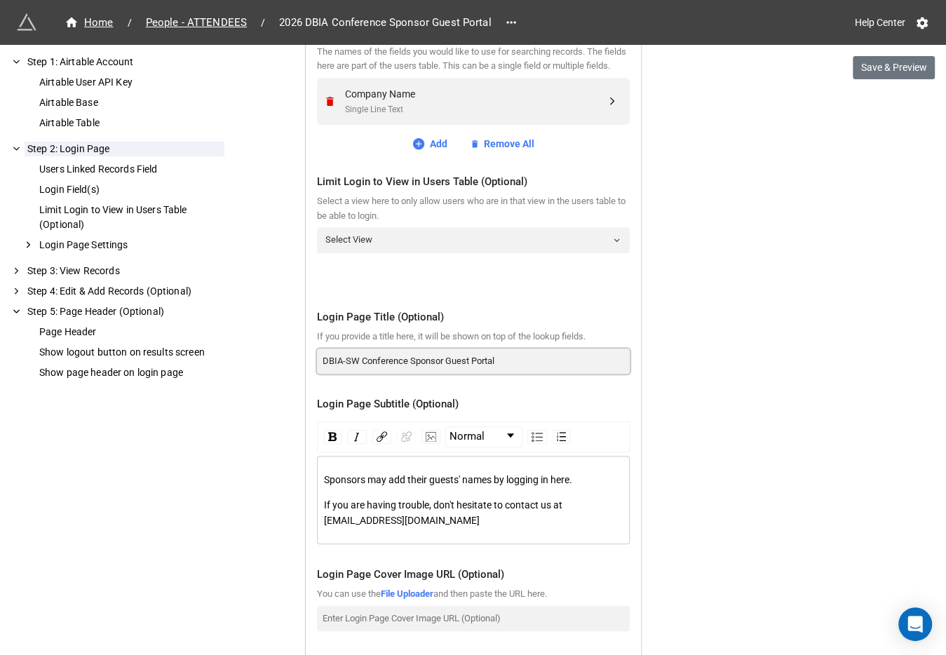
click at [408, 374] on input "DBIA-SW Conference Sponsor Guest Portal" at bounding box center [473, 361] width 313 height 25
type input "DBIA-SW Conference + Golf Tournament Sponsor Guest Portal"
drag, startPoint x: 334, startPoint y: 544, endPoint x: 304, endPoint y: 544, distance: 29.5
click at [306, 544] on div "Users Linked Records Field The linked records field that links to the users tab…" at bounding box center [473, 352] width 335 height 893
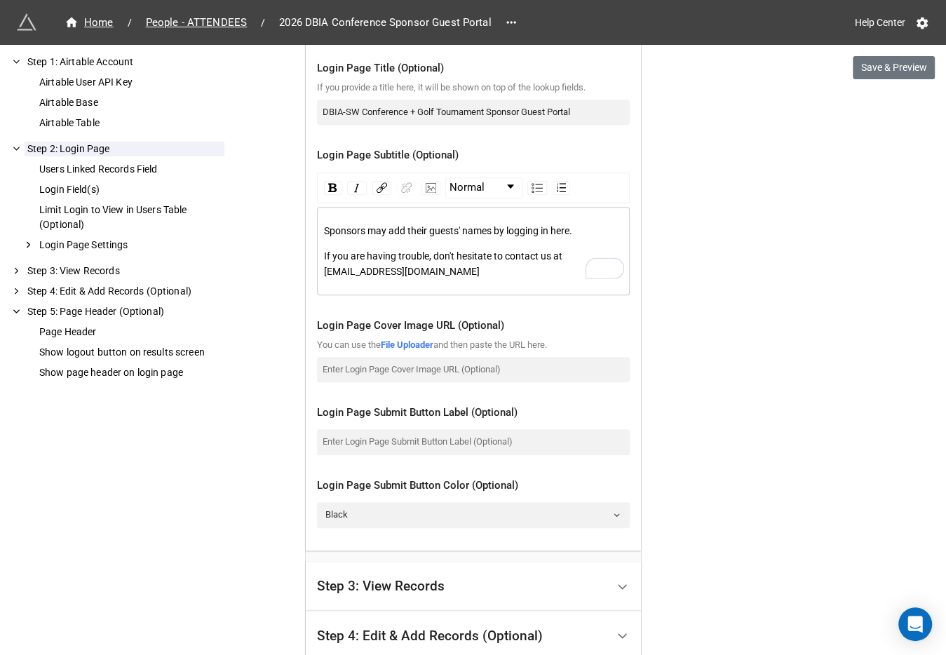
scroll to position [0, 0]
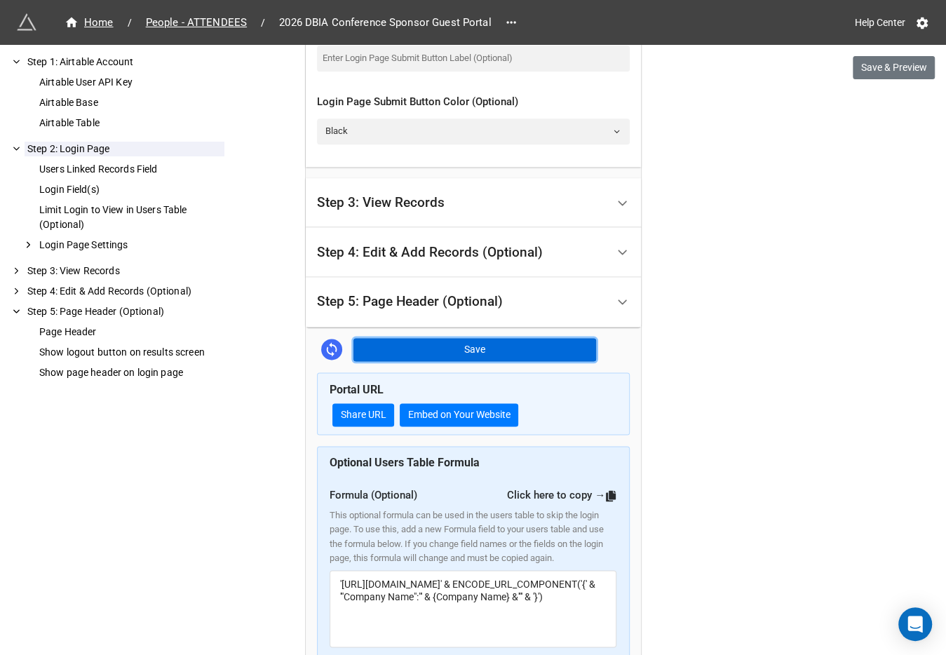
click at [508, 362] on button "Save" at bounding box center [474, 350] width 243 height 24
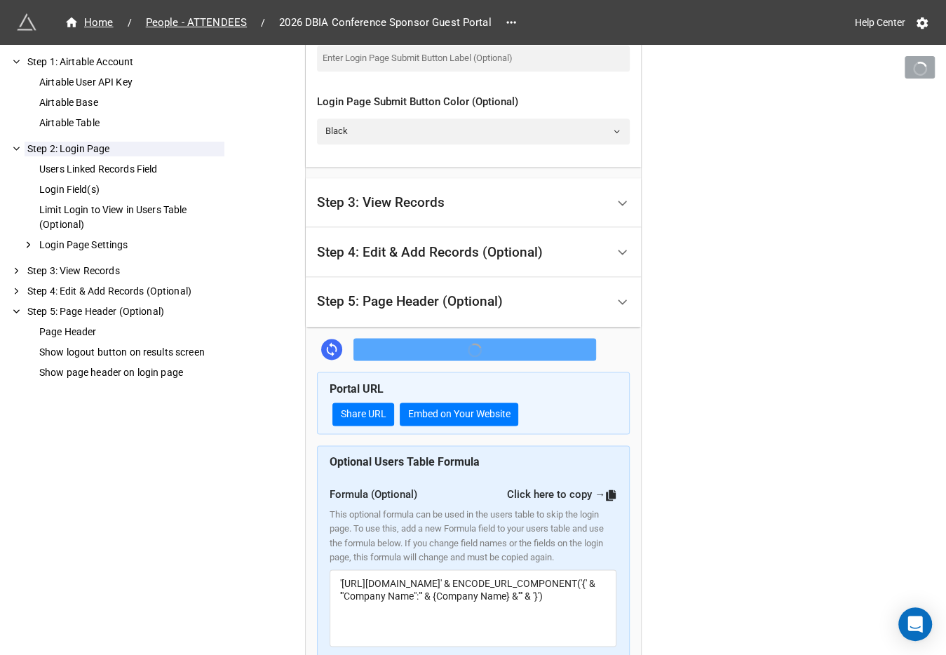
click at [490, 219] on div "Step 3: View Records" at bounding box center [462, 203] width 290 height 33
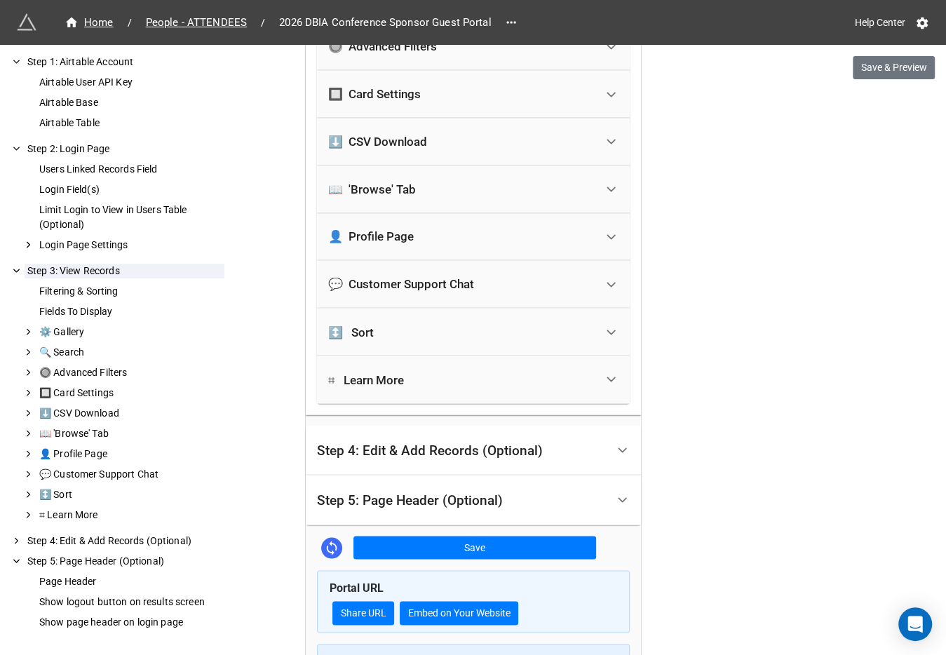
click at [435, 459] on div "Step 4: Edit & Add Records (Optional)" at bounding box center [462, 450] width 290 height 33
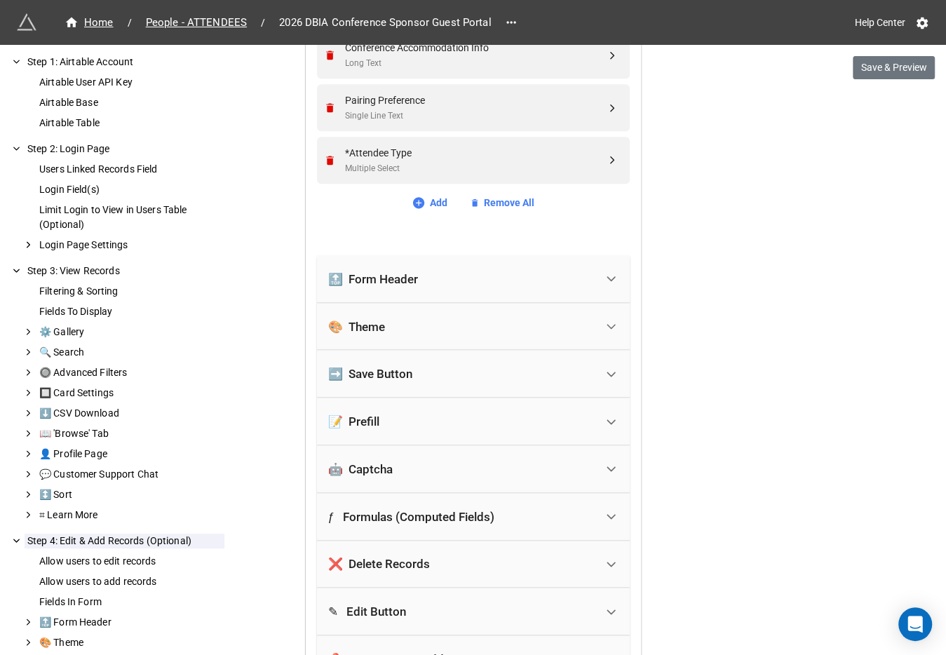
click at [432, 274] on div "🔝 Form Header" at bounding box center [461, 279] width 267 height 31
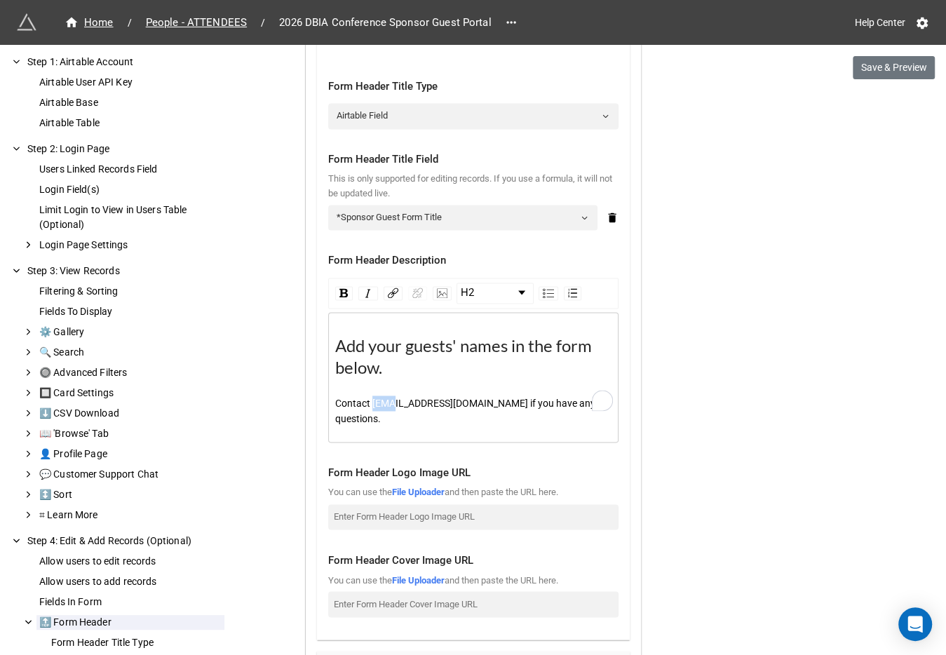
drag, startPoint x: 388, startPoint y: 399, endPoint x: 368, endPoint y: 399, distance: 20.3
click at [368, 399] on span "Contact info@dbia-sw.org if you have any questions." at bounding box center [466, 411] width 262 height 27
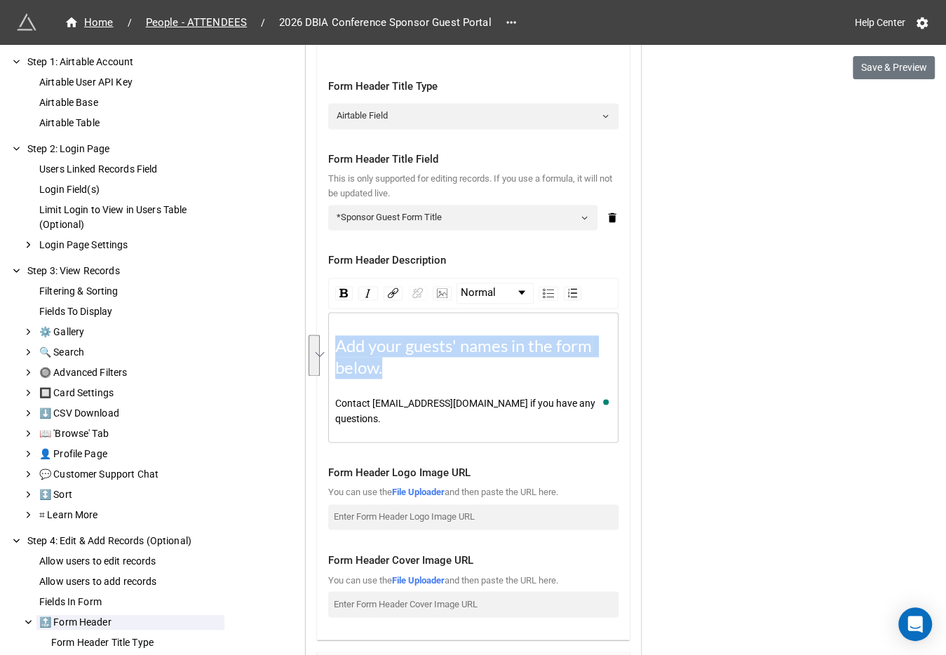
drag, startPoint x: 397, startPoint y: 363, endPoint x: 335, endPoint y: 346, distance: 64.5
click at [335, 346] on div "Add your guests' names in the form below." at bounding box center [473, 356] width 277 height 43
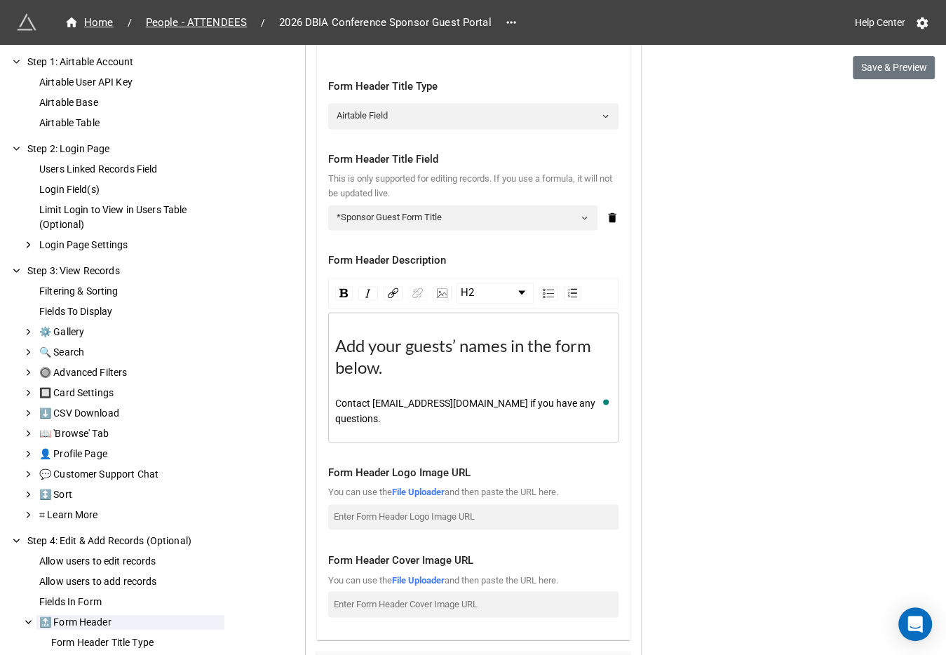
scroll to position [1748, 0]
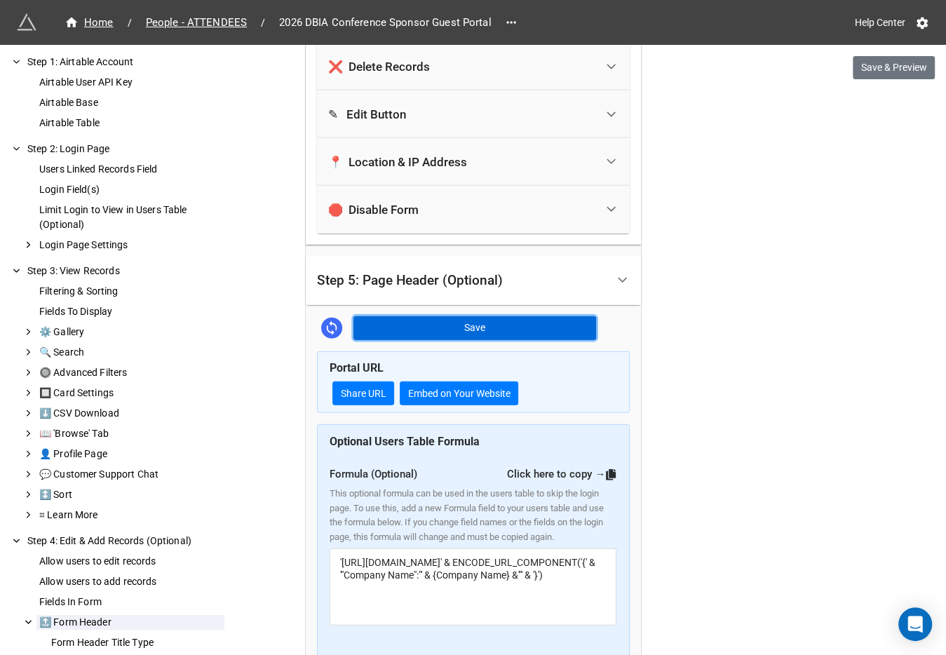
click at [491, 316] on button "Save" at bounding box center [474, 328] width 243 height 24
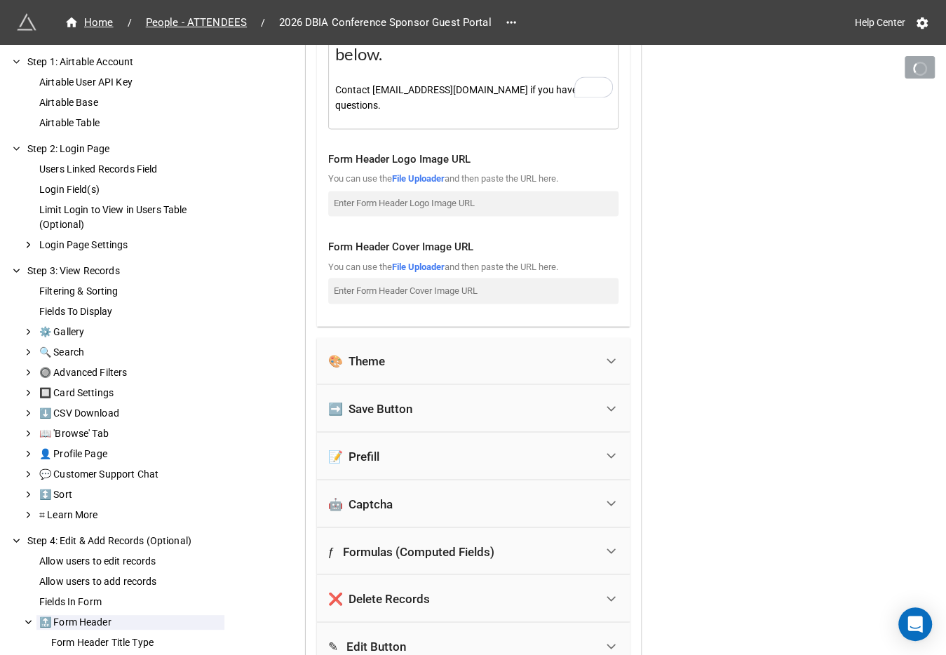
scroll to position [1633, 0]
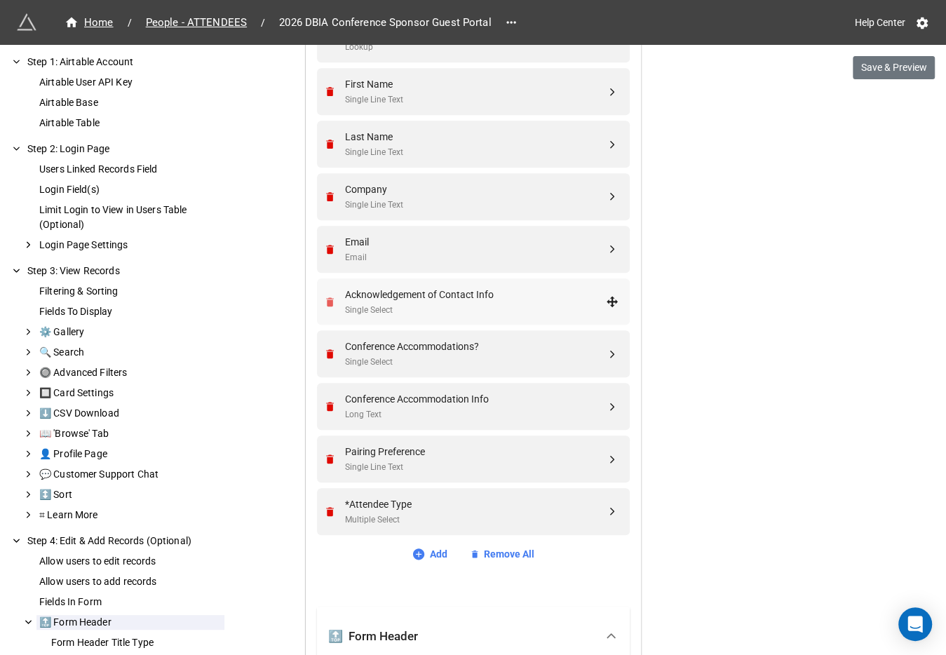
click at [326, 297] on icon "Remove" at bounding box center [330, 301] width 8 height 9
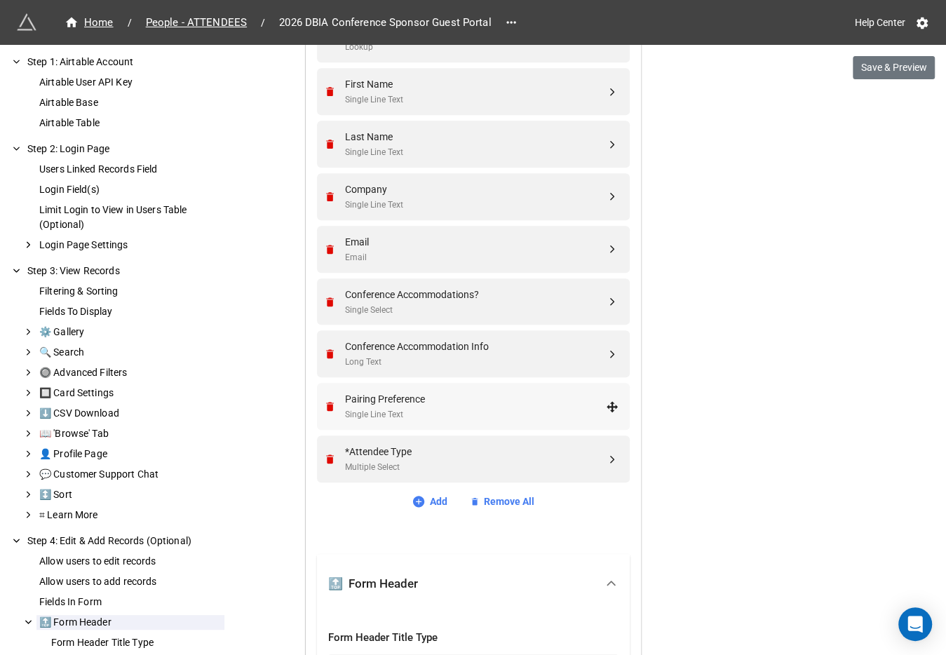
click at [325, 396] on div "Pairing Preference Single Line Text" at bounding box center [471, 406] width 295 height 47
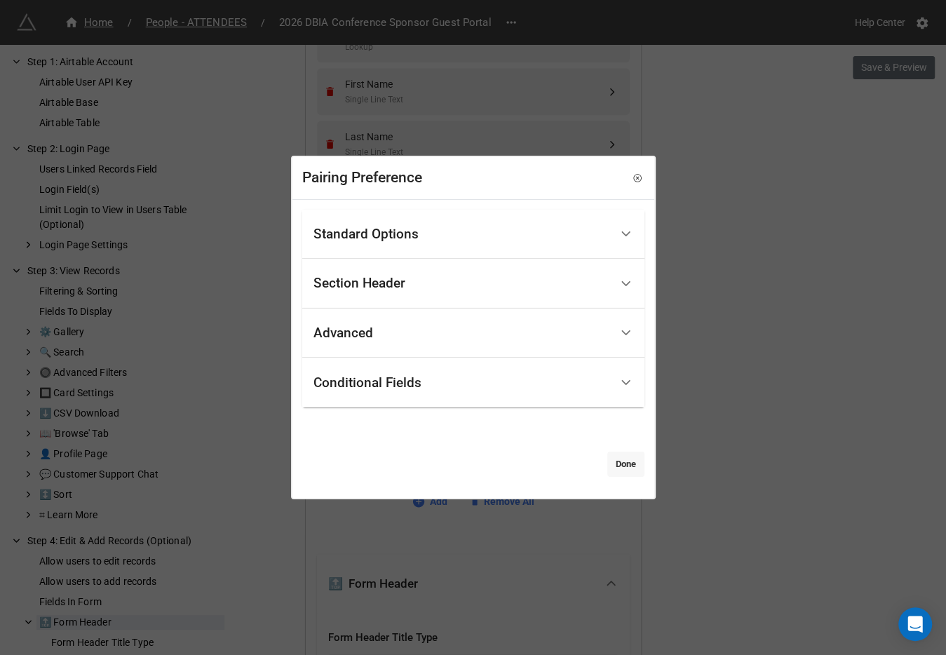
click at [621, 467] on link "Done" at bounding box center [625, 464] width 37 height 25
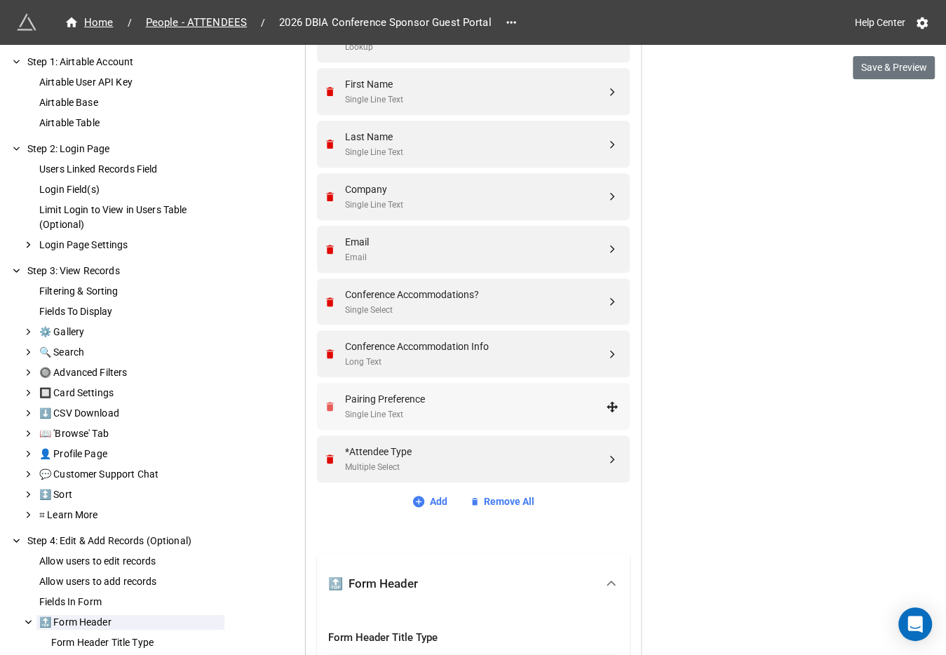
click at [327, 402] on icon "Remove" at bounding box center [330, 406] width 8 height 9
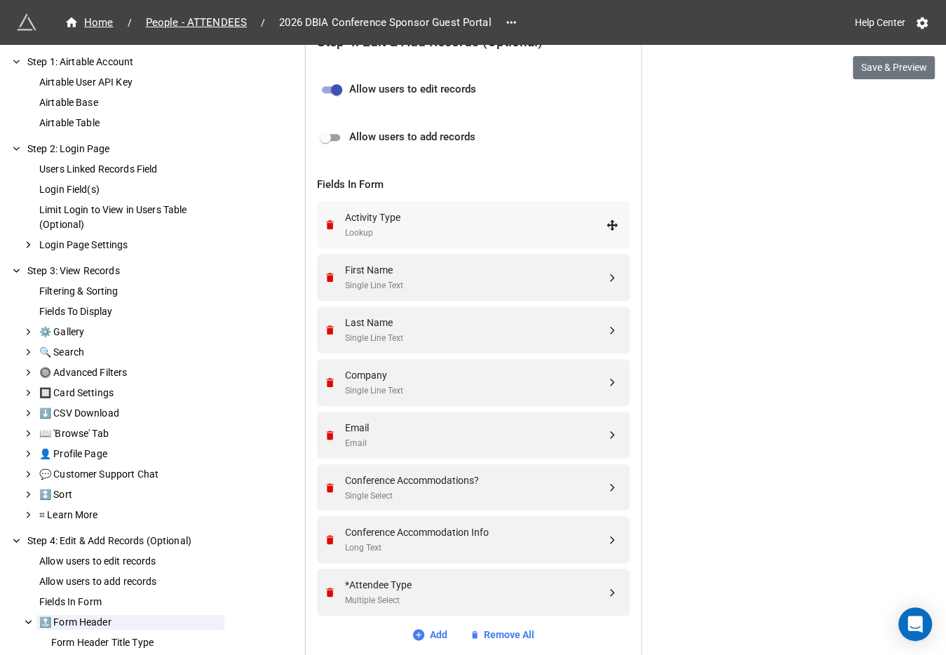
click at [473, 227] on div "Lookup" at bounding box center [475, 233] width 261 height 13
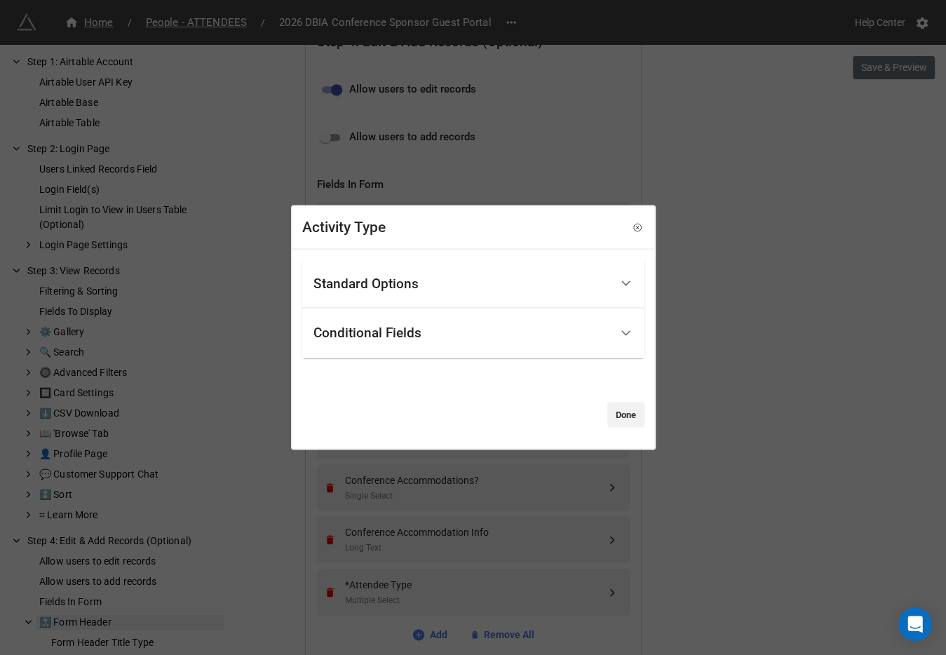
click at [436, 262] on div "Standard Options" at bounding box center [473, 284] width 342 height 50
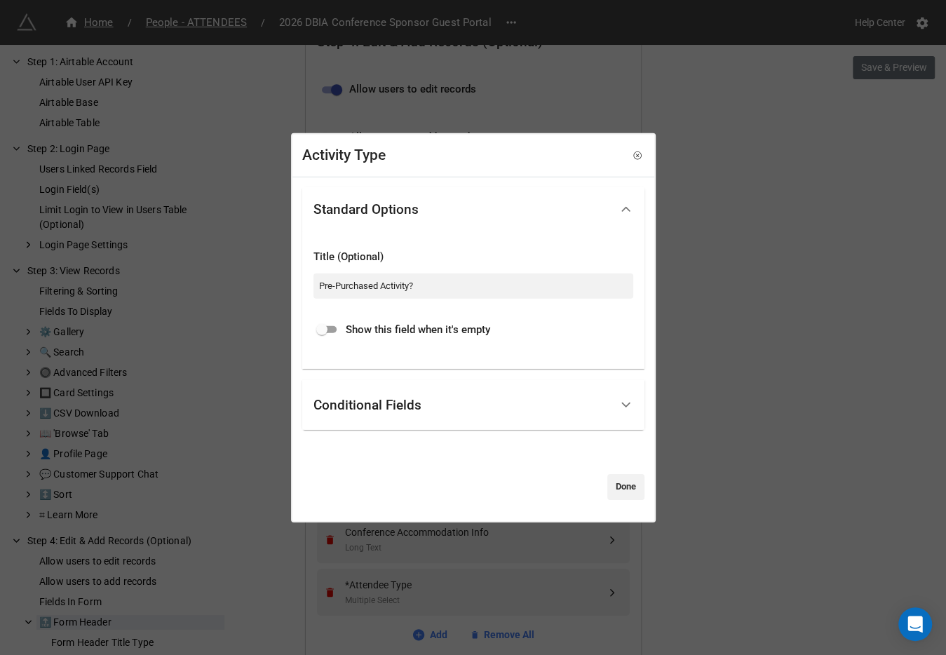
click at [448, 406] on div "Conditional Fields" at bounding box center [461, 404] width 297 height 33
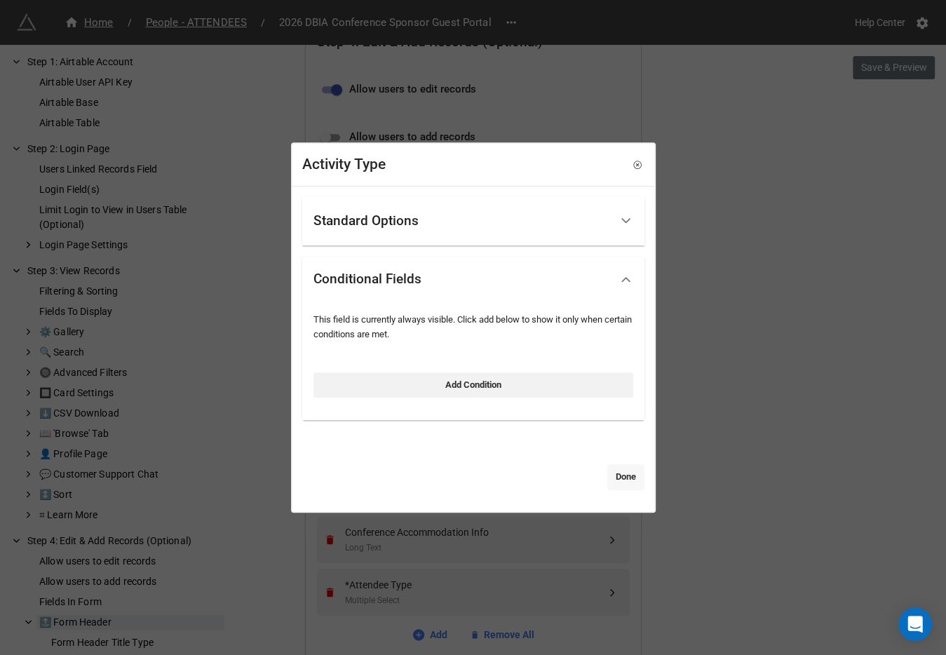
click at [630, 473] on link "Done" at bounding box center [625, 476] width 37 height 25
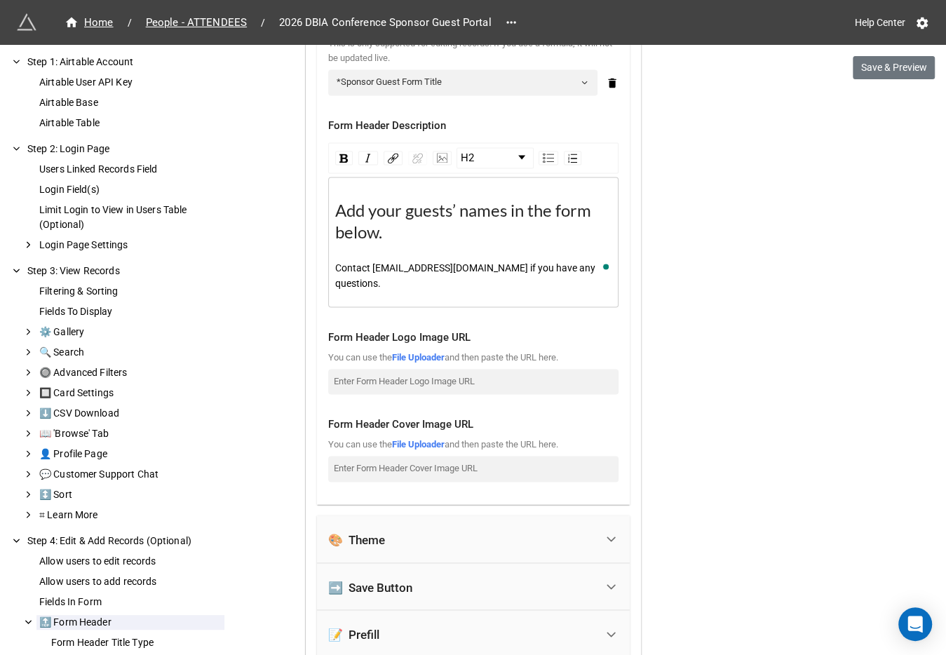
click at [459, 234] on div "Add your guests’ names in the form below." at bounding box center [473, 221] width 277 height 43
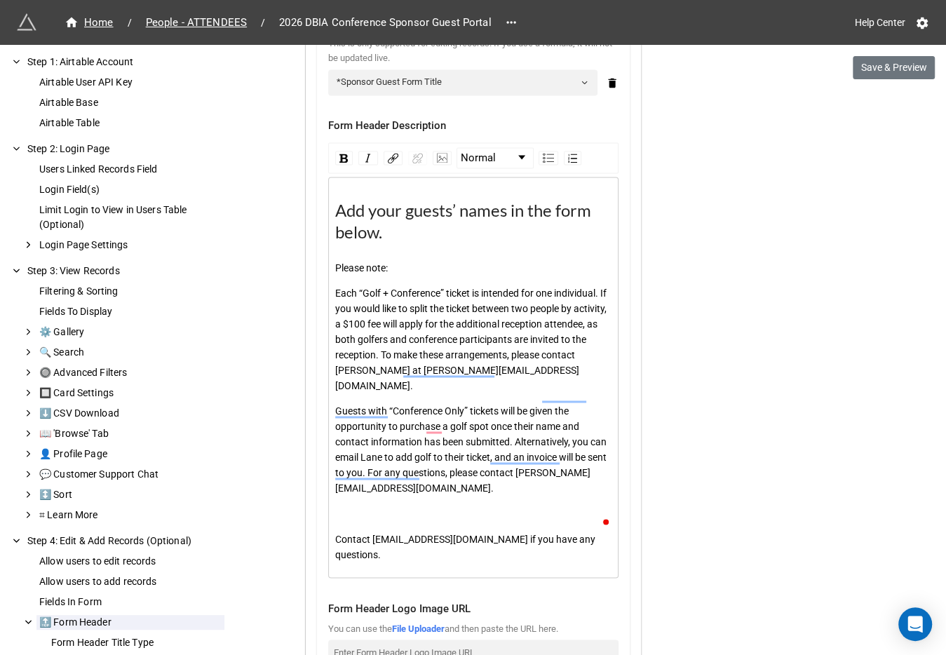
drag, startPoint x: 407, startPoint y: 269, endPoint x: 330, endPoint y: 269, distance: 77.1
click at [335, 269] on div "Please note:" at bounding box center [473, 267] width 277 height 15
click at [342, 151] on div "rdw-inline-control" at bounding box center [344, 158] width 18 height 14
click at [474, 337] on span "Each “Golf + Conference” ticket is intended for one individual. If you would li…" at bounding box center [471, 340] width 273 height 104
click at [442, 478] on div "Add your guests’ names in the form below. Please note: Each “Golf + Conference”…" at bounding box center [473, 381] width 277 height 362
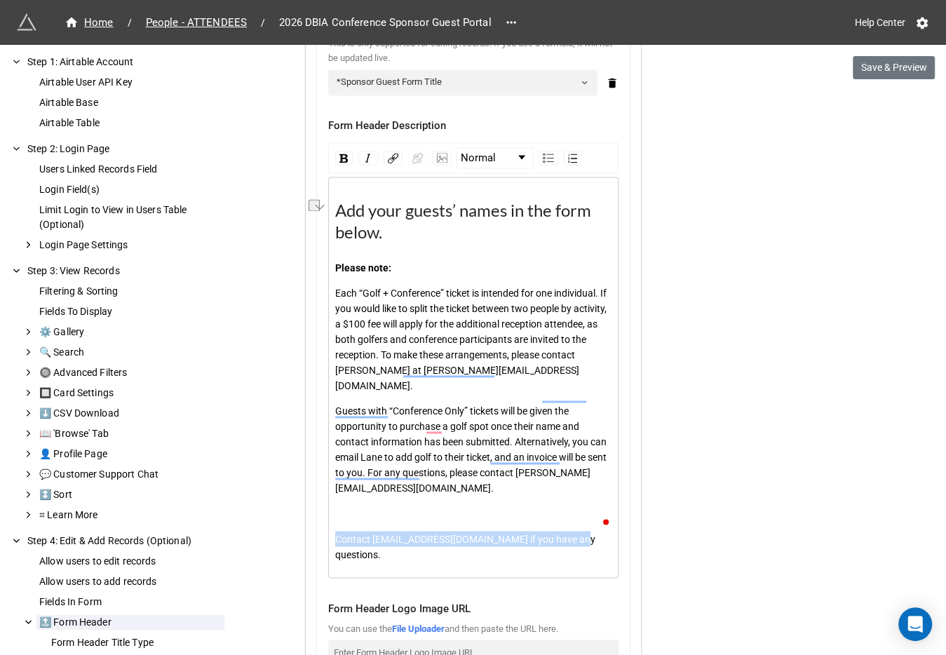
drag, startPoint x: 330, startPoint y: 518, endPoint x: 573, endPoint y: 525, distance: 243.4
click at [573, 531] on div "Contact Lane@dbia-sw.org if you have any questions." at bounding box center [473, 546] width 277 height 31
click at [487, 151] on span "Normal" at bounding box center [478, 158] width 35 height 17
click at [484, 223] on li "H3" at bounding box center [494, 230] width 73 height 18
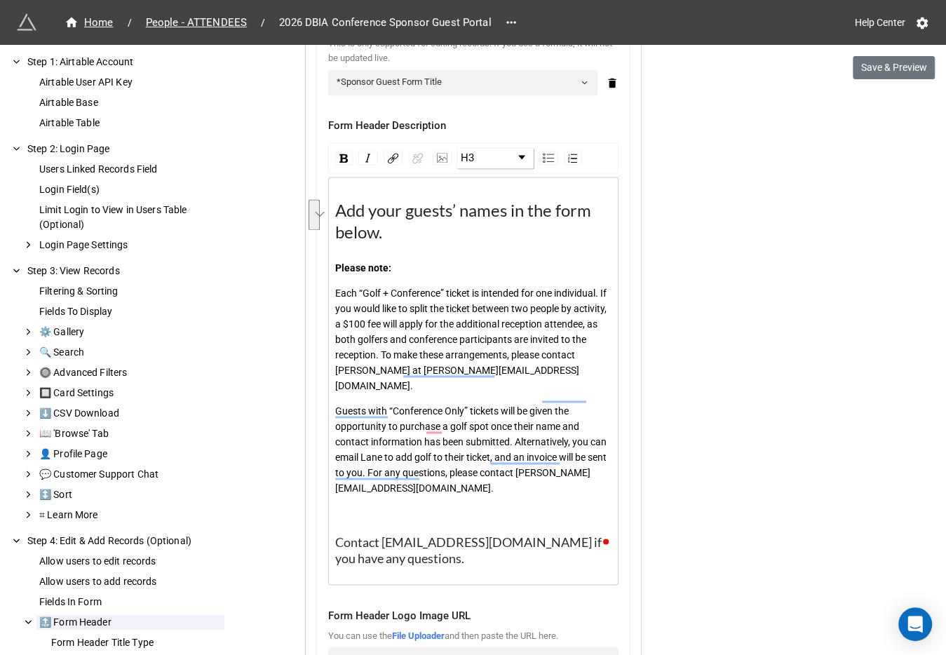
click at [391, 506] on div "To enrich screen reader interactions, please activate Accessibility in Grammarl…" at bounding box center [473, 513] width 277 height 15
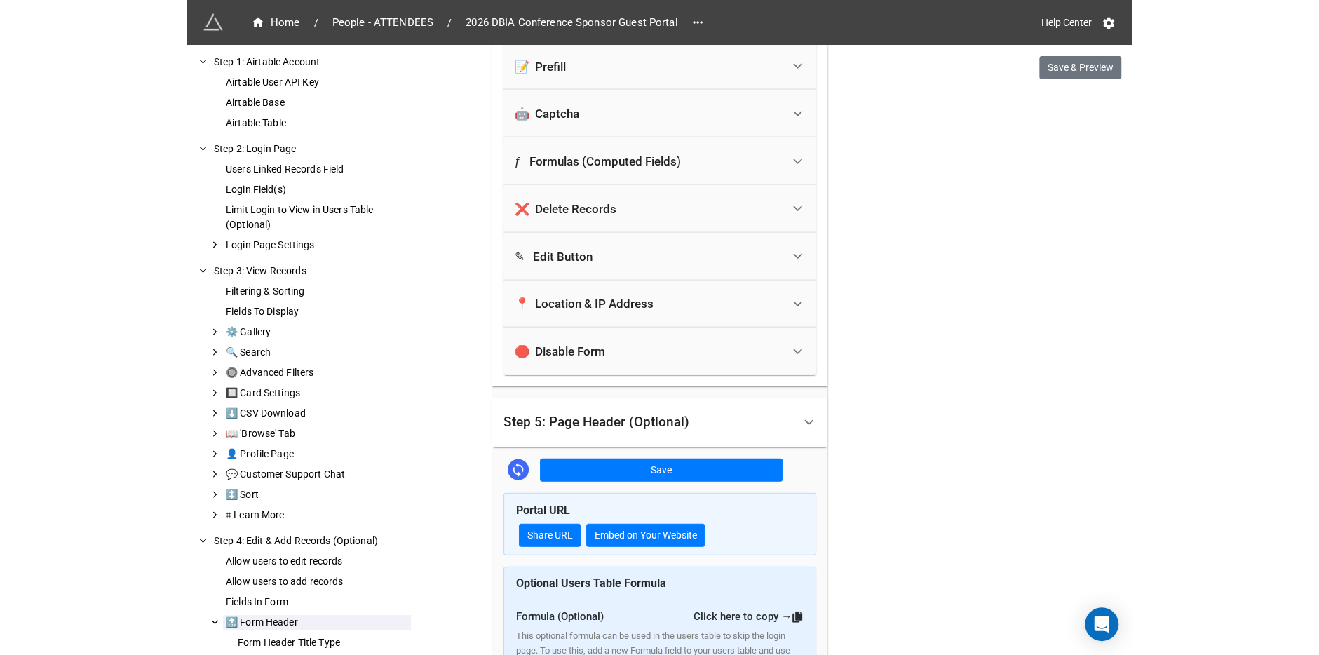
scroll to position [2269, 0]
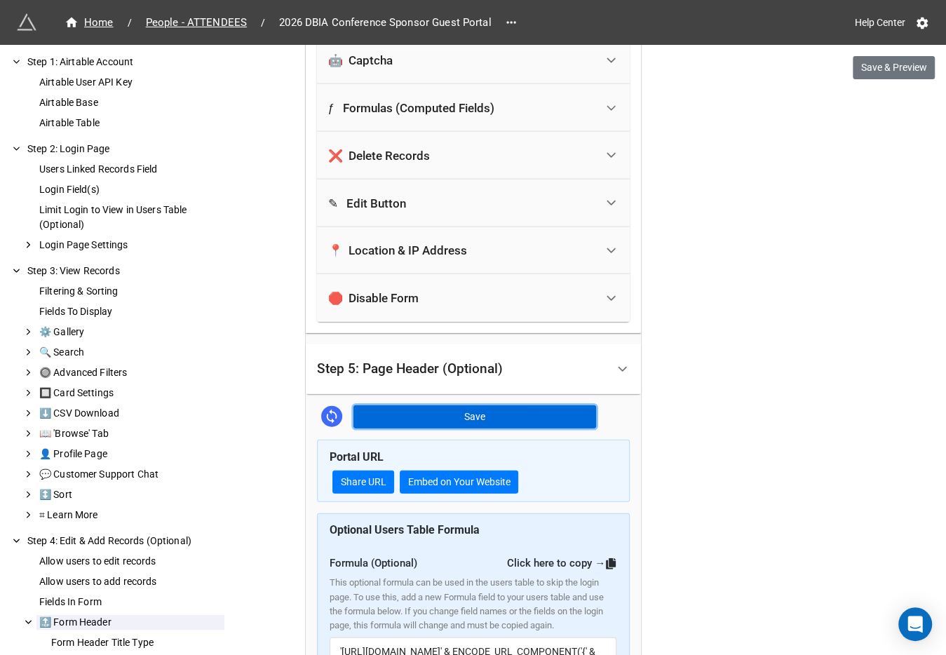
click at [429, 405] on button "Save" at bounding box center [474, 417] width 243 height 24
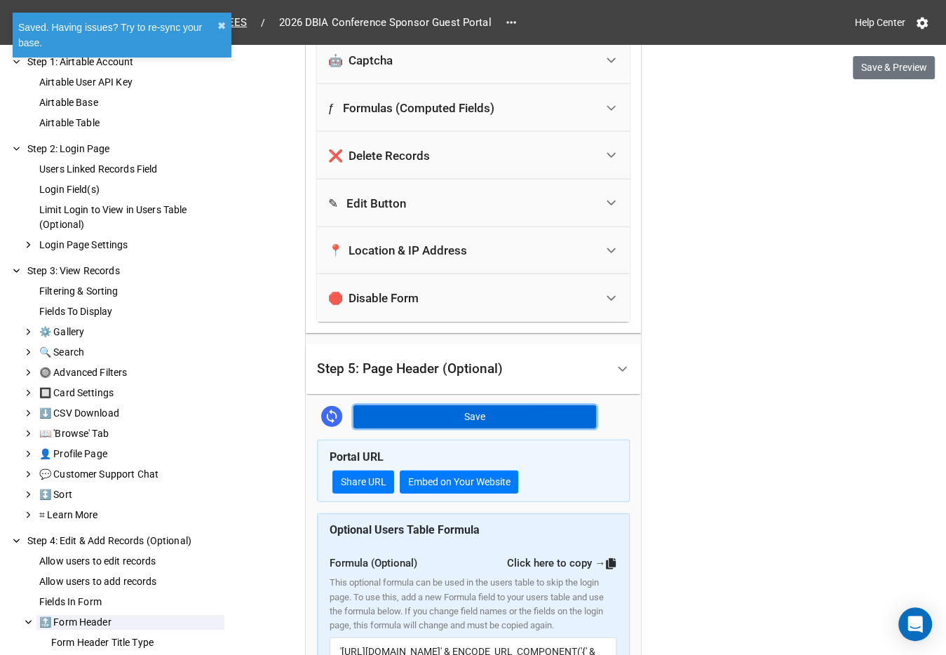
click at [468, 405] on button "Save" at bounding box center [474, 417] width 243 height 24
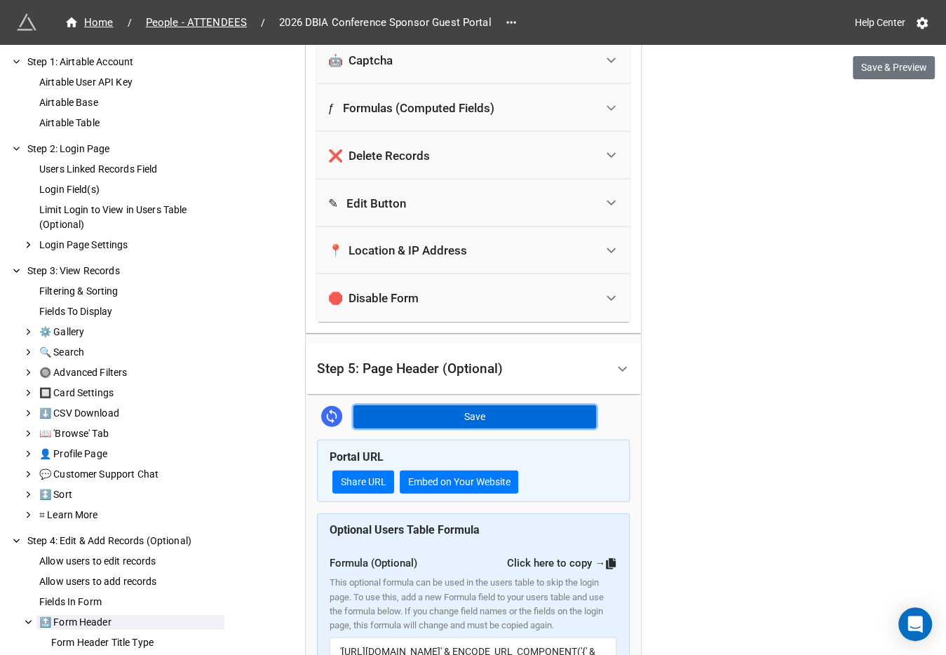
click at [514, 405] on button "Save" at bounding box center [474, 417] width 243 height 24
